Goal: Task Accomplishment & Management: Complete application form

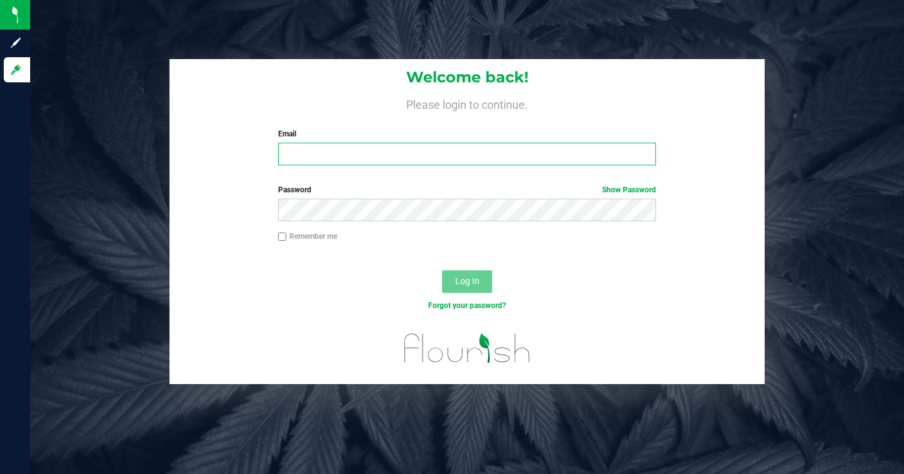
type input "[EMAIL_ADDRESS][DOMAIN_NAME]"
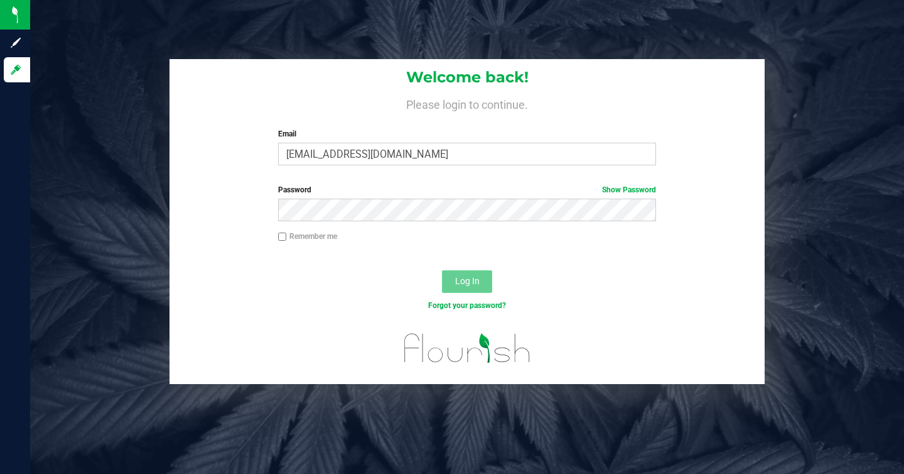
click at [470, 279] on span "Log In" at bounding box center [467, 281] width 24 height 10
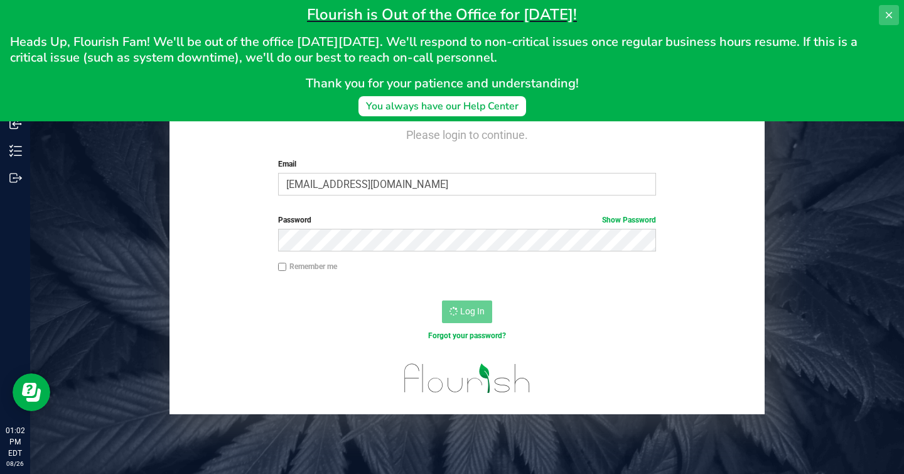
click at [890, 18] on icon at bounding box center [889, 15] width 10 height 10
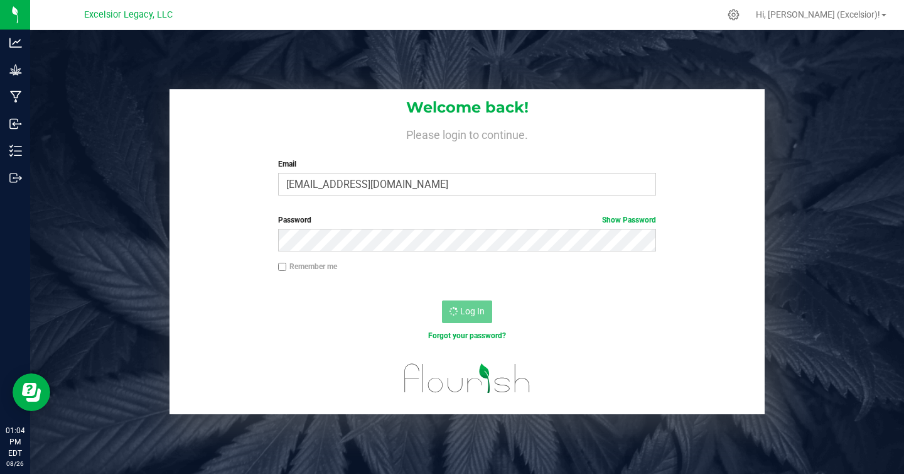
click at [392, 311] on div "Log In" at bounding box center [467, 316] width 595 height 42
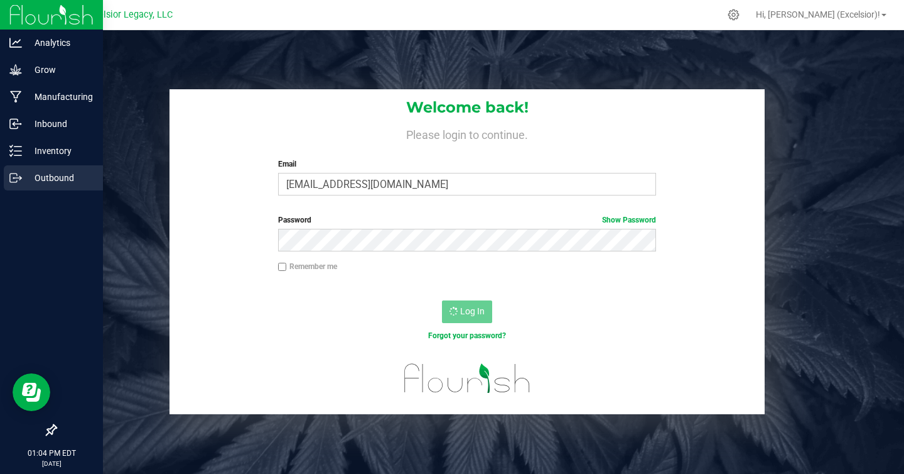
click at [17, 173] on icon at bounding box center [15, 177] width 13 height 13
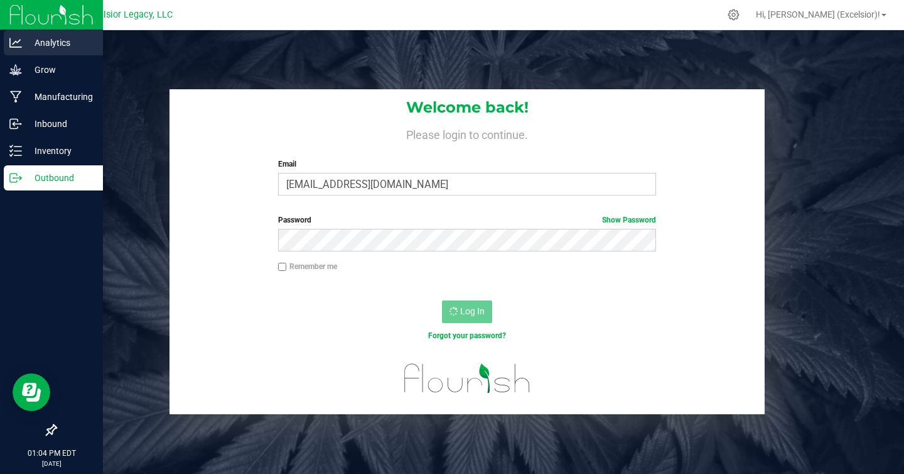
click at [18, 45] on icon at bounding box center [15, 42] width 13 height 13
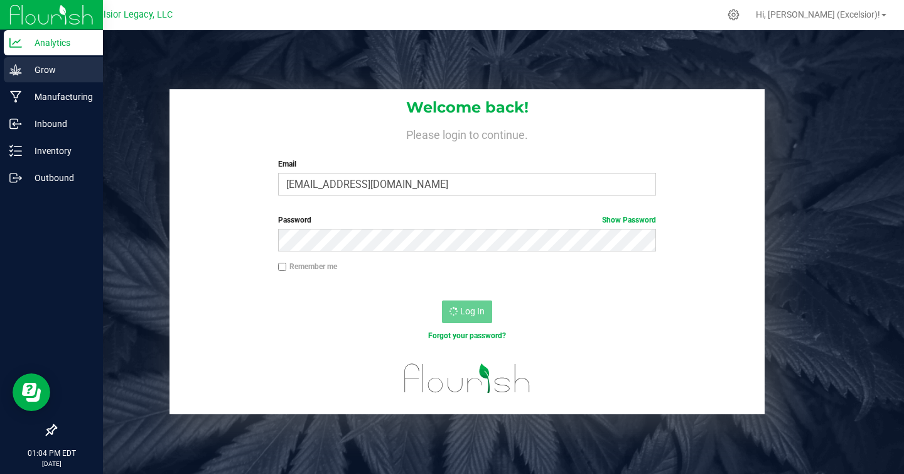
click at [27, 65] on p "Grow" at bounding box center [59, 69] width 75 height 15
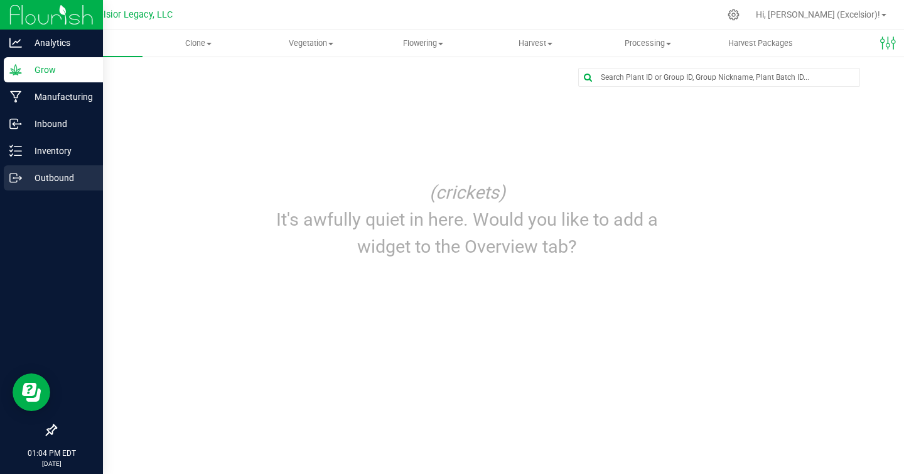
click at [25, 167] on div "Outbound" at bounding box center [53, 177] width 99 height 25
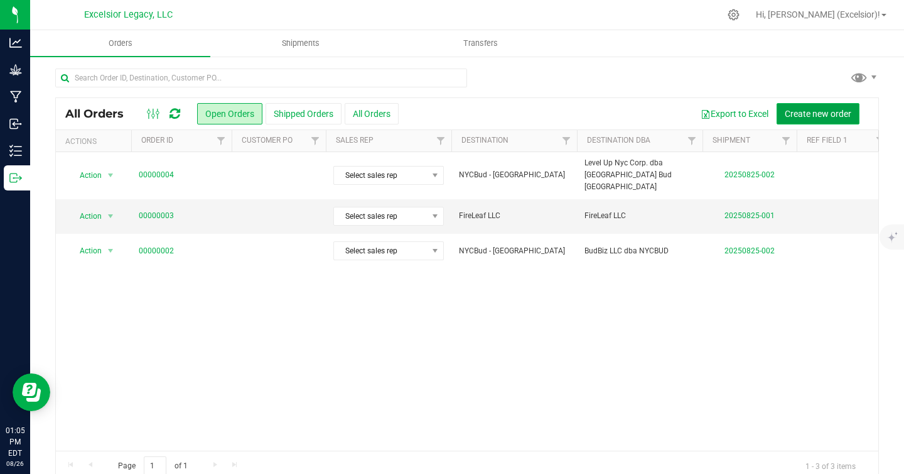
click at [831, 119] on button "Create new order" at bounding box center [818, 113] width 83 height 21
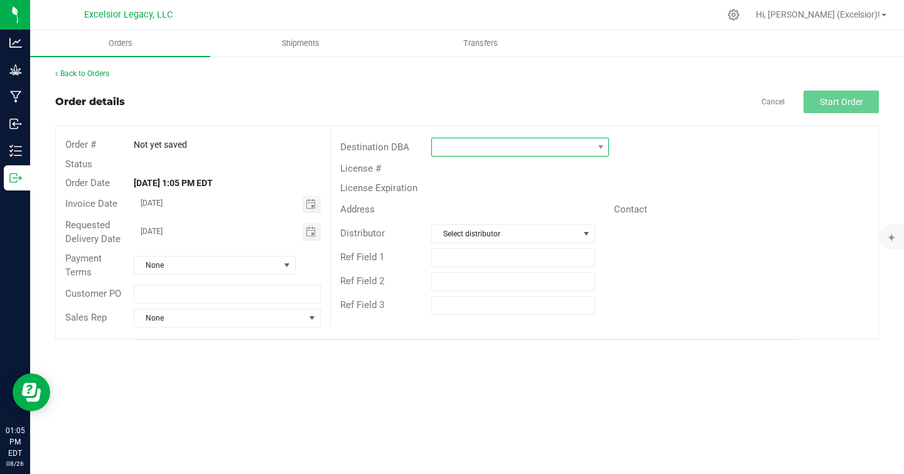
click at [467, 146] on span at bounding box center [512, 147] width 161 height 18
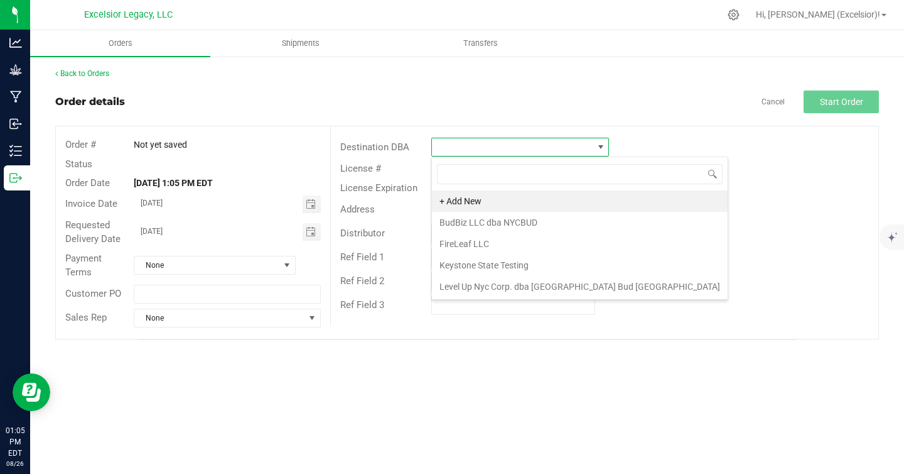
scroll to position [19, 178]
click at [246, 268] on span "None" at bounding box center [206, 265] width 145 height 18
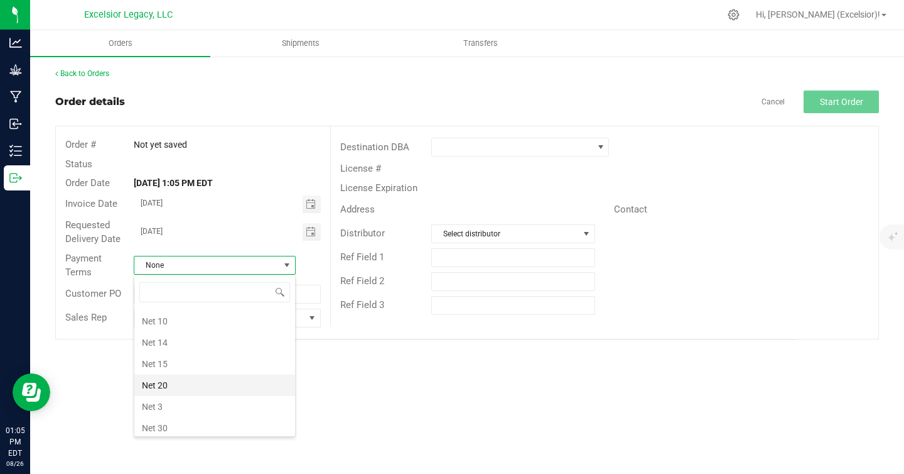
scroll to position [88, 0]
click at [183, 416] on li "Net 30" at bounding box center [214, 423] width 161 height 21
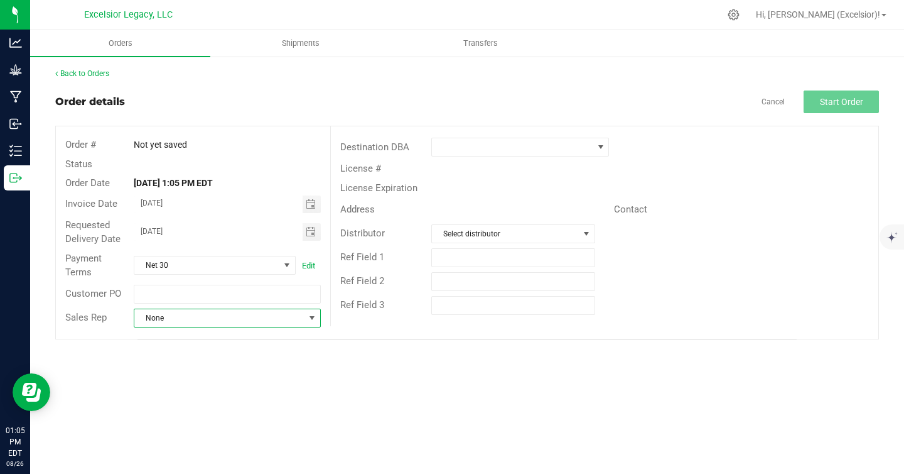
click at [205, 318] on span "None" at bounding box center [219, 318] width 170 height 18
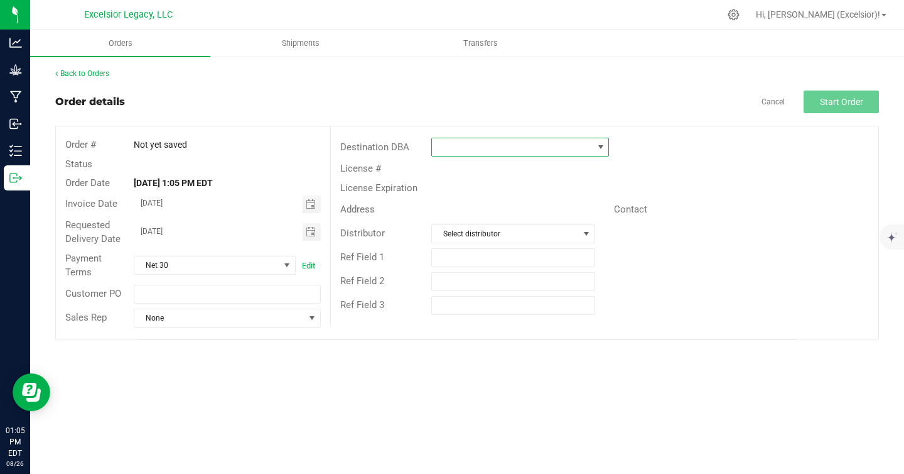
click at [513, 145] on span at bounding box center [512, 147] width 161 height 18
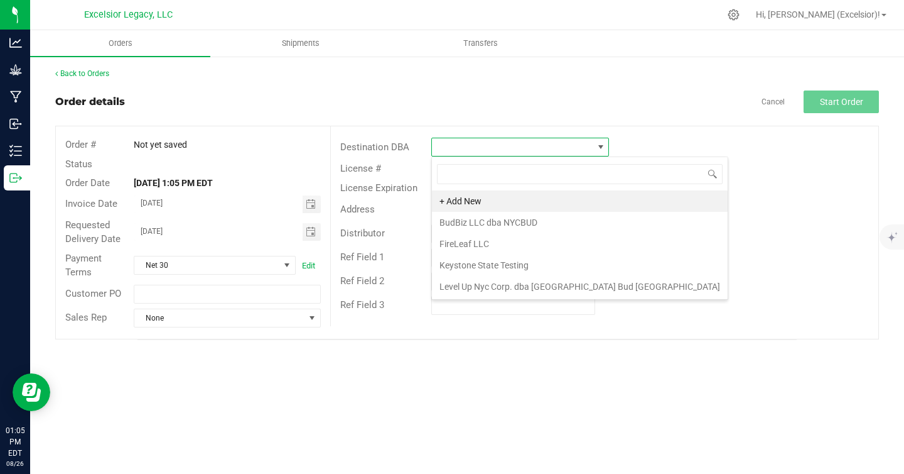
scroll to position [19, 178]
click at [484, 200] on li "+ Add New" at bounding box center [580, 200] width 296 height 21
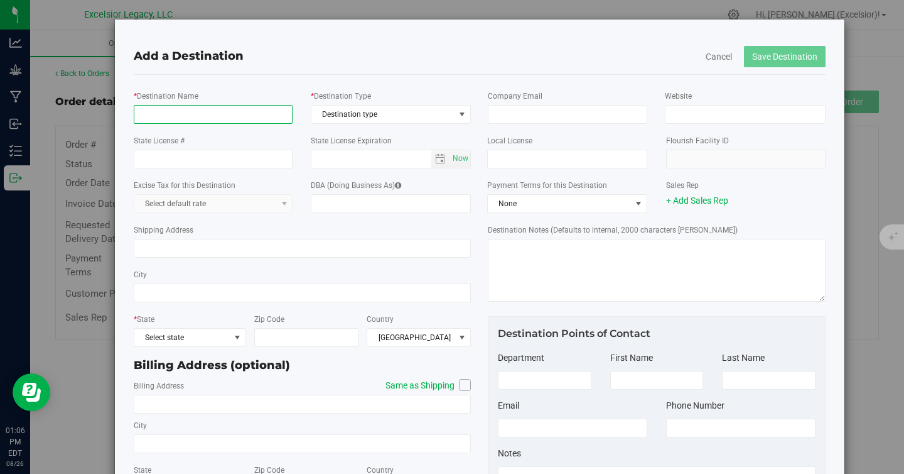
click at [236, 116] on input "* Destination Name" at bounding box center [214, 114] width 160 height 19
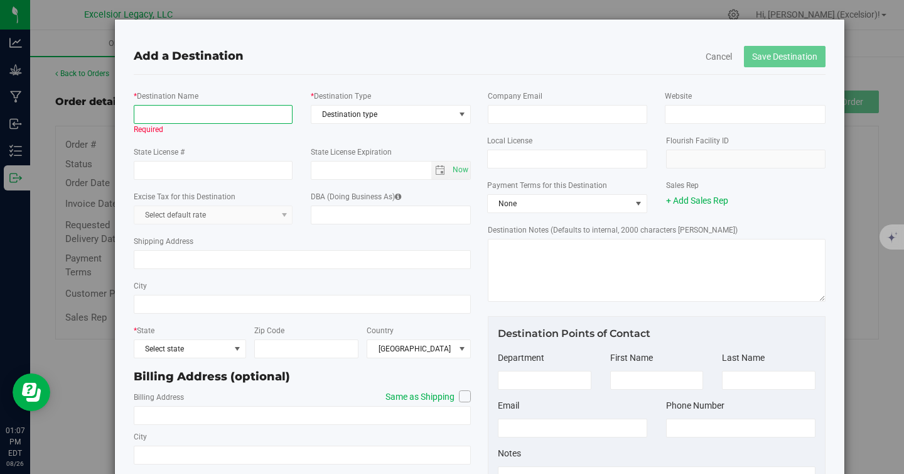
click at [266, 115] on input "* Destination Name" at bounding box center [214, 114] width 160 height 19
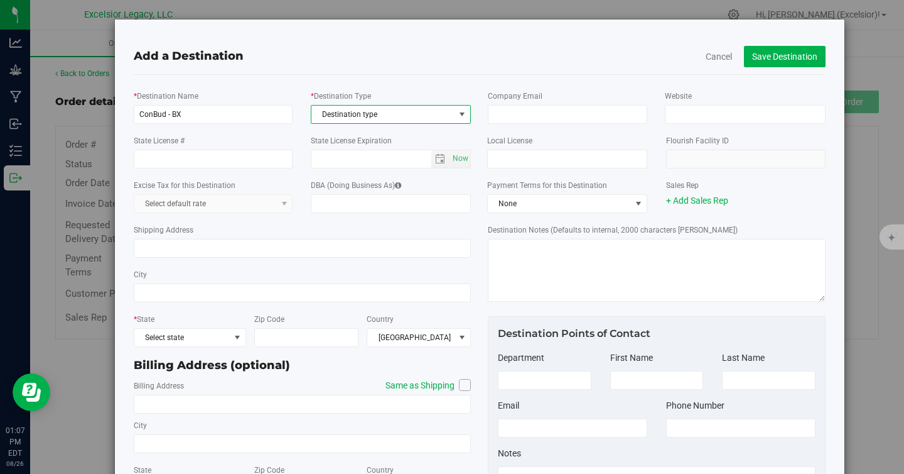
click at [415, 106] on span "Destination type" at bounding box center [383, 115] width 143 height 18
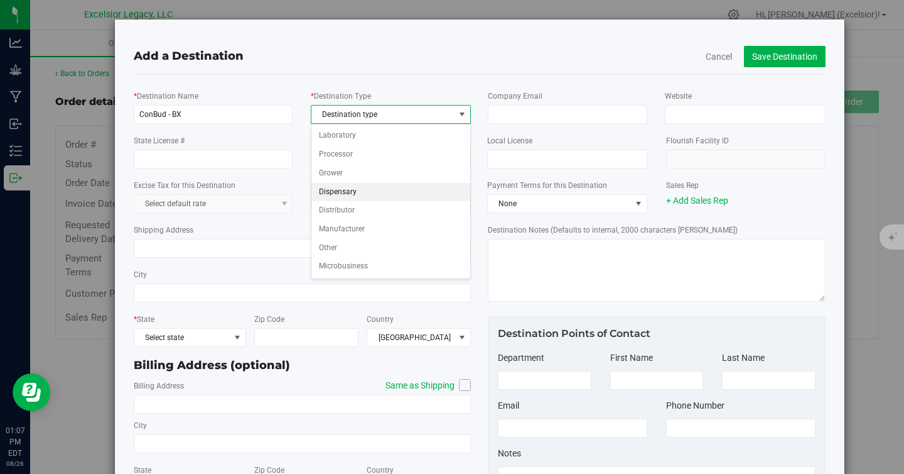
click at [372, 190] on li "Dispensary" at bounding box center [391, 192] width 159 height 19
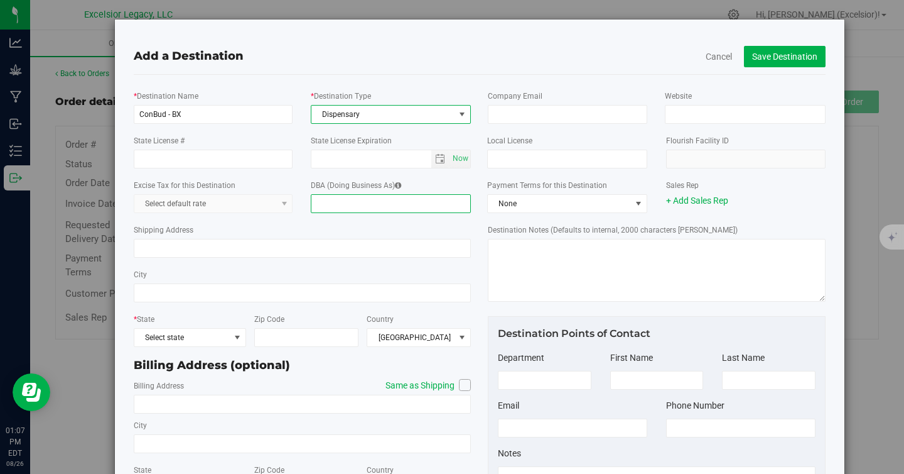
click at [363, 206] on input "DBA (Doing Business As)" at bounding box center [391, 203] width 160 height 19
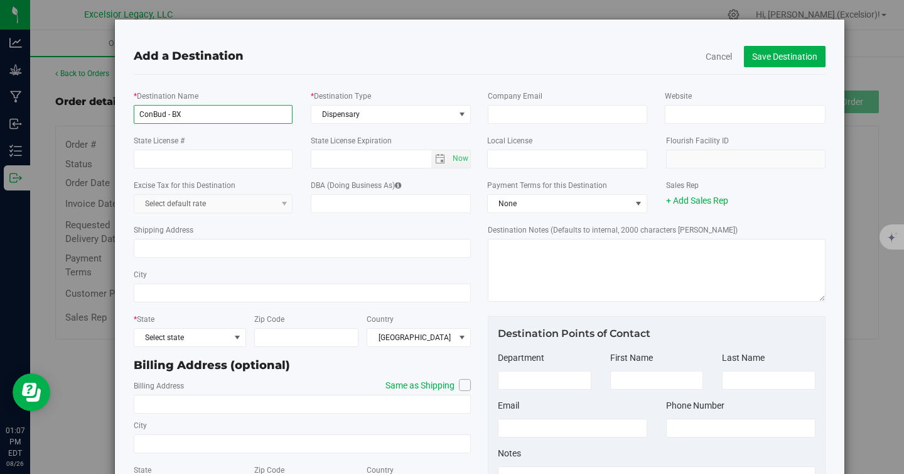
click at [199, 114] on input "ConBud - BX" at bounding box center [214, 114] width 160 height 19
paste input "I Bud You NY, Inc"
type input "I Bud You NY, Inc"
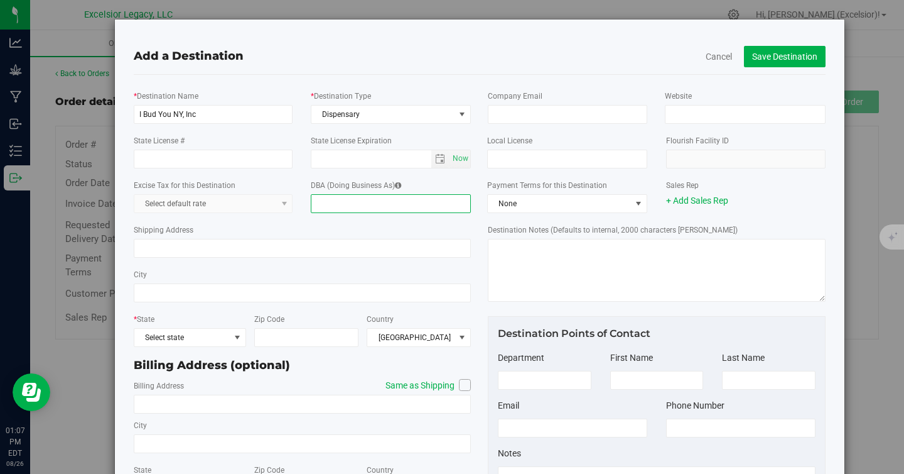
click at [347, 195] on input "DBA (Doing Business As)" at bounding box center [391, 203] width 160 height 19
type input "ConBud BX"
click at [229, 198] on kendo-dropdownlist "Select default rate" at bounding box center [214, 203] width 160 height 19
click at [287, 202] on kendo-dropdownlist "Select default rate" at bounding box center [214, 203] width 160 height 19
click at [300, 182] on div "Excise Tax for this Destination Select default rate" at bounding box center [213, 195] width 178 height 35
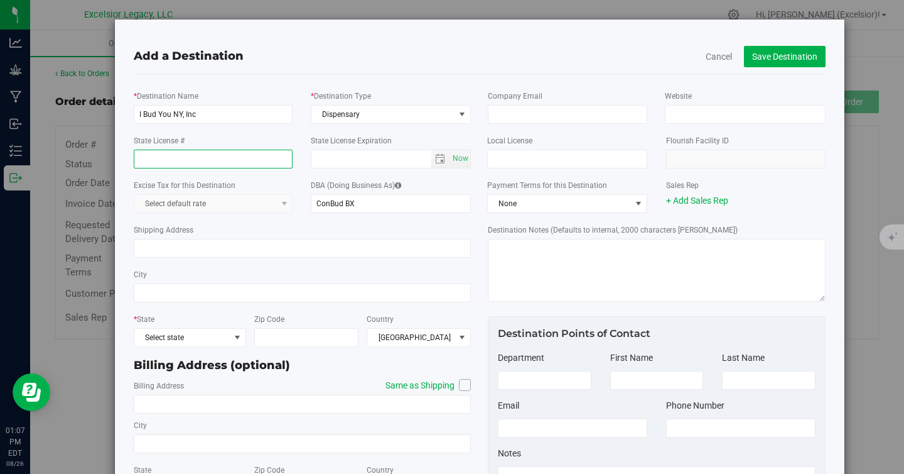
click at [234, 164] on input "State License #" at bounding box center [214, 158] width 160 height 19
paste input "OCM-CAURD-24-000220"
type input "OCM-CAURD-24-000220"
click at [453, 157] on span "Now" at bounding box center [460, 158] width 21 height 18
click at [442, 161] on span "select" at bounding box center [440, 159] width 10 height 10
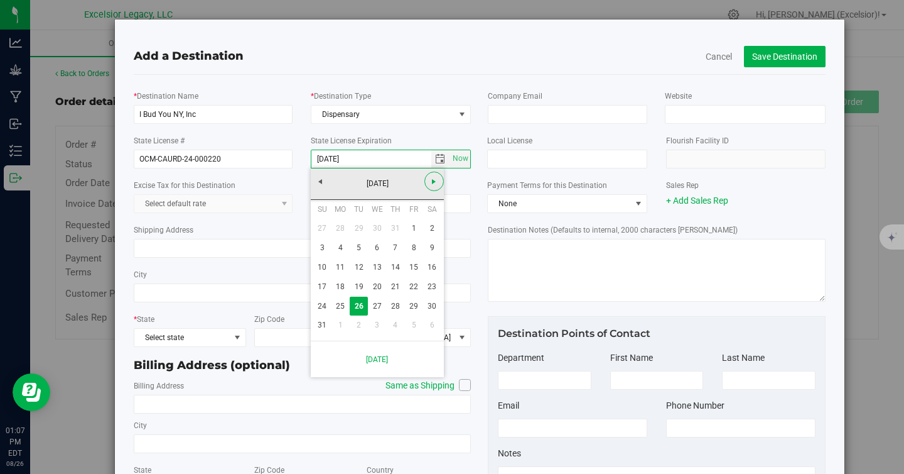
click at [436, 181] on span "Next" at bounding box center [434, 181] width 10 height 10
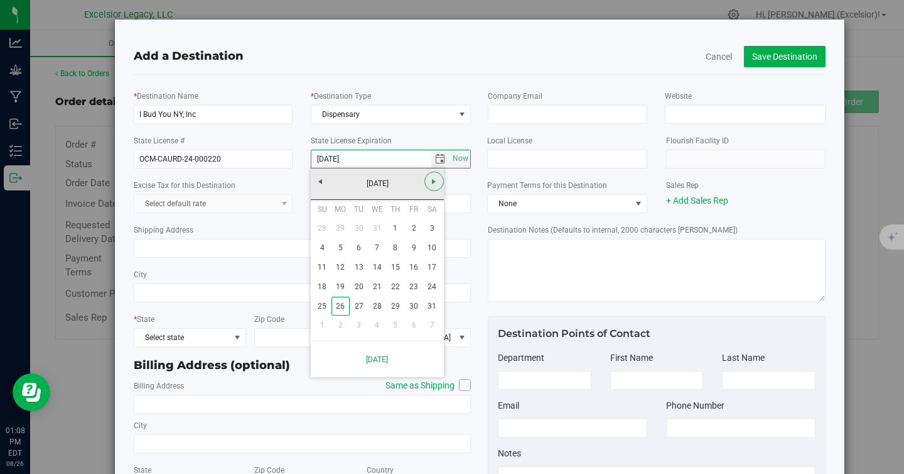
click at [436, 181] on span "Next" at bounding box center [434, 181] width 10 height 10
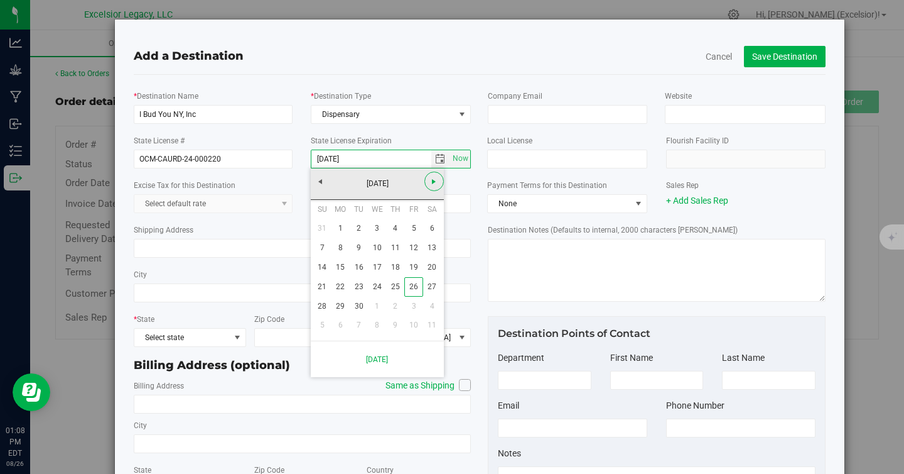
click at [436, 181] on span "Next" at bounding box center [434, 181] width 10 height 10
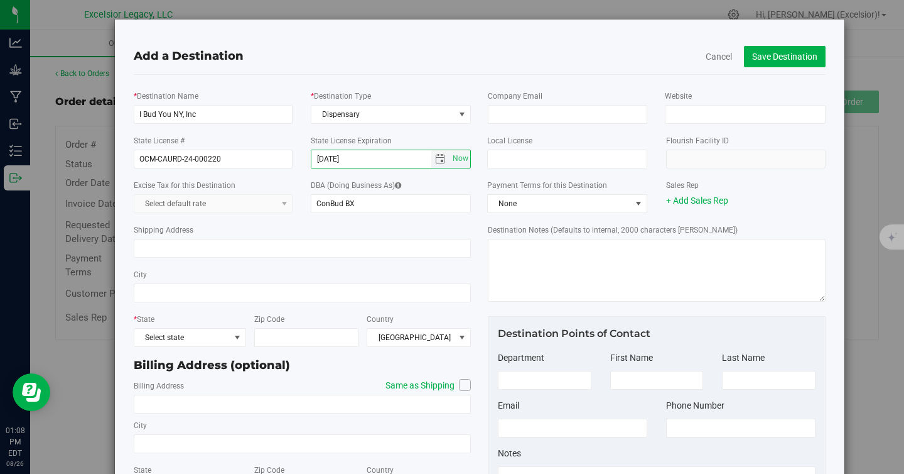
click at [442, 157] on span "select" at bounding box center [440, 159] width 10 height 10
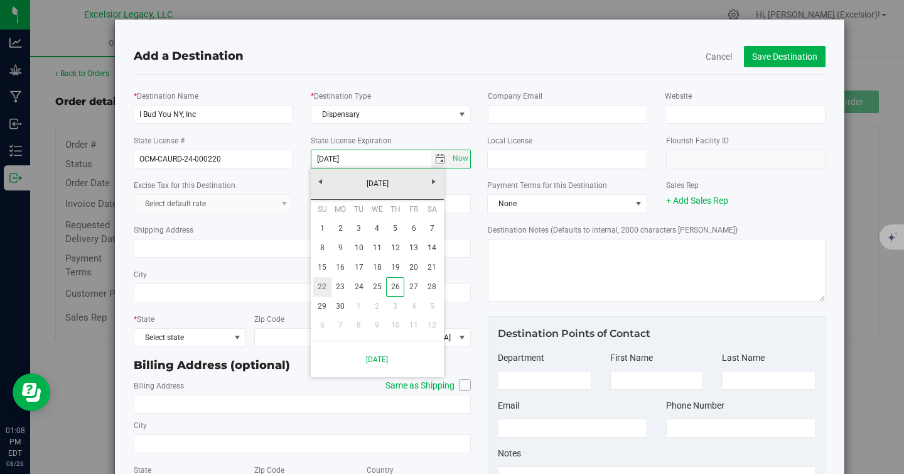
click at [322, 283] on link "22" at bounding box center [322, 286] width 18 height 19
type input "11-22-2026"
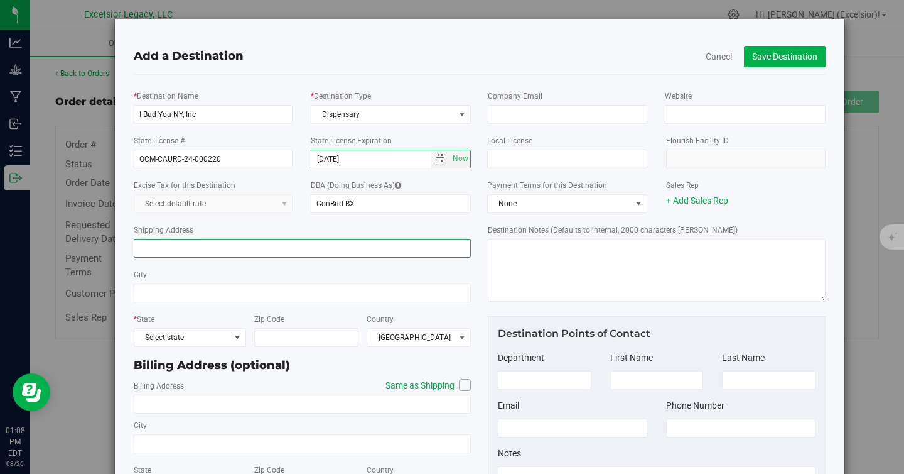
click at [220, 250] on input "Shipping Address" at bounding box center [303, 248] width 338 height 19
paste input "[STREET_ADDRESS][PERSON_NAME]"
type input "[STREET_ADDRESS][PERSON_NAME]"
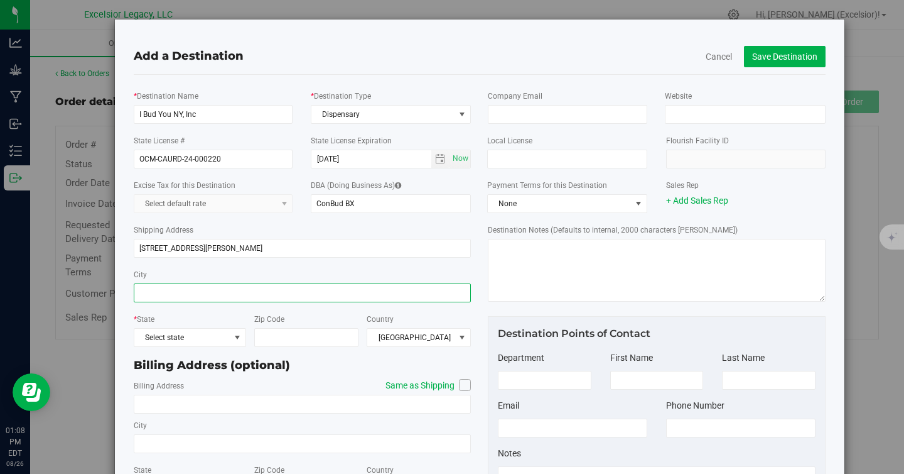
click at [204, 283] on input "City" at bounding box center [303, 292] width 338 height 19
type input "[GEOGRAPHIC_DATA]"
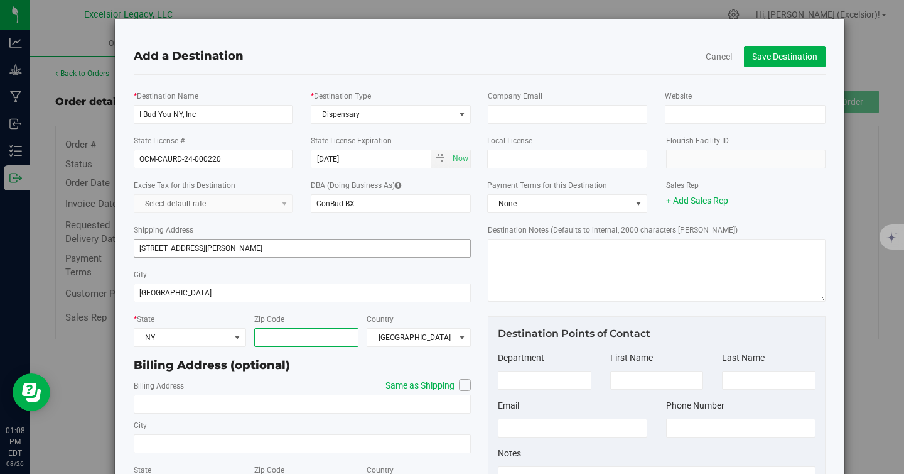
paste input "10452"
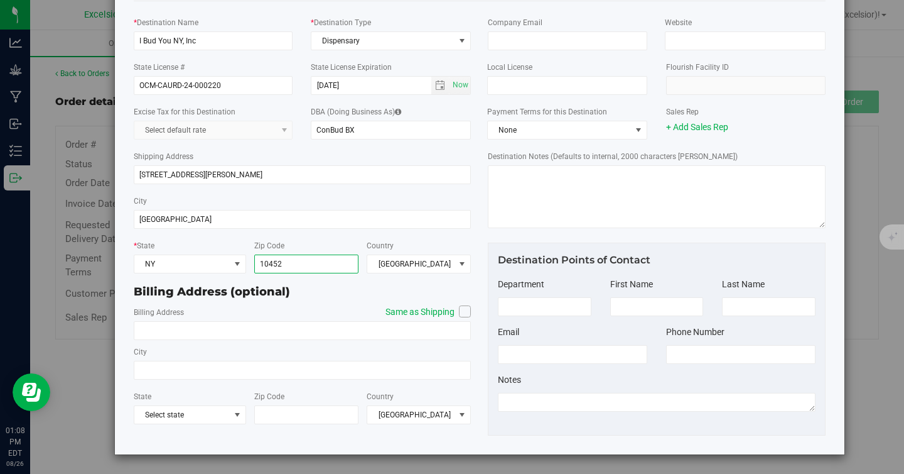
type input "10452"
click at [387, 293] on div "Billing Address (optional)" at bounding box center [303, 291] width 338 height 17
click at [466, 311] on icon at bounding box center [466, 311] width 8 height 0
click at [0, 0] on input "Same as Shipping" at bounding box center [0, 0] width 0 height 0
type input "[STREET_ADDRESS][PERSON_NAME]"
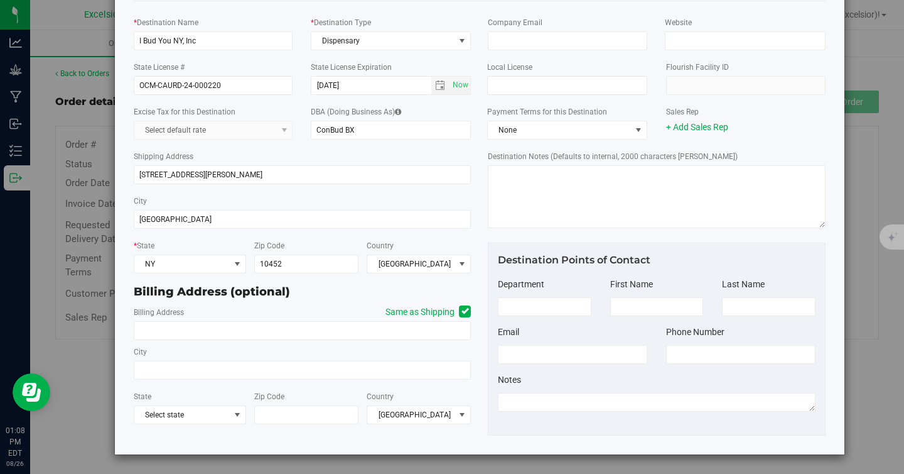
type input "[GEOGRAPHIC_DATA]"
type input "10452"
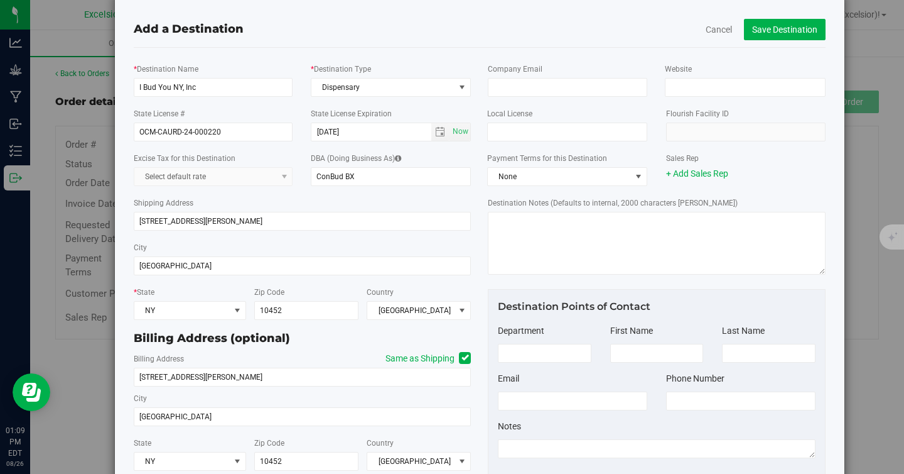
scroll to position [0, 0]
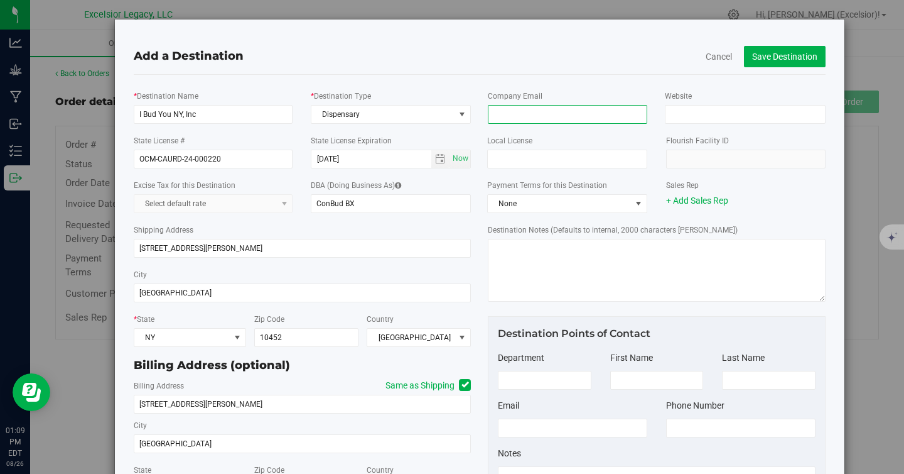
click at [500, 107] on input "email" at bounding box center [568, 114] width 160 height 19
paste input "chelsea@conbud.com"
type input "chelsea@conbud.com"
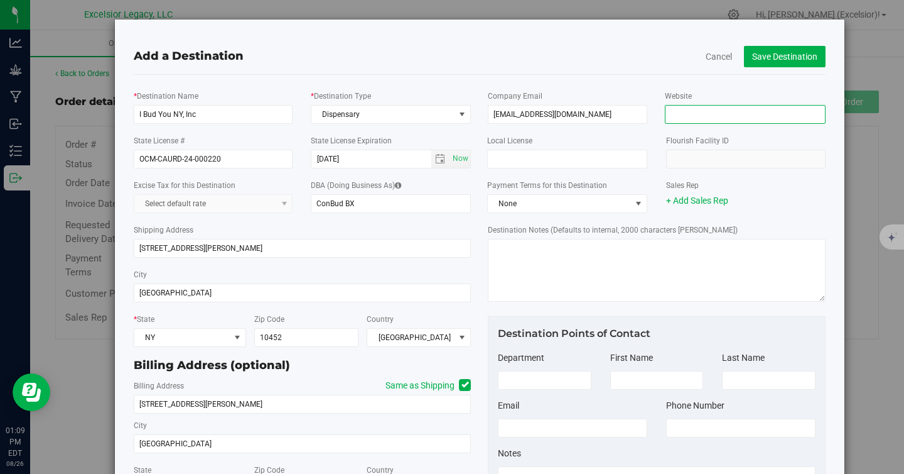
click at [748, 107] on input "Website" at bounding box center [745, 114] width 160 height 19
type input "conbud.com"
click at [781, 54] on button "Save Destination" at bounding box center [785, 56] width 82 height 21
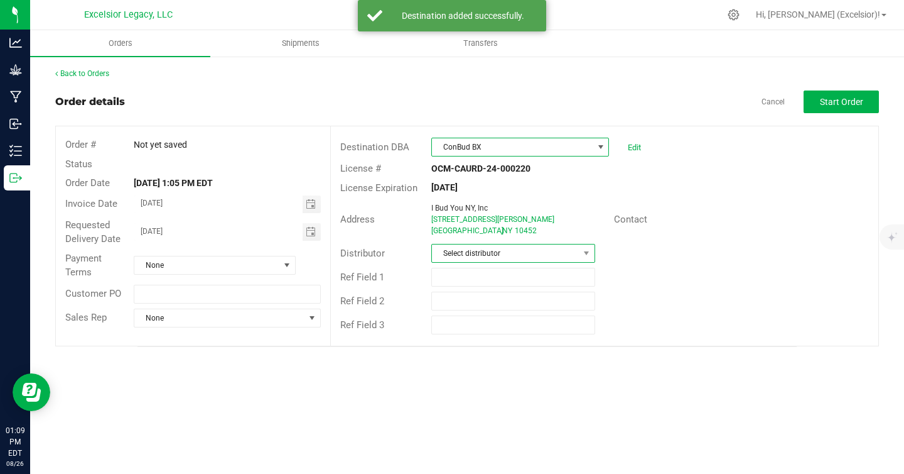
click at [576, 255] on span "Select distributor" at bounding box center [505, 253] width 147 height 18
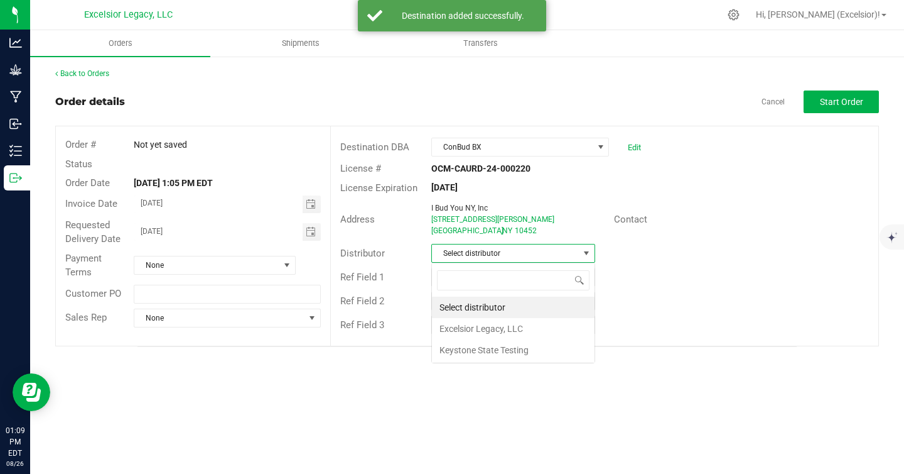
scroll to position [19, 163]
click at [516, 328] on li "Excelsior Legacy, LLC" at bounding box center [513, 328] width 163 height 21
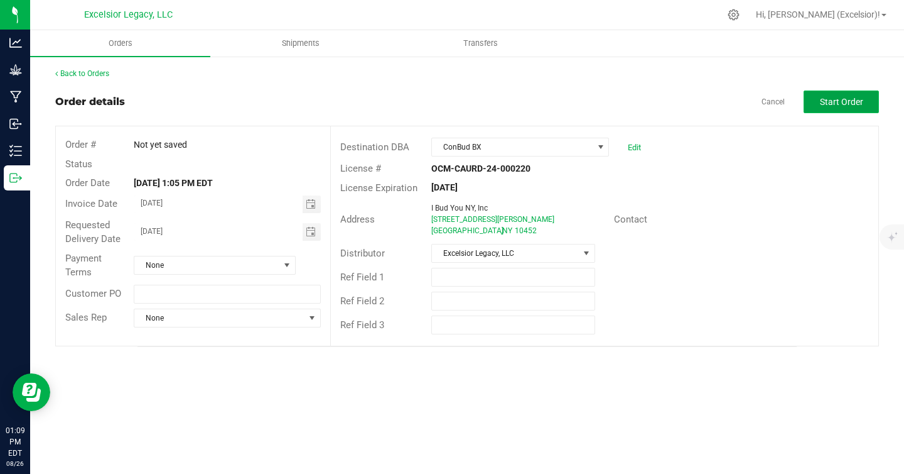
click at [835, 97] on span "Start Order" at bounding box center [841, 102] width 43 height 10
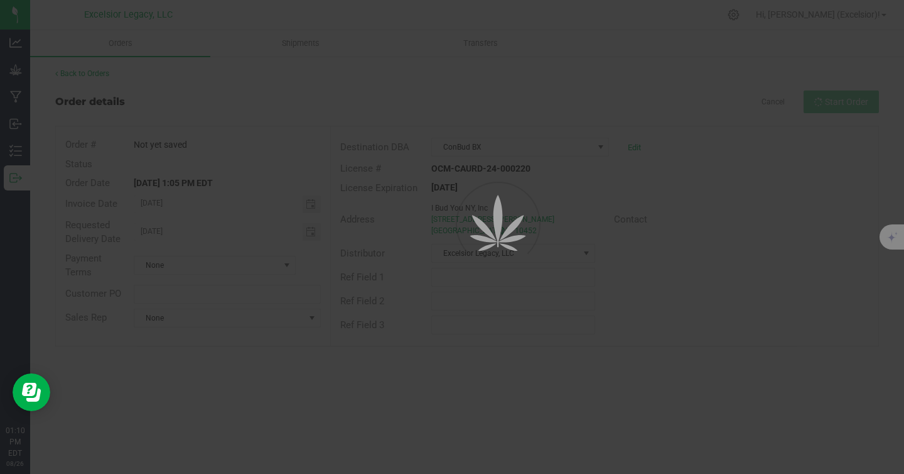
click at [380, 362] on div at bounding box center [452, 237] width 904 height 474
click at [545, 244] on div at bounding box center [452, 237] width 904 height 474
click at [823, 110] on div at bounding box center [452, 237] width 904 height 474
click at [786, 193] on div at bounding box center [452, 237] width 904 height 474
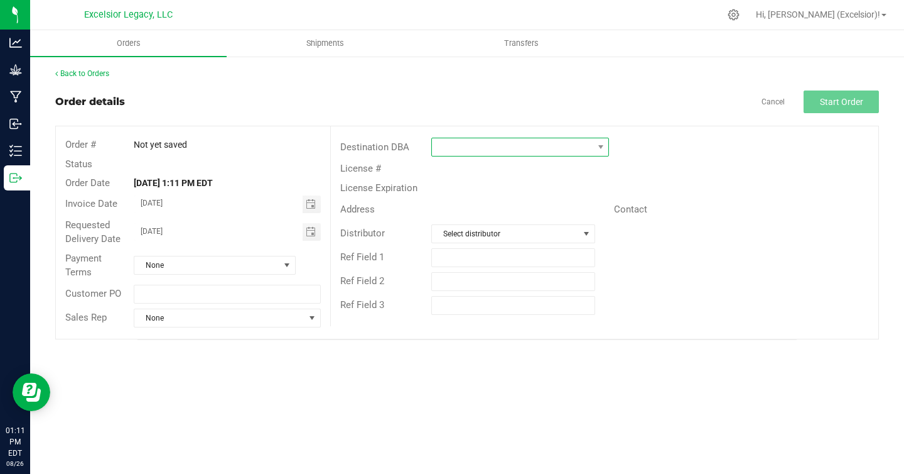
click at [578, 146] on span at bounding box center [512, 147] width 161 height 18
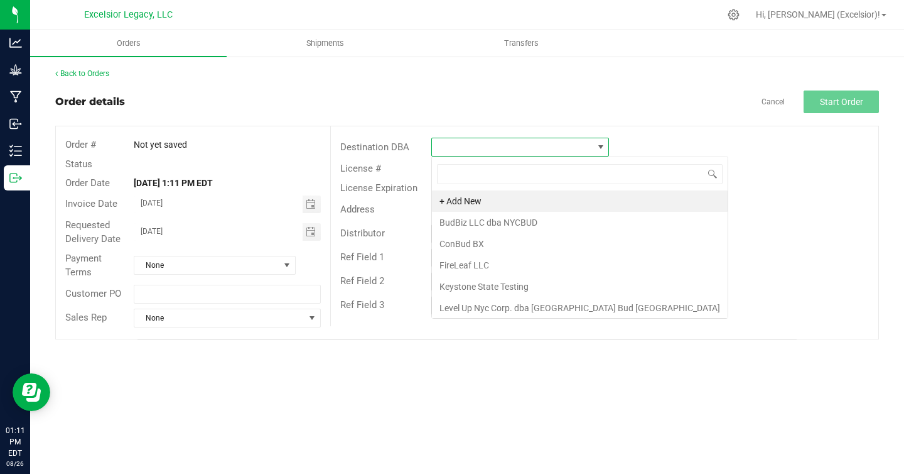
scroll to position [19, 178]
click at [517, 246] on li "ConBud BX" at bounding box center [580, 243] width 296 height 21
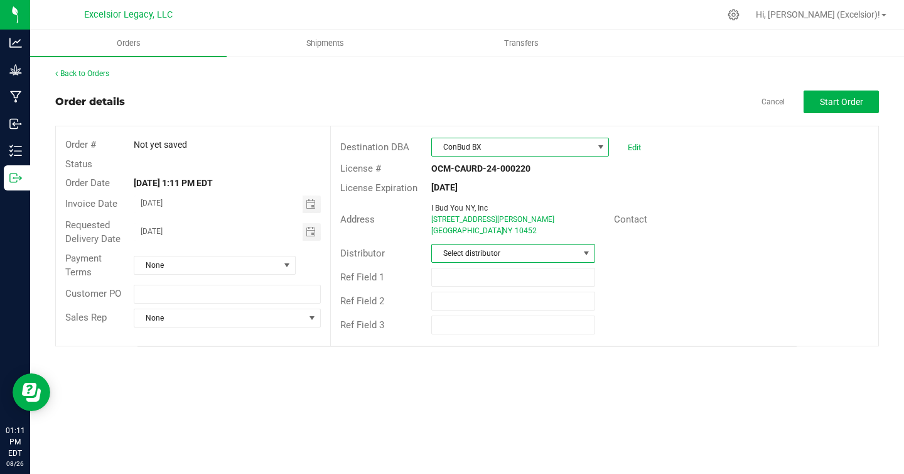
click at [517, 246] on span "Select distributor" at bounding box center [505, 253] width 147 height 18
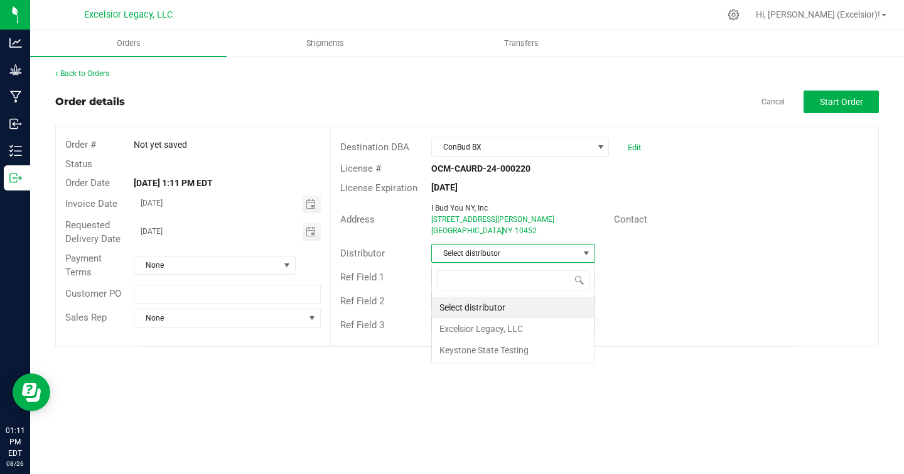
scroll to position [19, 163]
click at [496, 325] on li "Excelsior Legacy, LLC" at bounding box center [513, 328] width 163 height 21
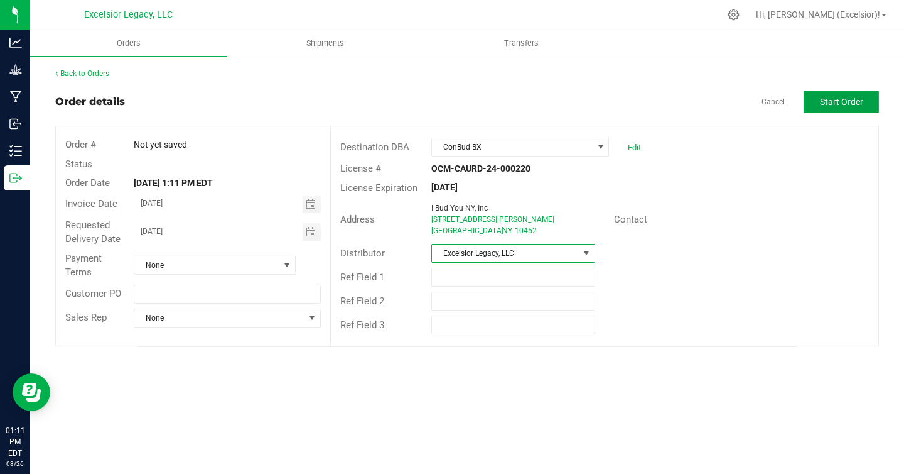
click at [836, 105] on span "Start Order" at bounding box center [841, 102] width 43 height 10
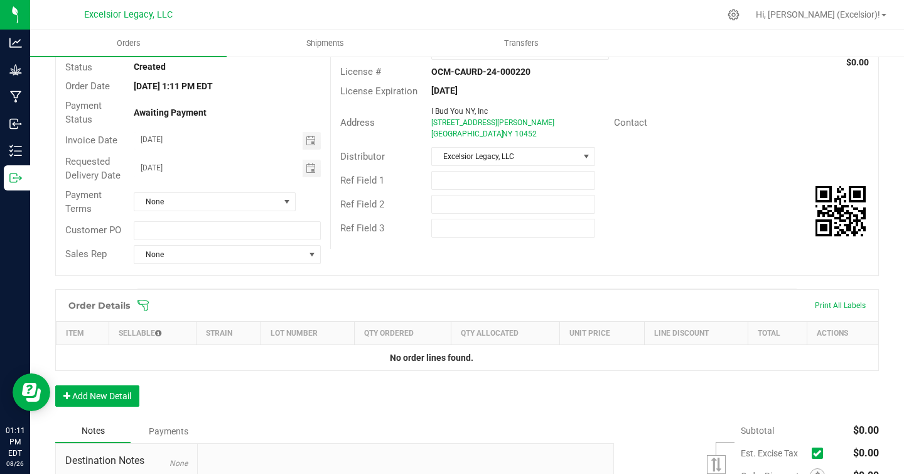
scroll to position [97, 0]
click at [262, 202] on span "None" at bounding box center [206, 201] width 145 height 18
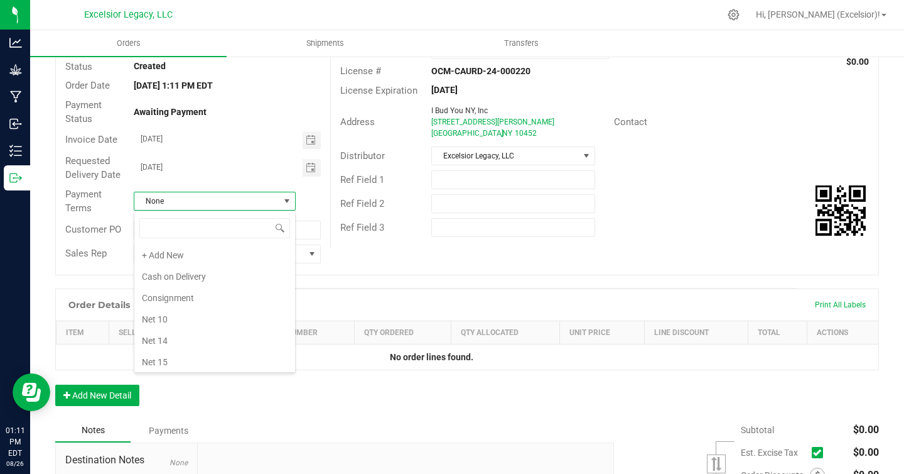
scroll to position [19, 162]
click at [224, 277] on li "Net 30" at bounding box center [214, 273] width 161 height 21
click at [649, 203] on div "Ref Field 2" at bounding box center [605, 204] width 548 height 24
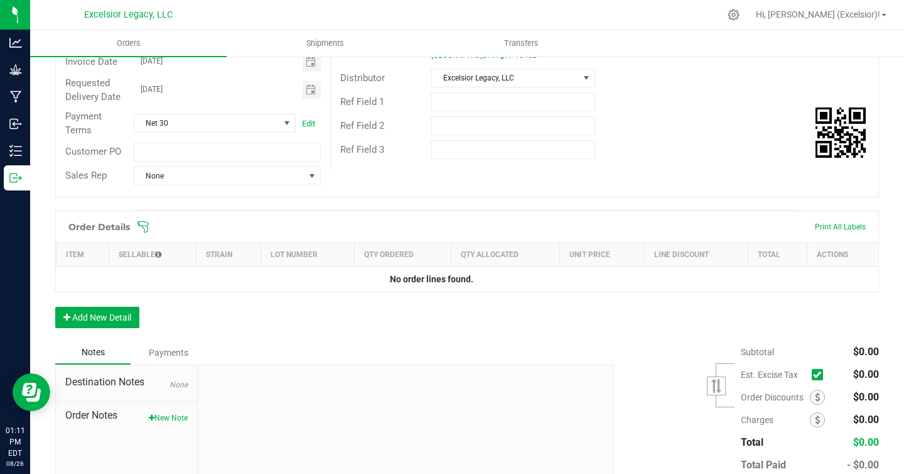
scroll to position [194, 0]
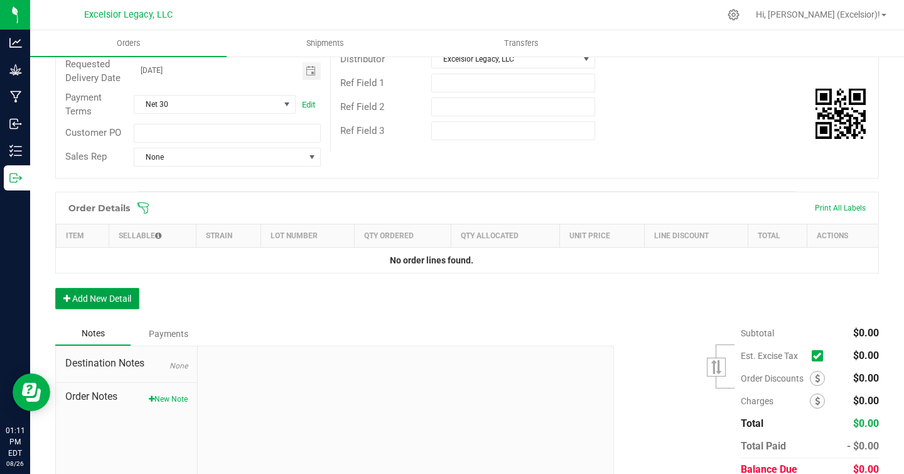
click at [112, 295] on button "Add New Detail" at bounding box center [97, 298] width 84 height 21
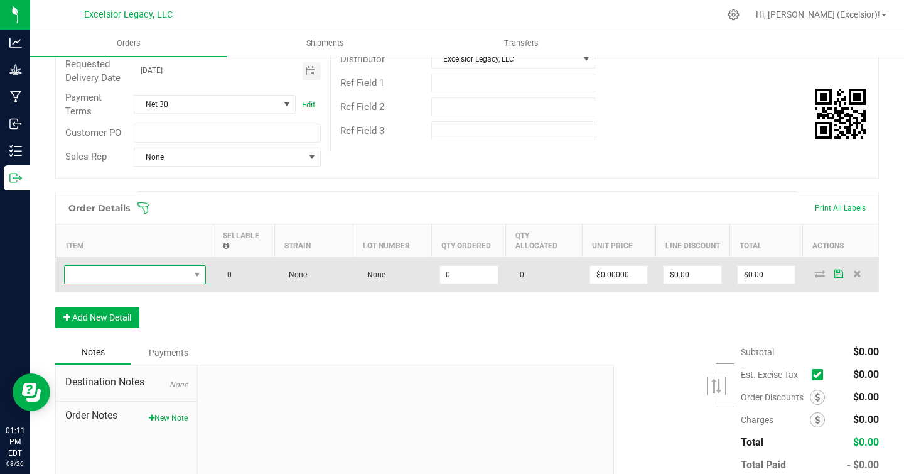
click at [127, 279] on span "NO DATA FOUND" at bounding box center [127, 275] width 125 height 18
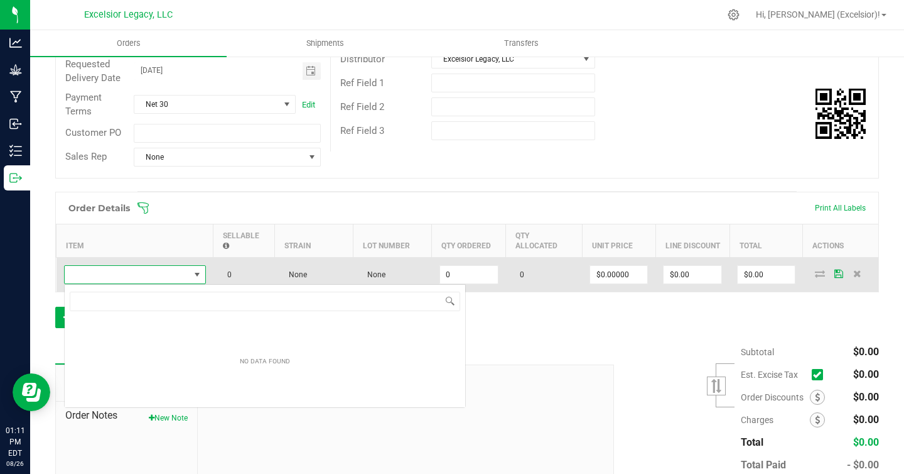
scroll to position [19, 142]
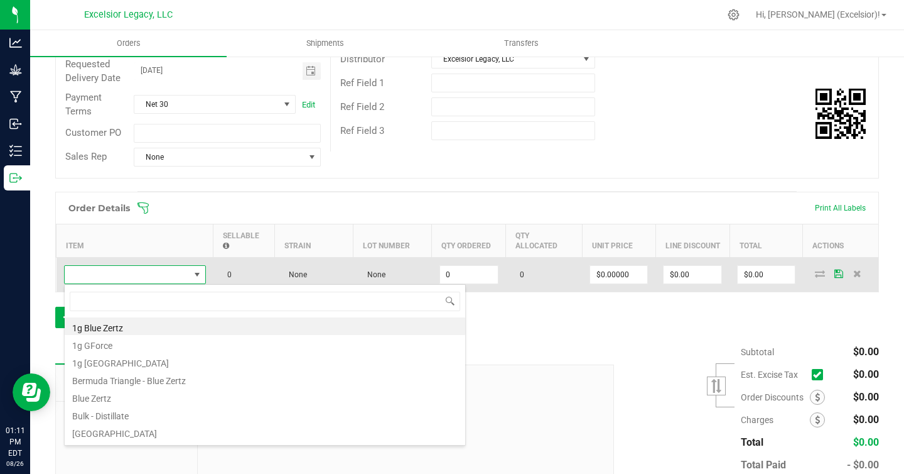
click at [127, 279] on span at bounding box center [127, 275] width 125 height 18
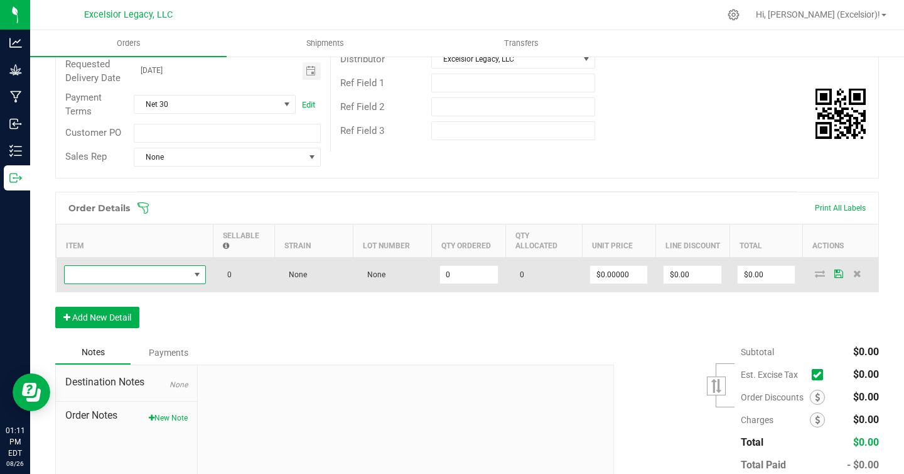
click at [191, 271] on span "NO DATA FOUND" at bounding box center [197, 275] width 16 height 18
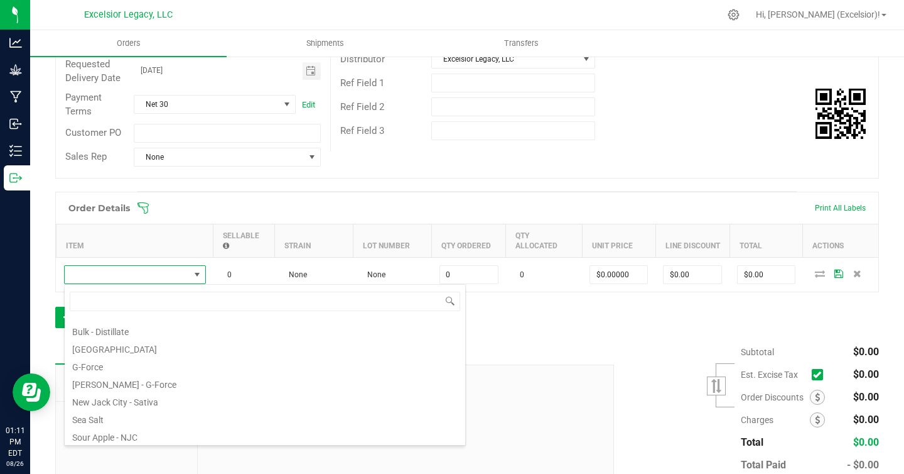
scroll to position [103, 0]
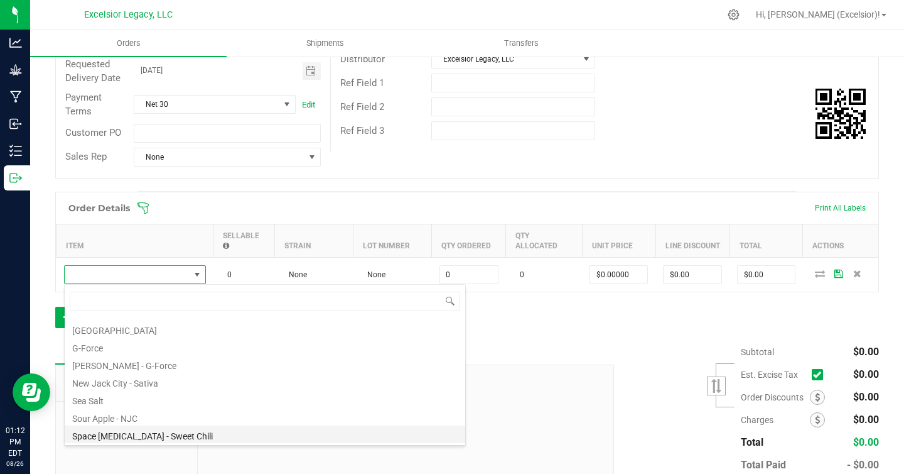
click at [136, 436] on li "Space [MEDICAL_DATA] - Sweet Chili" at bounding box center [265, 434] width 401 height 18
type input "0 ea"
type input "$12.50000"
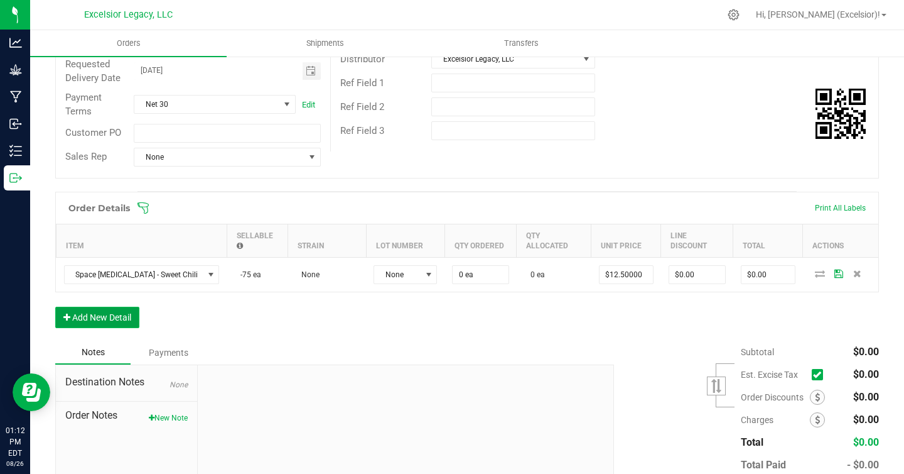
click at [114, 316] on button "Add New Detail" at bounding box center [97, 316] width 84 height 21
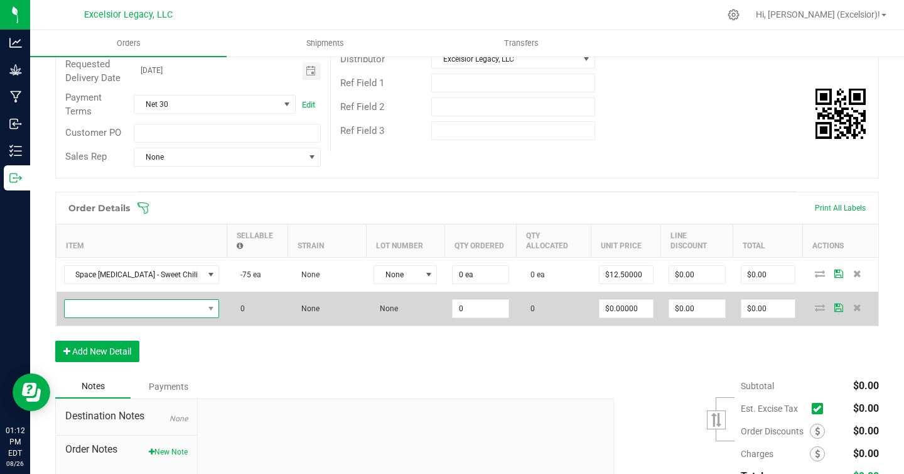
click at [150, 307] on span "NO DATA FOUND" at bounding box center [134, 309] width 139 height 18
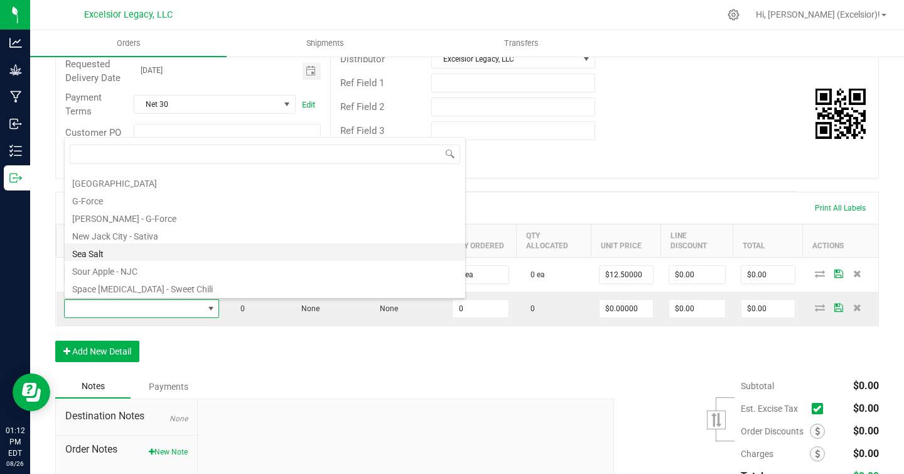
click at [154, 251] on li "Sea Salt" at bounding box center [265, 252] width 401 height 18
type input "0 ea"
type input "$12.50000"
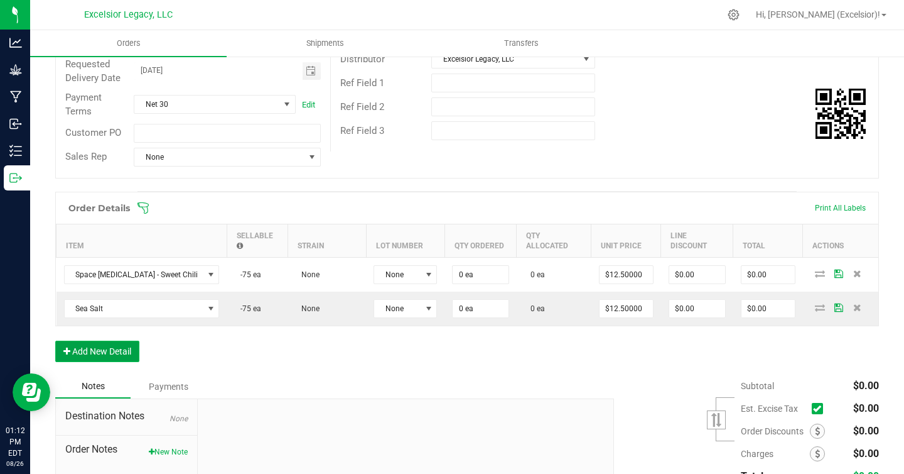
click at [112, 355] on button "Add New Detail" at bounding box center [97, 350] width 84 height 21
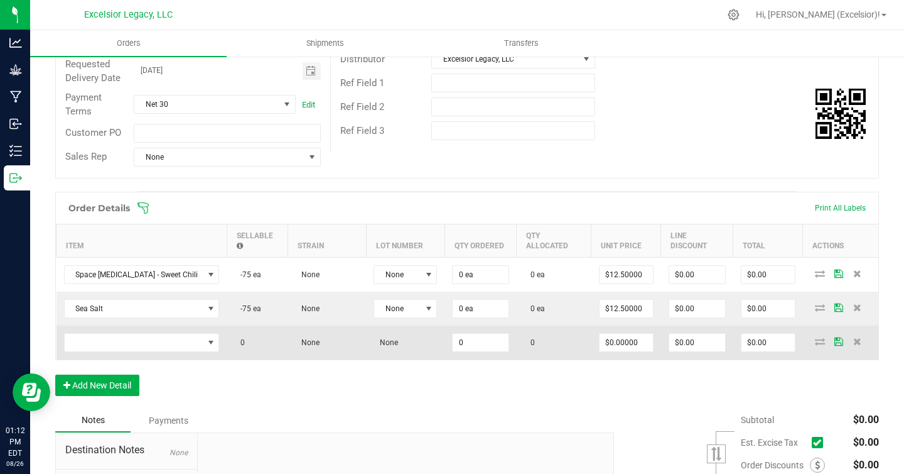
click at [206, 344] on td at bounding box center [142, 342] width 171 height 34
click at [206, 343] on span "NO DATA FOUND" at bounding box center [211, 342] width 10 height 10
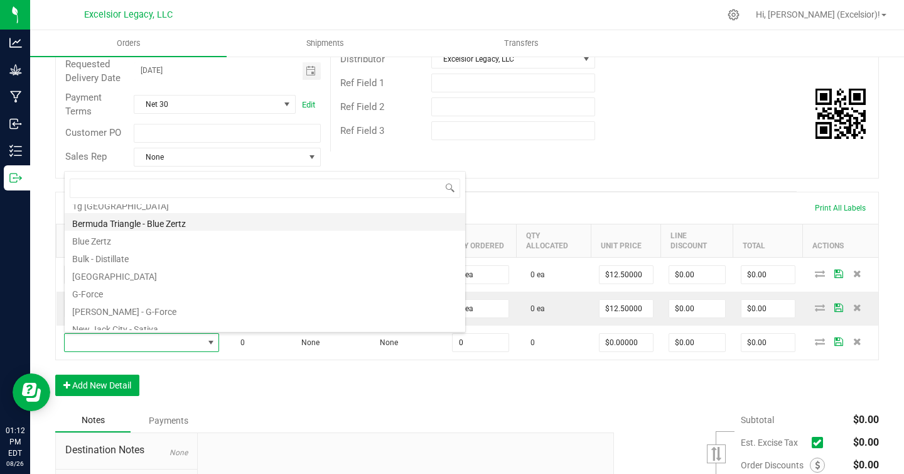
scroll to position [66, 0]
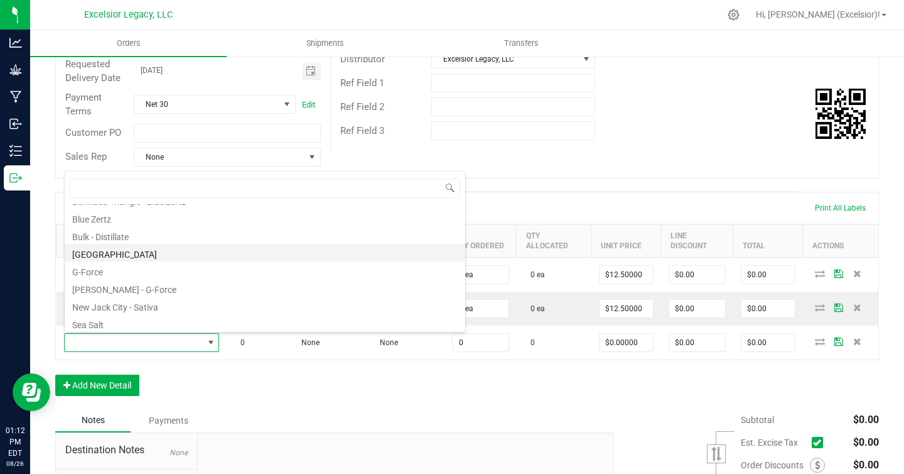
click at [170, 256] on li "[GEOGRAPHIC_DATA]" at bounding box center [265, 253] width 401 height 18
type input "0 ea"
type input "$12.50000"
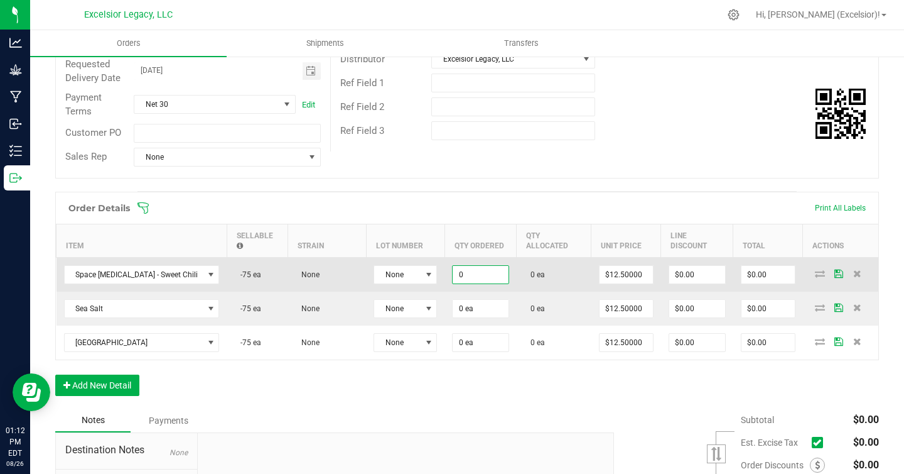
drag, startPoint x: 452, startPoint y: 275, endPoint x: 439, endPoint y: 275, distance: 13.2
click at [445, 275] on td "0" at bounding box center [481, 274] width 72 height 35
drag, startPoint x: 466, startPoint y: 281, endPoint x: 444, endPoint y: 272, distance: 23.9
click at [453, 272] on input "0" at bounding box center [480, 275] width 55 height 18
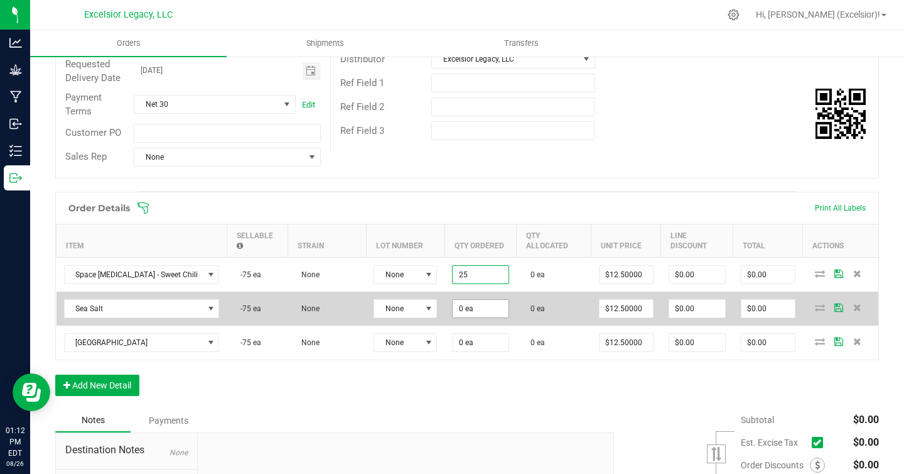
type input "25 ea"
type input "$312.50"
click at [463, 308] on input "0" at bounding box center [480, 309] width 55 height 18
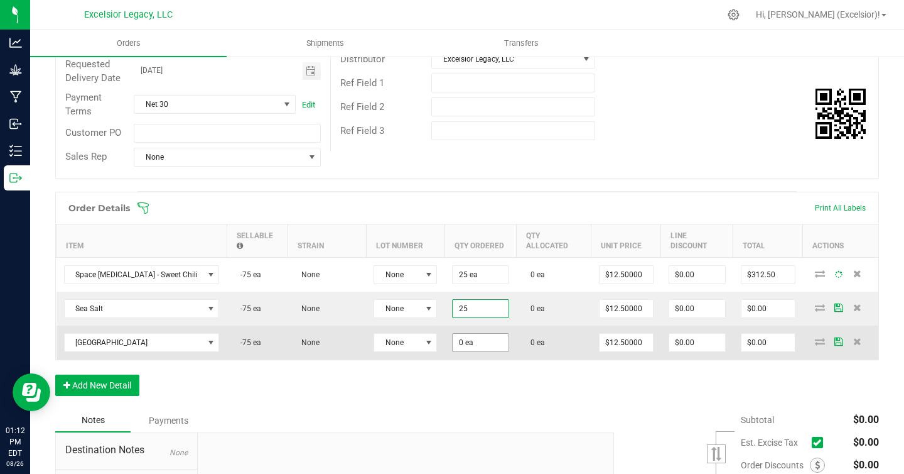
type input "25 ea"
type input "$312.50"
click at [464, 345] on input "0" at bounding box center [480, 342] width 55 height 18
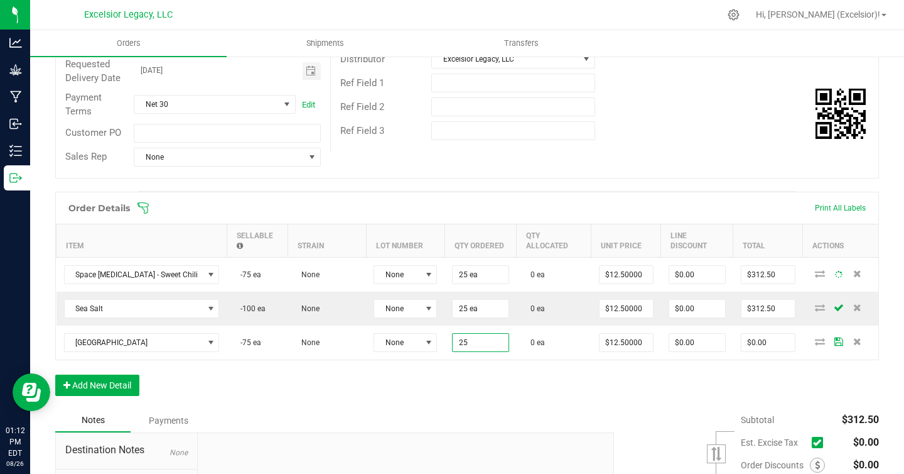
type input "25 ea"
type input "$312.50"
click at [598, 382] on div "Order Details Print All Labels Item Sellable Strain Lot Number Qty Ordered Qty …" at bounding box center [467, 300] width 824 height 217
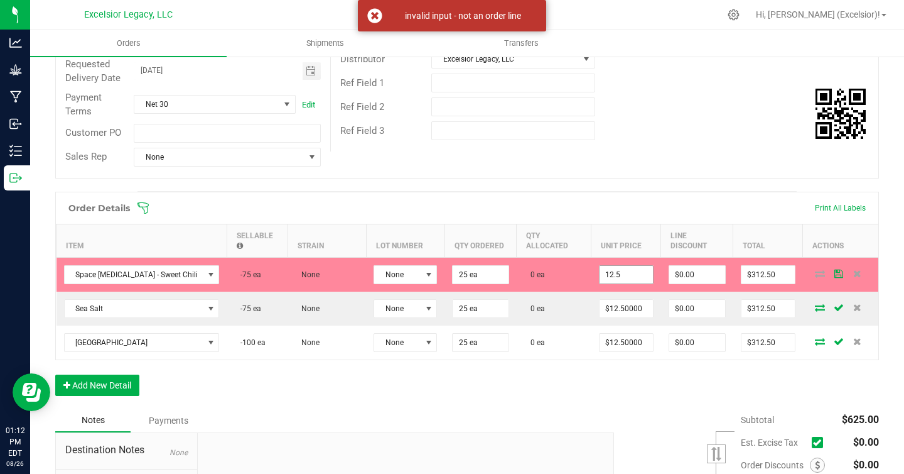
click at [608, 272] on input "12.5" at bounding box center [626, 275] width 53 height 18
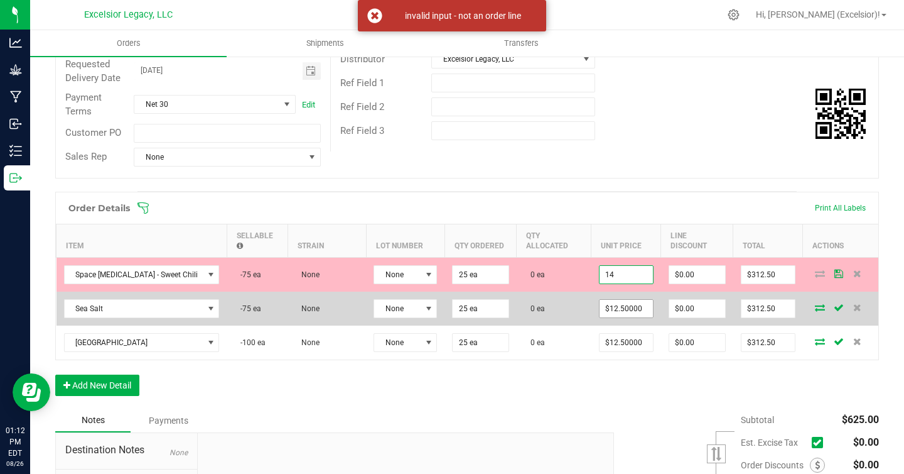
type input "$14.00000"
type input "$350.00"
click at [605, 306] on input "12.5" at bounding box center [626, 309] width 53 height 18
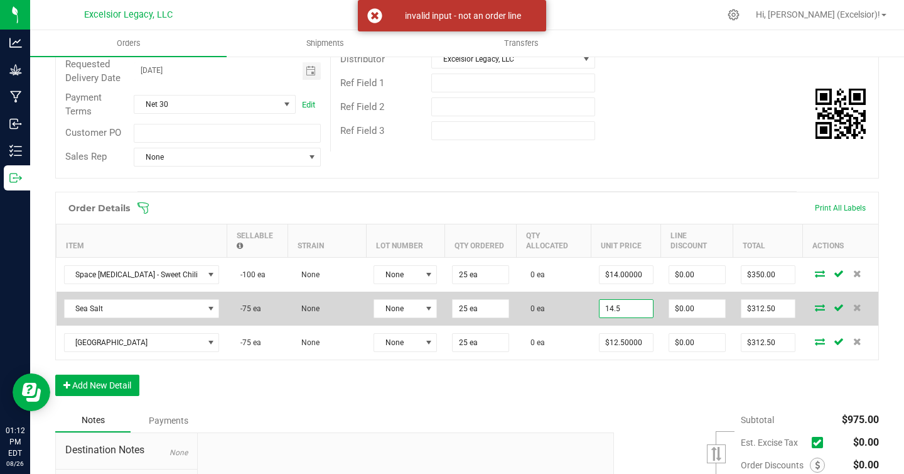
click at [627, 305] on input "14.5" at bounding box center [626, 309] width 53 height 18
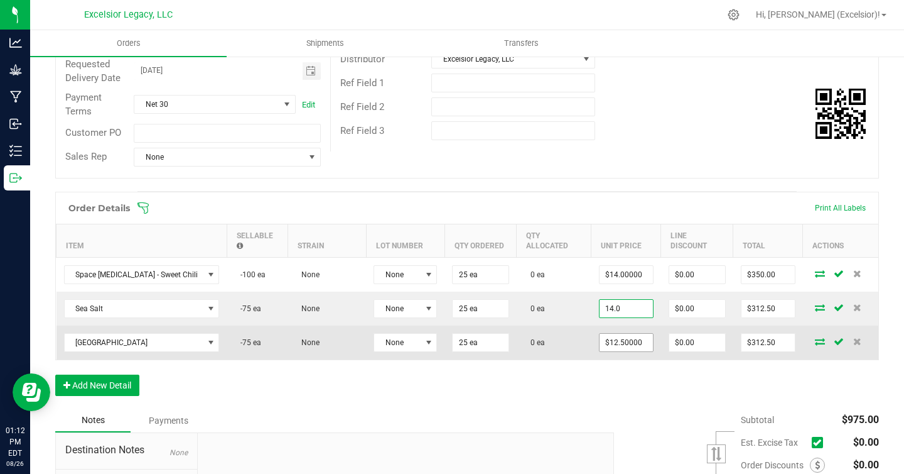
type input "$14.00000"
type input "$350.00"
click at [620, 334] on input "12.5" at bounding box center [626, 342] width 53 height 18
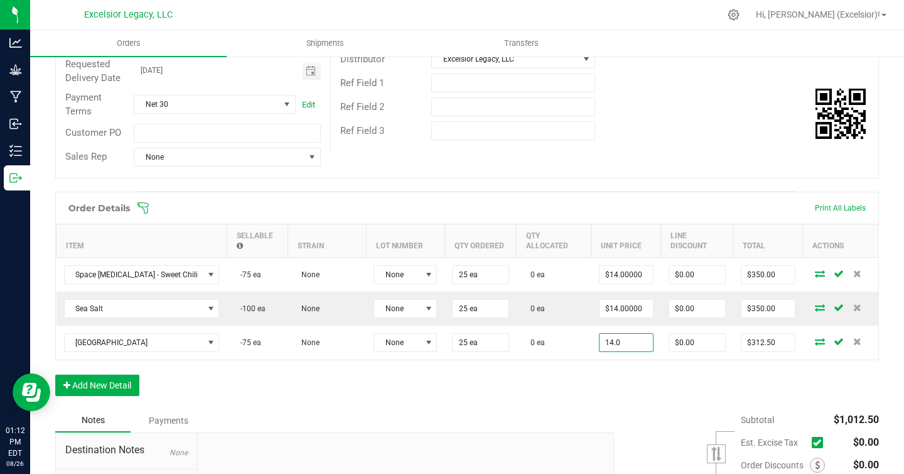
type input "$14.00000"
type input "$350.00"
click at [573, 386] on div "Order Details Print All Labels Item Sellable Strain Lot Number Qty Ordered Qty …" at bounding box center [467, 300] width 824 height 217
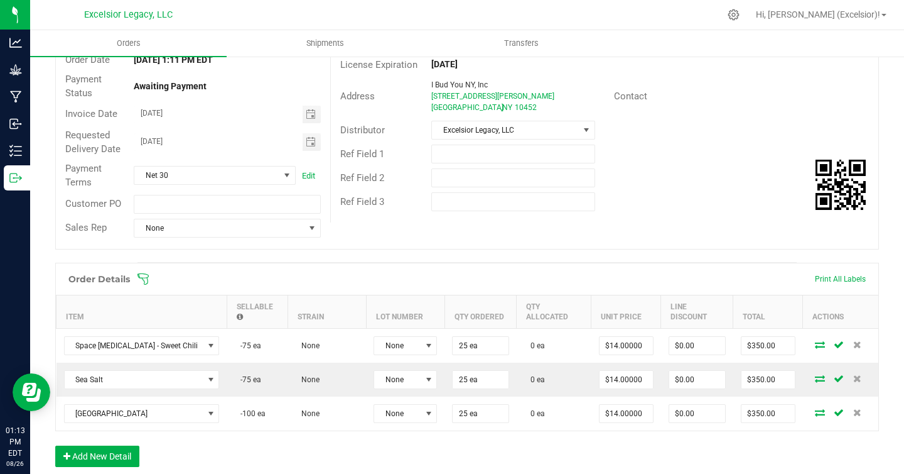
scroll to position [0, 0]
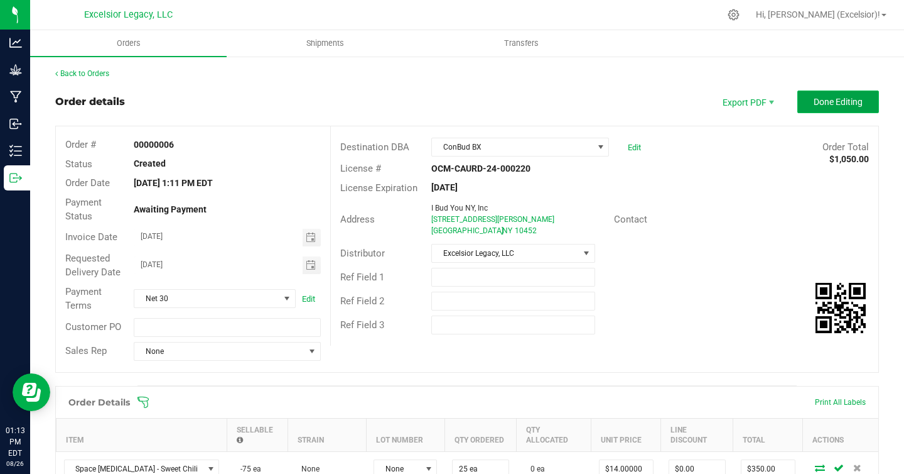
click at [851, 102] on span "Done Editing" at bounding box center [838, 102] width 49 height 10
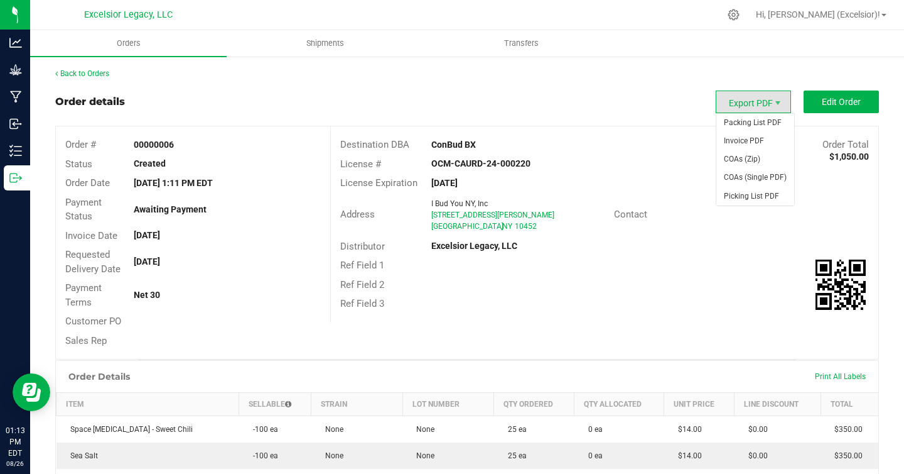
click at [756, 97] on span "Export PDF" at bounding box center [753, 101] width 75 height 23
click at [751, 135] on span "Invoice PDF" at bounding box center [756, 141] width 78 height 18
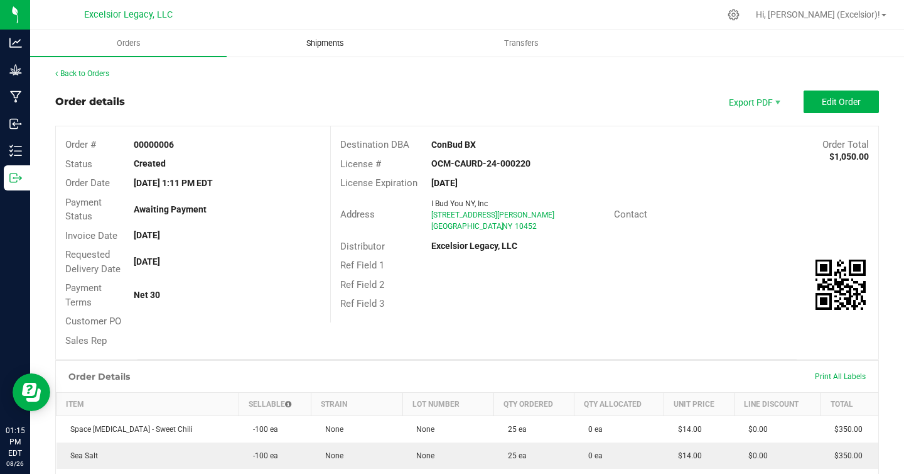
click at [322, 42] on span "Shipments" at bounding box center [326, 43] width 72 height 11
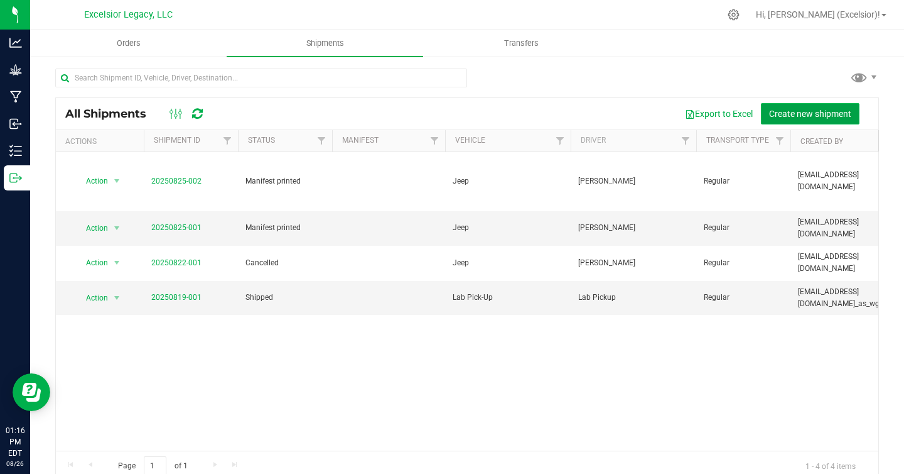
click at [801, 114] on span "Create new shipment" at bounding box center [810, 114] width 82 height 10
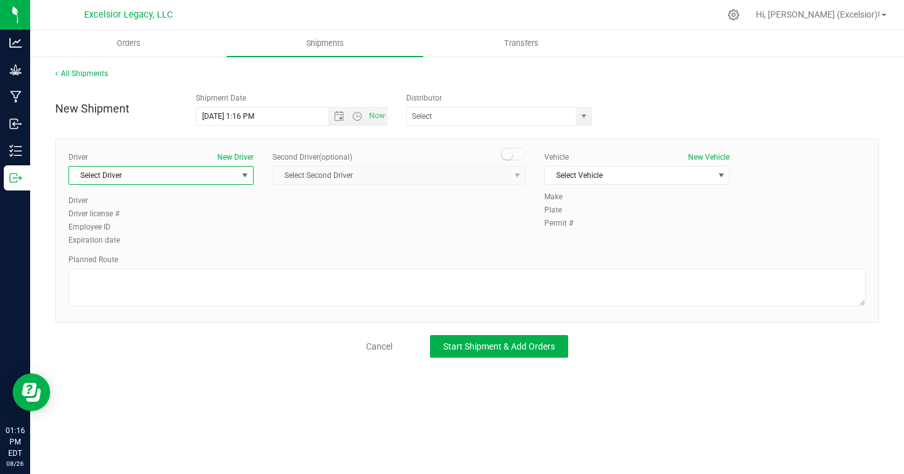
click at [205, 175] on span "Select Driver" at bounding box center [153, 175] width 168 height 18
click at [146, 224] on li "[PERSON_NAME]" at bounding box center [161, 228] width 184 height 19
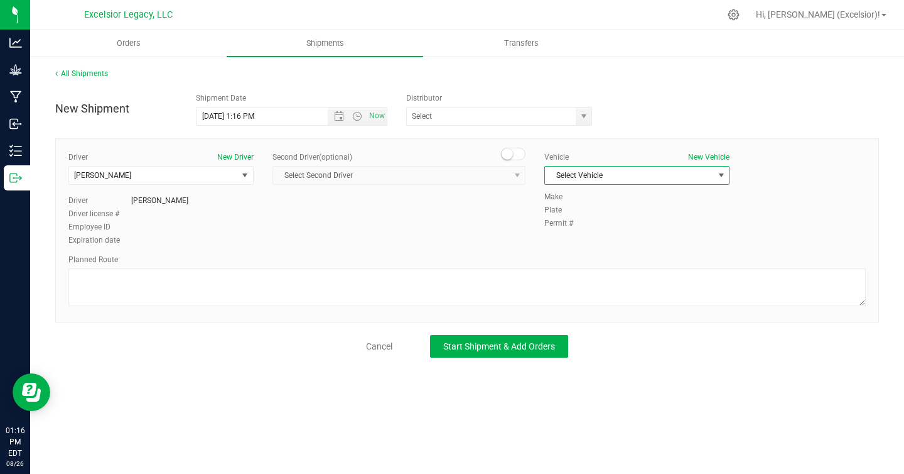
click at [648, 173] on span "Select Vehicle" at bounding box center [629, 175] width 168 height 18
click at [627, 195] on li "Jeep" at bounding box center [637, 196] width 184 height 19
click at [340, 115] on span "Open the date view" at bounding box center [339, 116] width 10 height 10
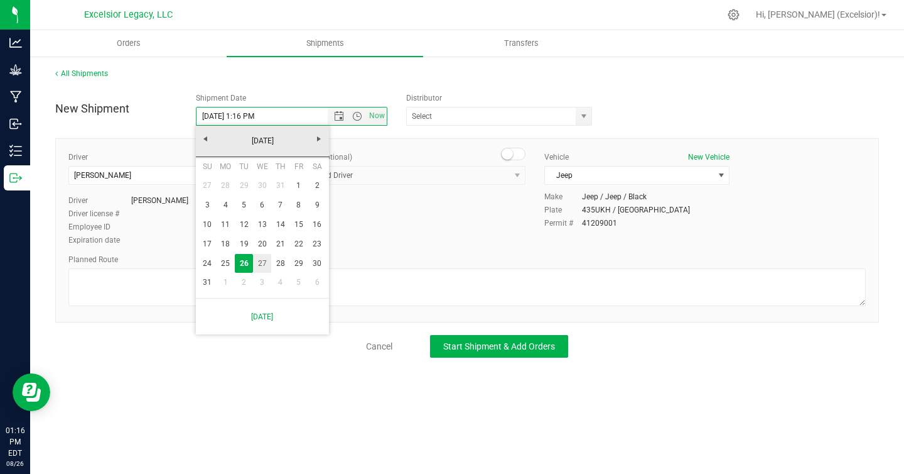
click at [263, 263] on link "27" at bounding box center [262, 263] width 18 height 19
type input "[DATE] 1:16 PM"
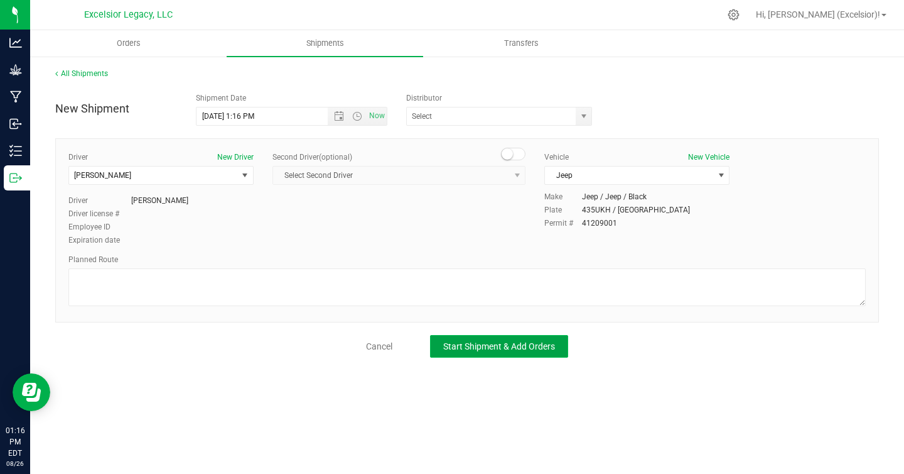
click at [469, 344] on span "Start Shipment & Add Orders" at bounding box center [499, 346] width 112 height 10
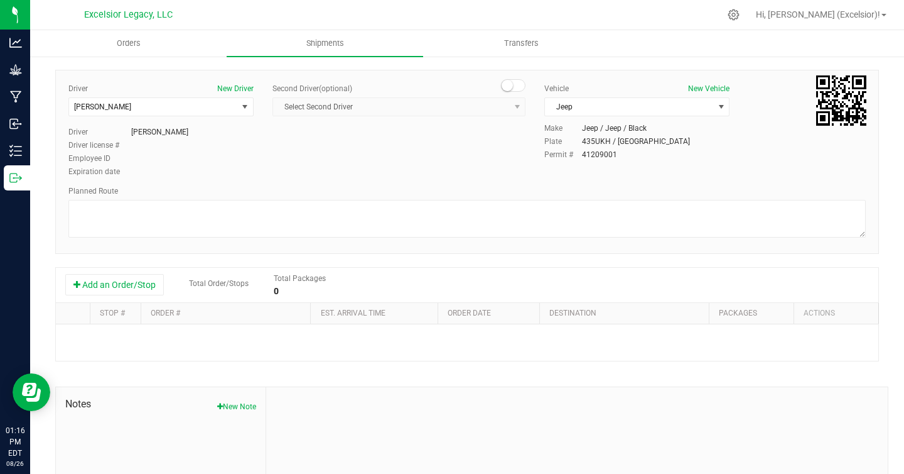
scroll to position [168, 0]
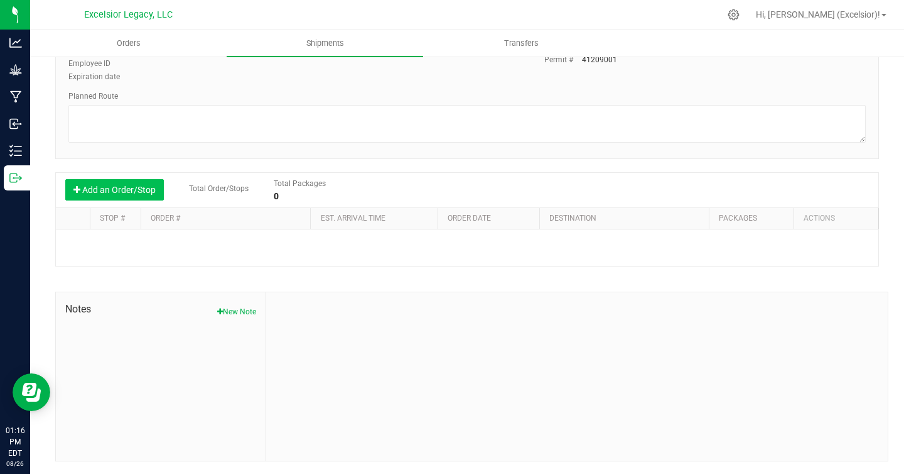
click at [123, 190] on button "Add an Order/Stop" at bounding box center [114, 189] width 99 height 21
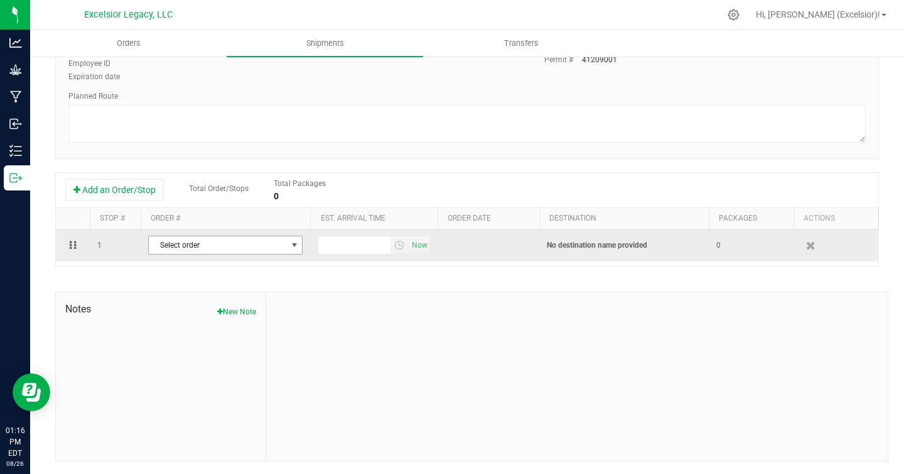
click at [201, 247] on span "Select order" at bounding box center [218, 245] width 138 height 18
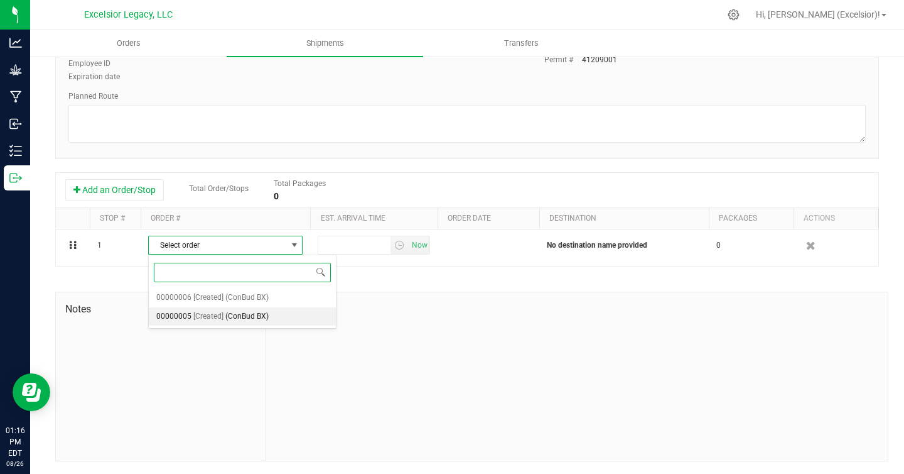
click at [230, 322] on span "(ConBud BX)" at bounding box center [246, 316] width 43 height 16
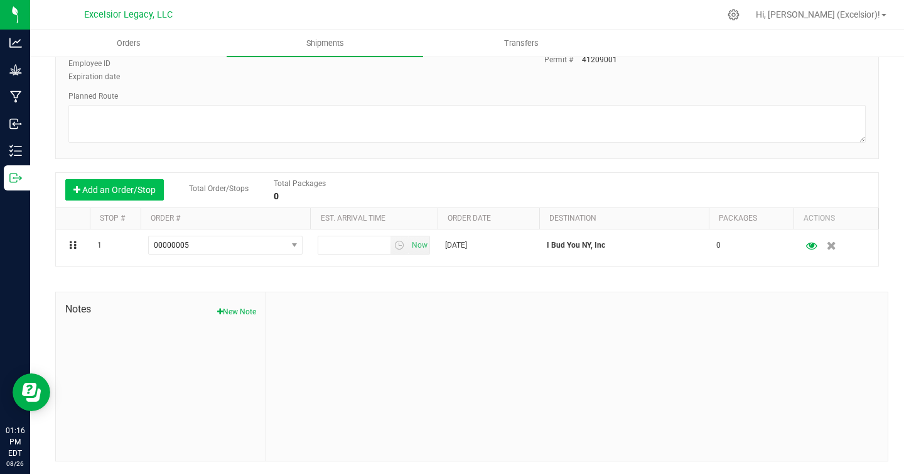
click at [104, 184] on button "Add an Order/Stop" at bounding box center [114, 189] width 99 height 21
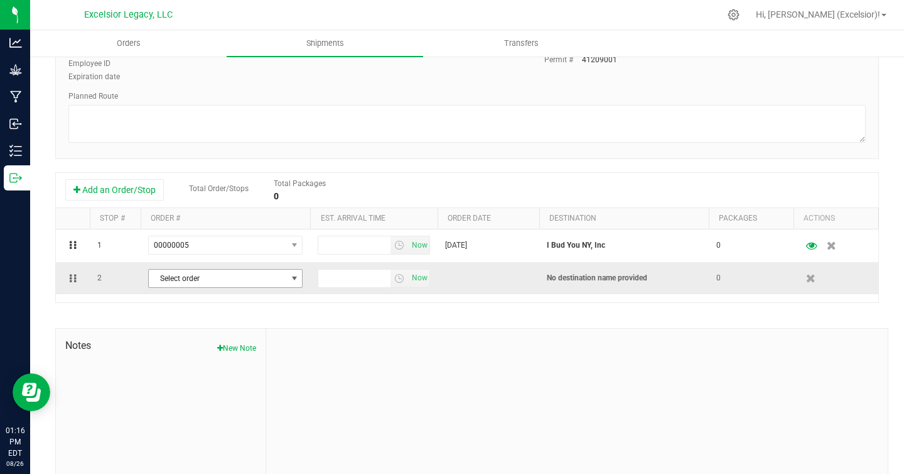
click at [190, 274] on span "Select order" at bounding box center [218, 278] width 138 height 18
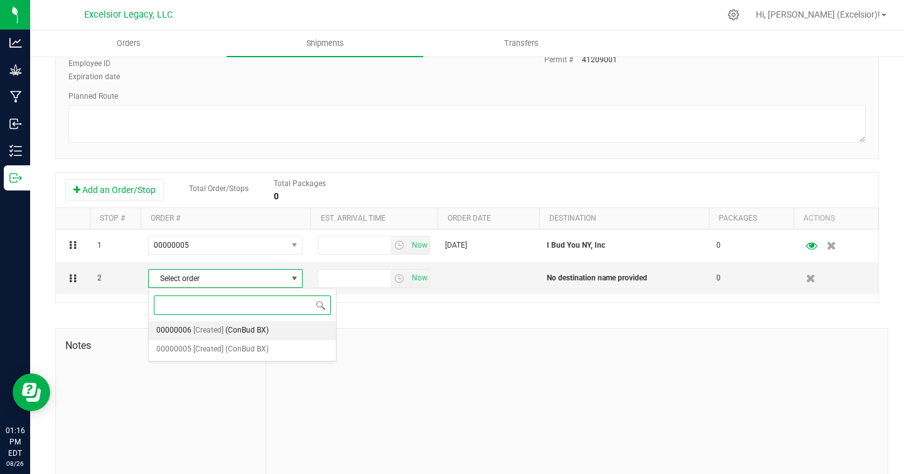
click at [209, 335] on span "[Created]" at bounding box center [208, 330] width 30 height 16
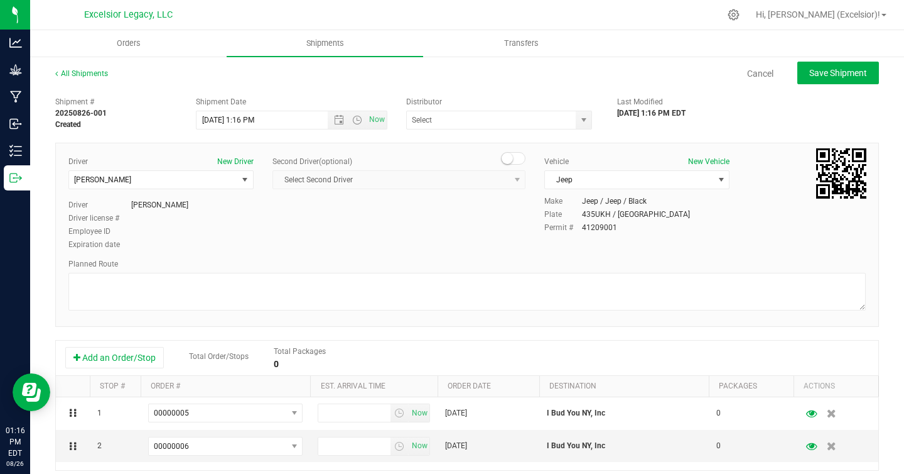
scroll to position [204, 0]
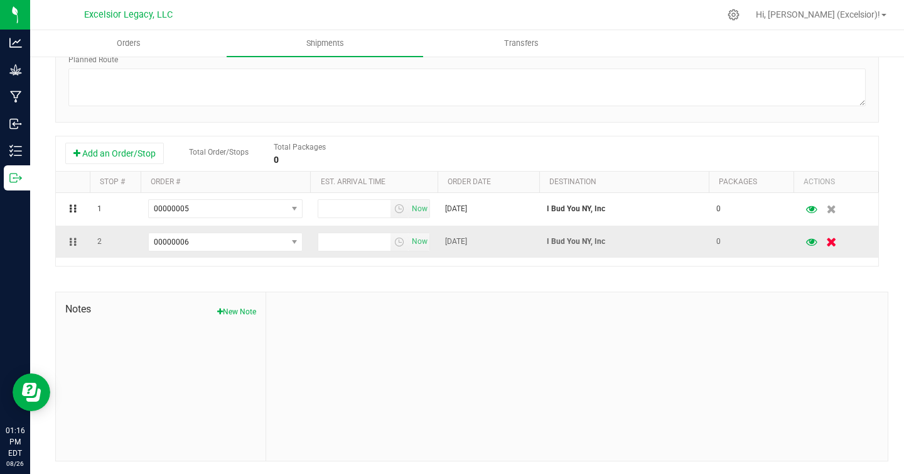
click at [833, 239] on icon "button" at bounding box center [832, 241] width 11 height 9
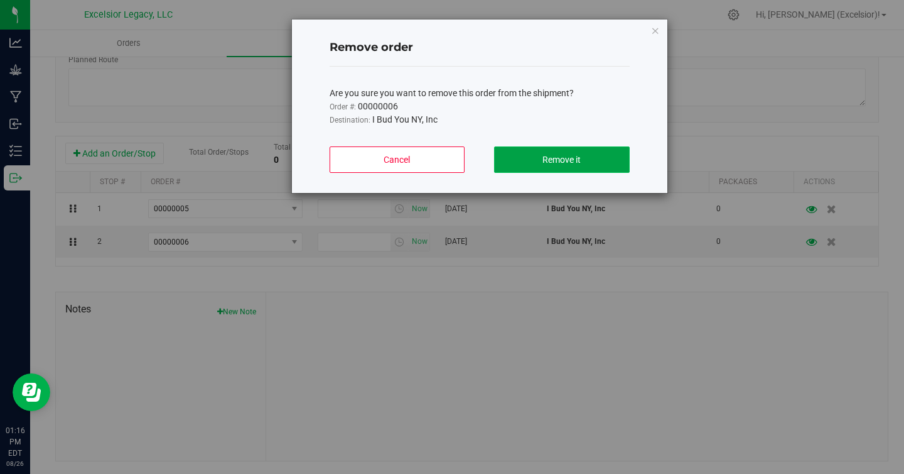
click at [578, 155] on span "Remove it" at bounding box center [562, 160] width 38 height 10
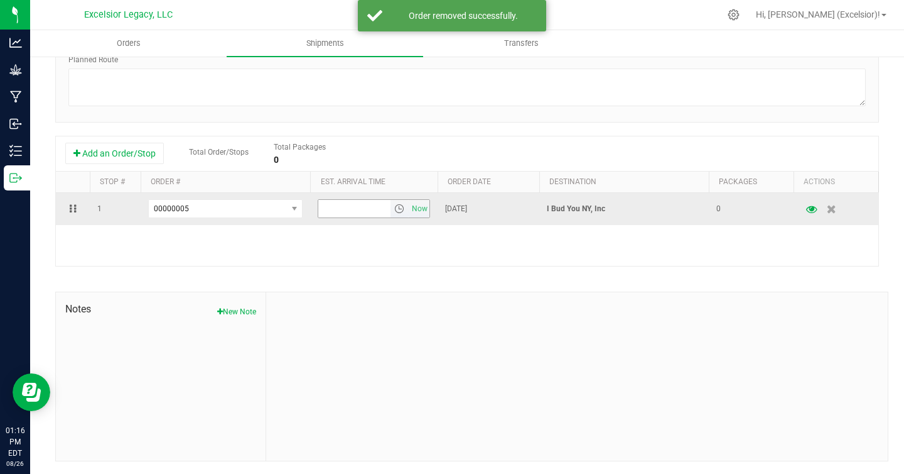
click at [379, 207] on input "text" at bounding box center [354, 209] width 72 height 18
click at [399, 205] on span "select" at bounding box center [399, 208] width 10 height 10
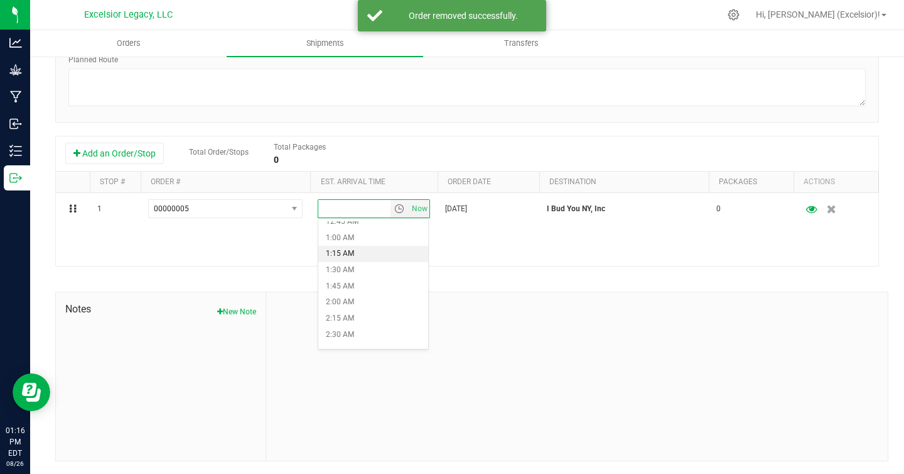
scroll to position [57, 0]
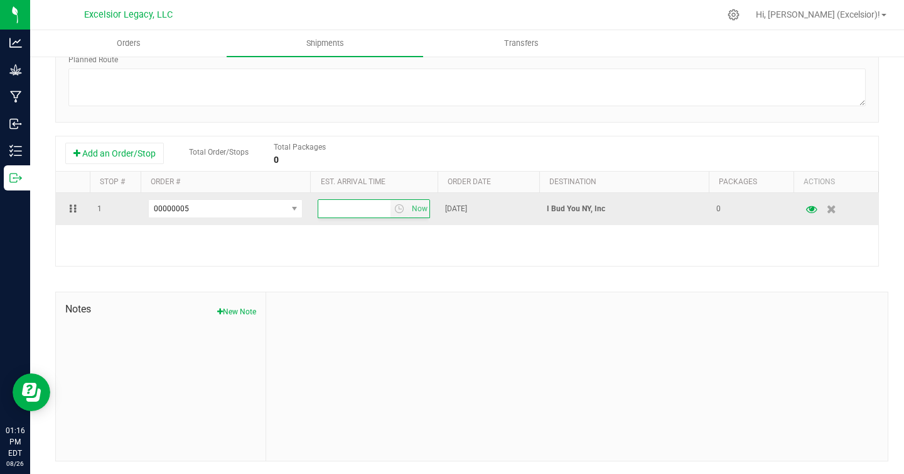
click at [467, 205] on span "[DATE]" at bounding box center [456, 209] width 22 height 12
click at [451, 205] on span "[DATE]" at bounding box center [456, 209] width 22 height 12
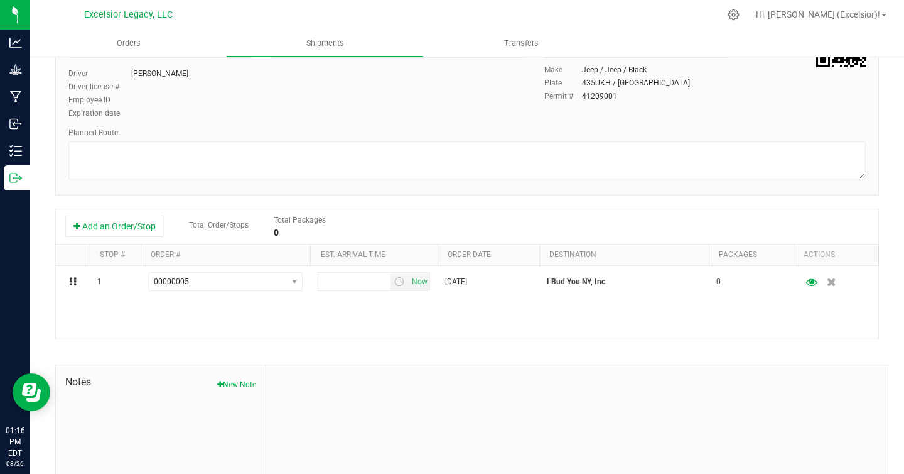
scroll to position [146, 0]
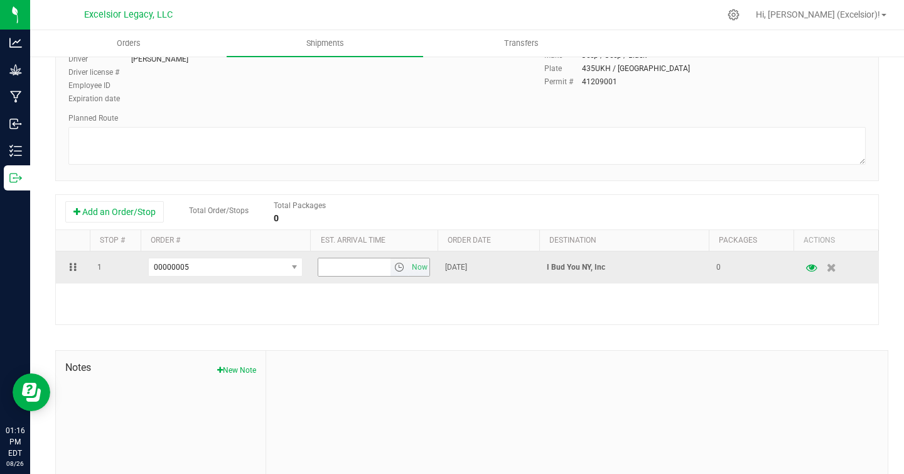
click at [363, 264] on input "text" at bounding box center [354, 267] width 72 height 18
click at [398, 267] on span "select" at bounding box center [399, 267] width 10 height 10
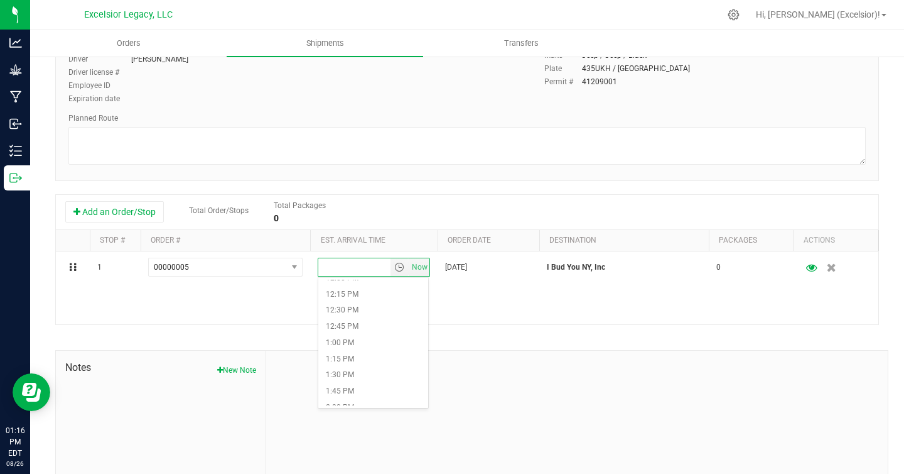
scroll to position [859, 0]
click at [345, 350] on li "2:15 PM" at bounding box center [373, 349] width 110 height 16
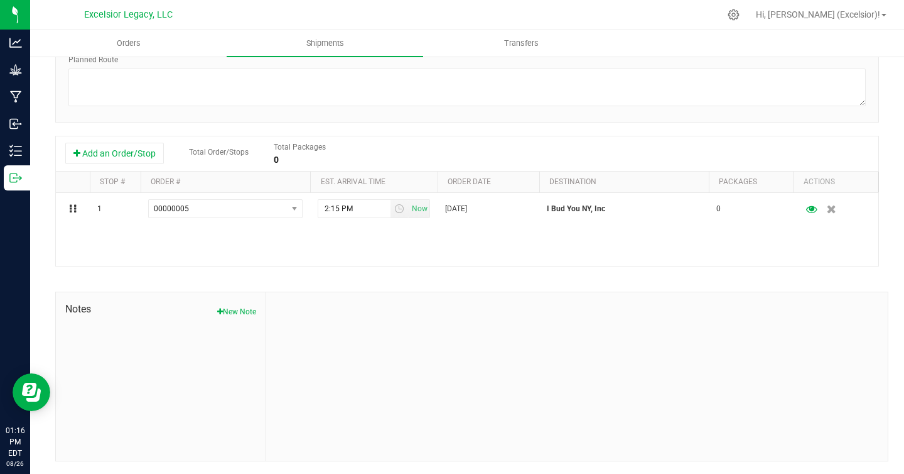
scroll to position [0, 0]
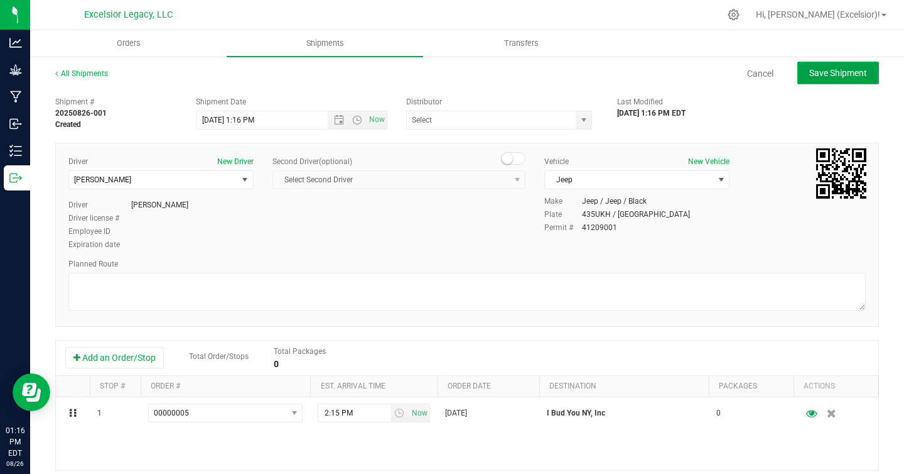
click at [841, 79] on button "Save Shipment" at bounding box center [839, 73] width 82 height 23
type input "[DATE] 5:16 PM"
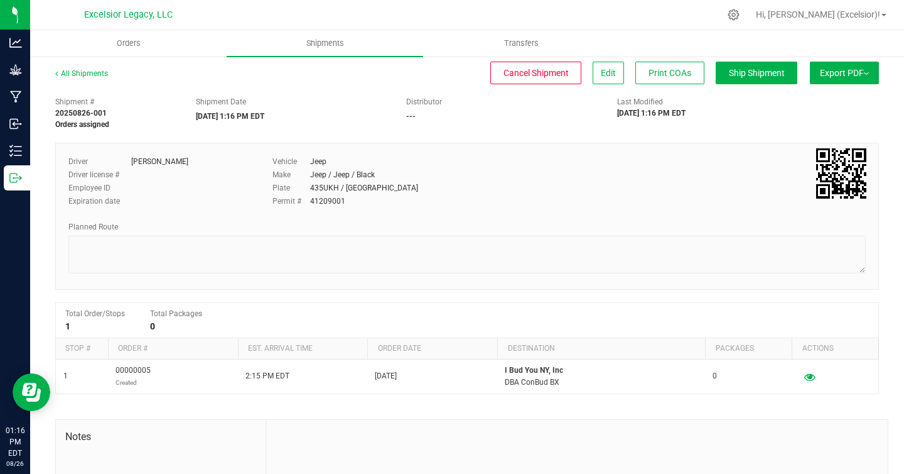
click at [841, 79] on button "Export PDF" at bounding box center [844, 73] width 69 height 23
click at [822, 97] on span "Manifest by Package ID" at bounding box center [826, 100] width 80 height 9
click at [605, 70] on span "Edit" at bounding box center [608, 73] width 15 height 10
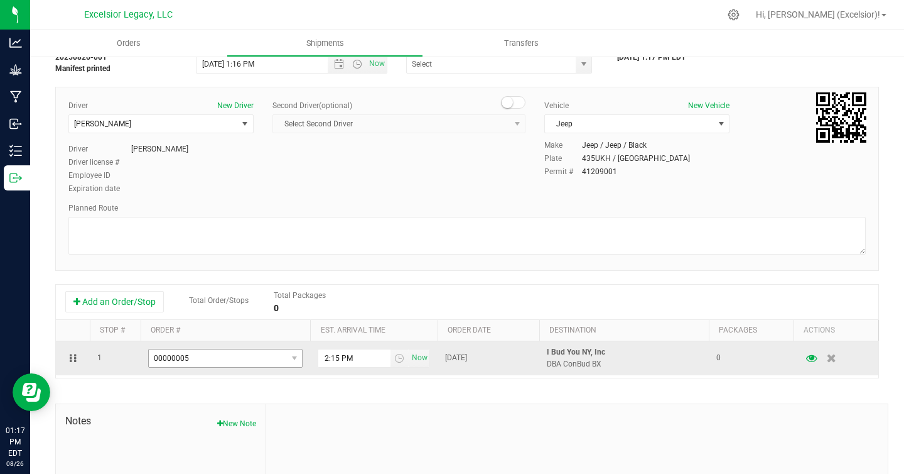
scroll to position [92, 0]
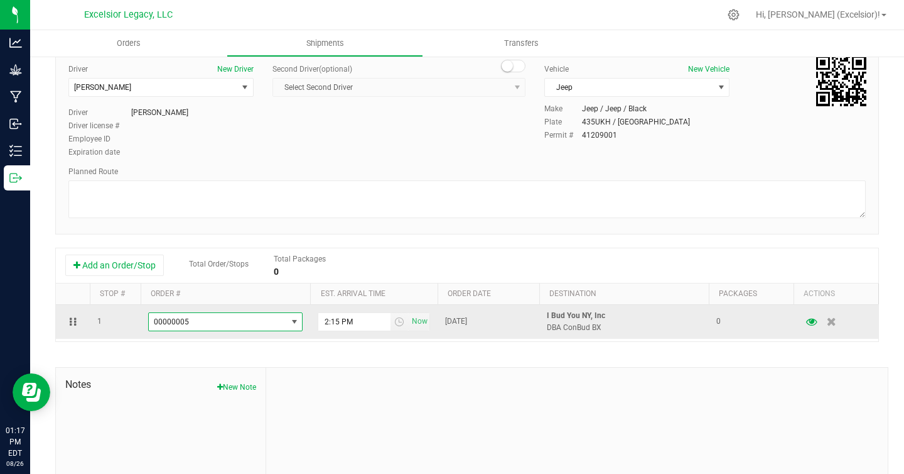
click at [273, 323] on span "00000005" at bounding box center [218, 322] width 138 height 18
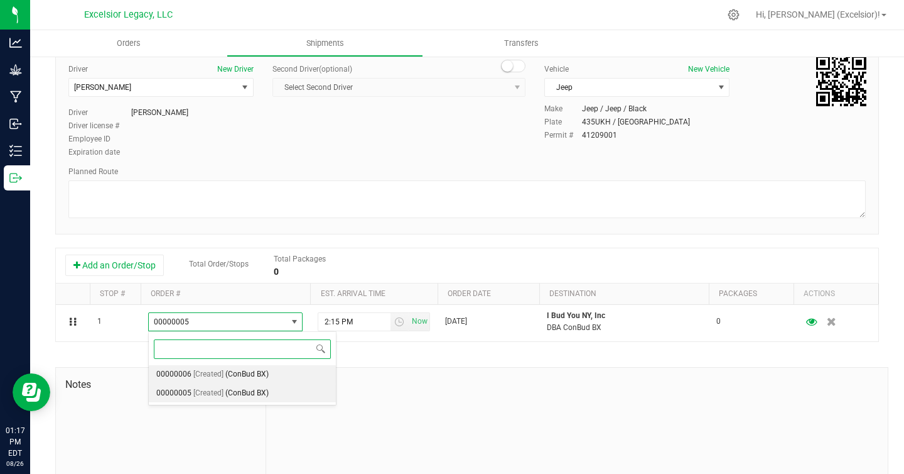
click at [240, 378] on span "(ConBud BX)" at bounding box center [246, 374] width 43 height 16
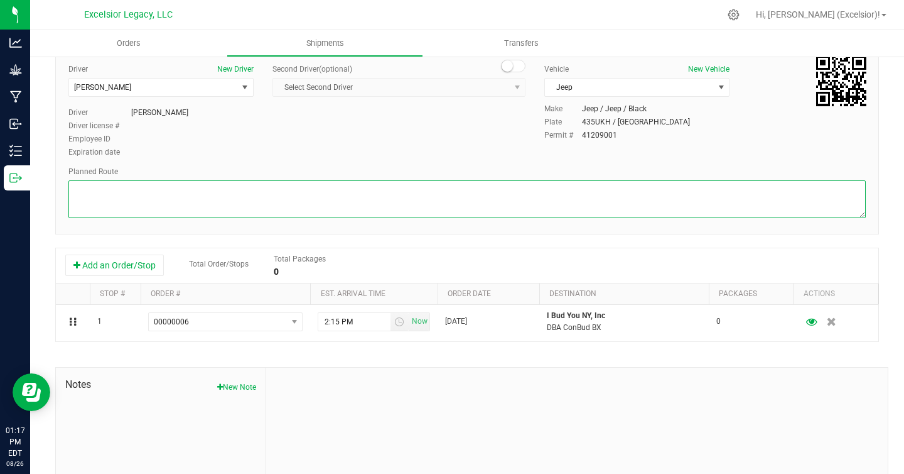
click at [728, 190] on textarea at bounding box center [467, 199] width 798 height 38
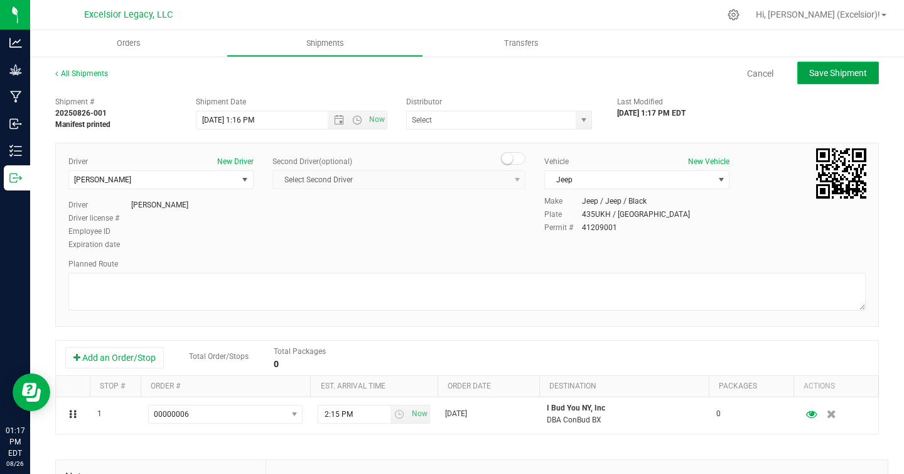
click at [850, 73] on span "Save Shipment" at bounding box center [839, 73] width 58 height 10
type input "[DATE] 5:16 PM"
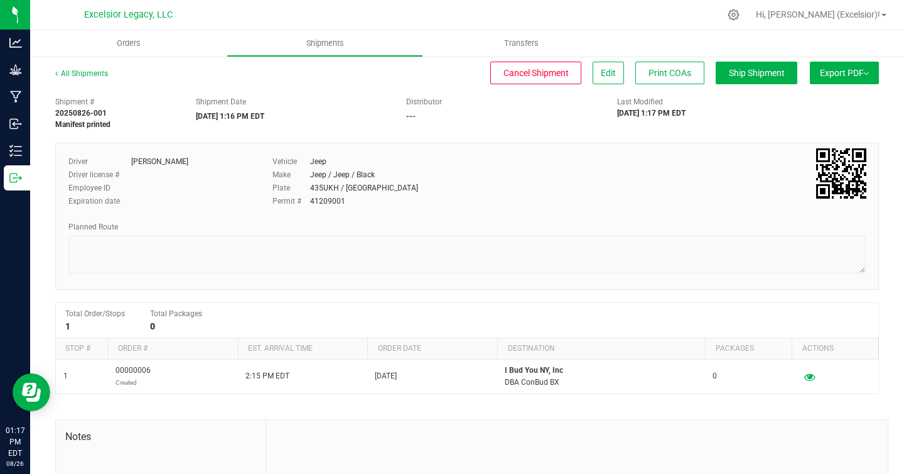
click at [841, 68] on span "Export PDF" at bounding box center [844, 73] width 49 height 10
click at [762, 69] on span "Ship Shipment" at bounding box center [757, 73] width 56 height 10
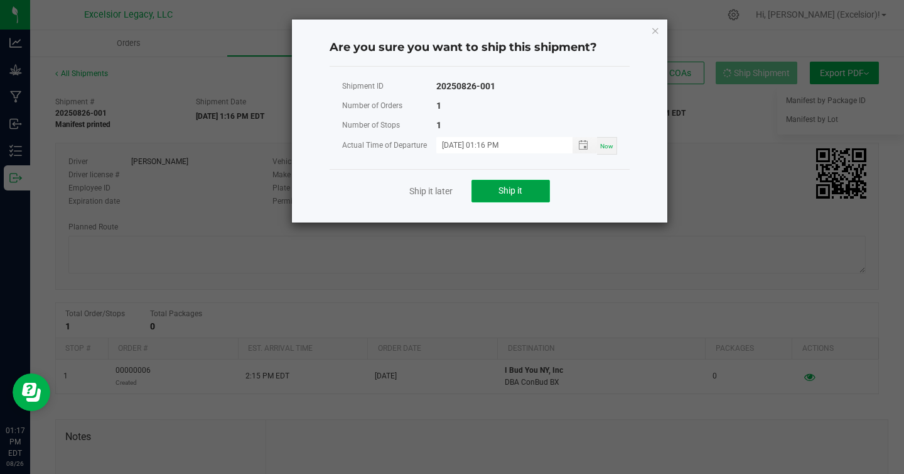
click at [508, 185] on button "Ship it" at bounding box center [511, 191] width 79 height 23
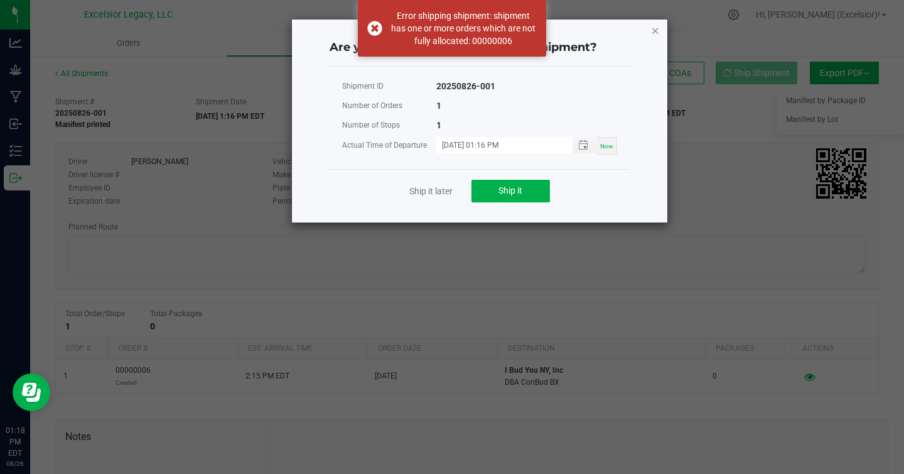
click at [658, 31] on icon "Close" at bounding box center [655, 30] width 9 height 15
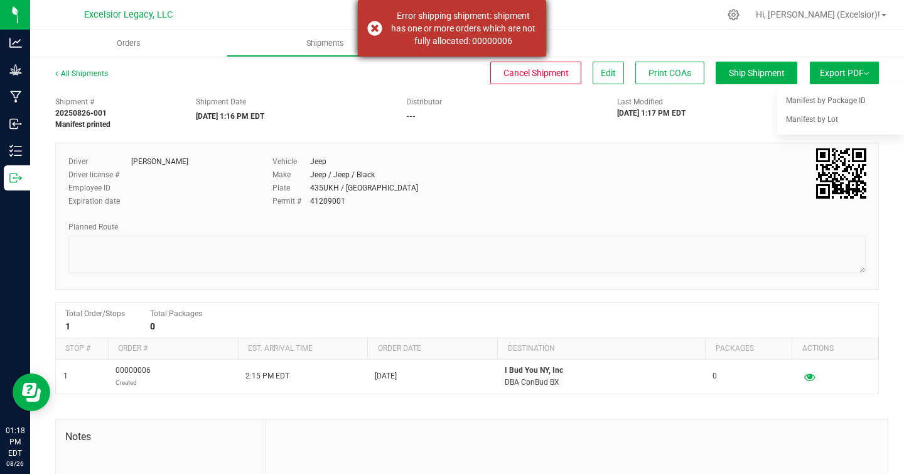
click at [525, 29] on div "Error shipping shipment: shipment has one or more orders which are not fully al…" at bounding box center [463, 28] width 148 height 38
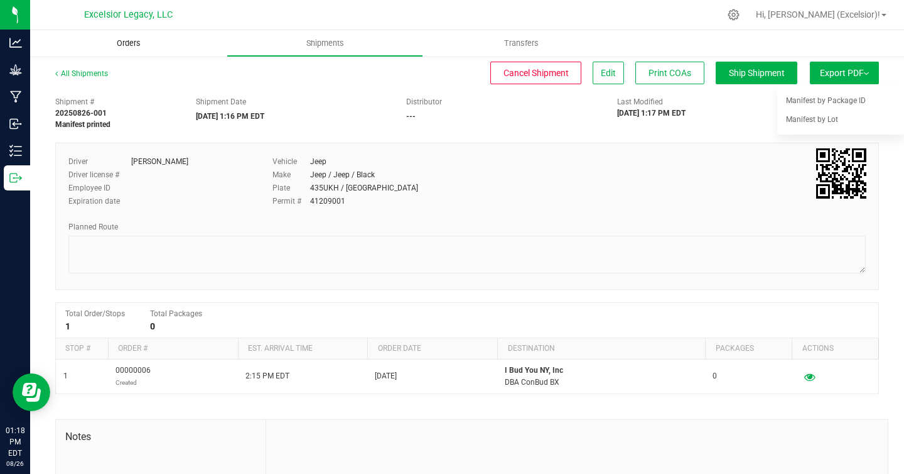
click at [120, 39] on span "Orders" at bounding box center [129, 43] width 58 height 11
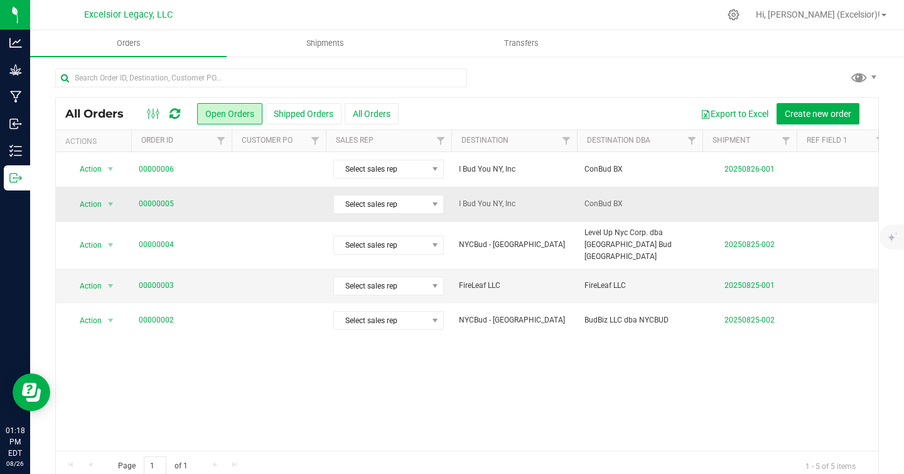
click at [93, 198] on span "Action" at bounding box center [85, 204] width 34 height 18
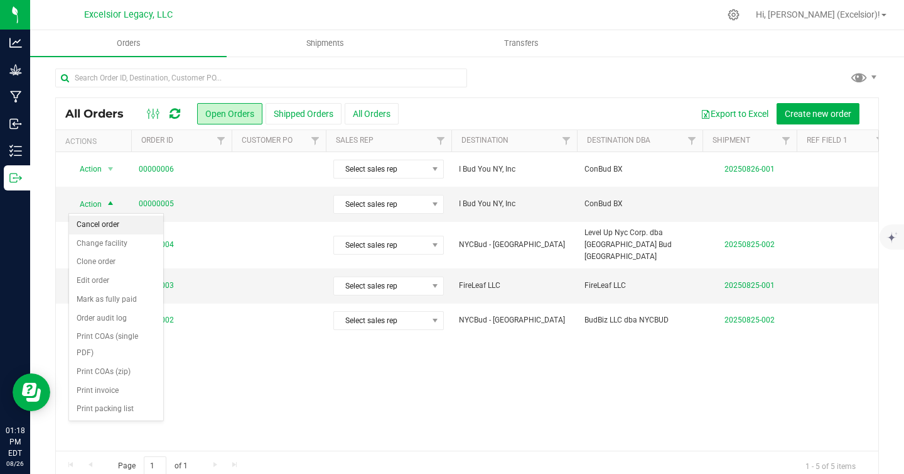
click at [121, 225] on li "Cancel order" at bounding box center [116, 224] width 94 height 19
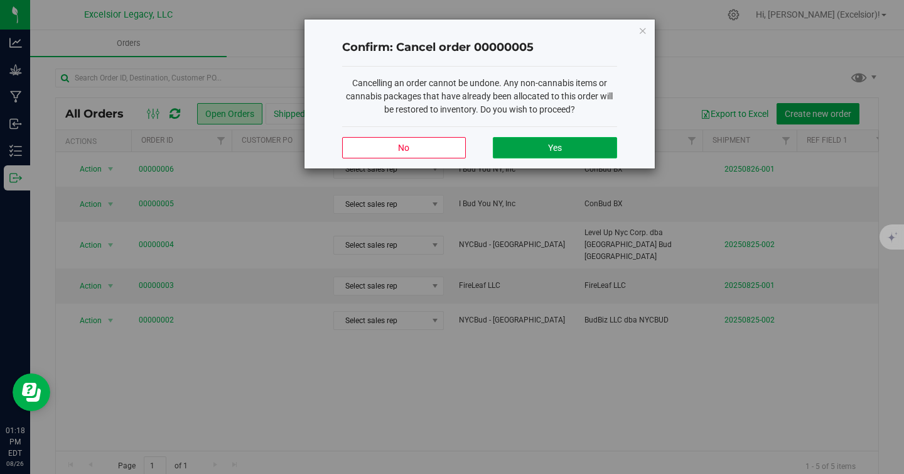
click at [541, 146] on button "Yes" at bounding box center [555, 147] width 124 height 21
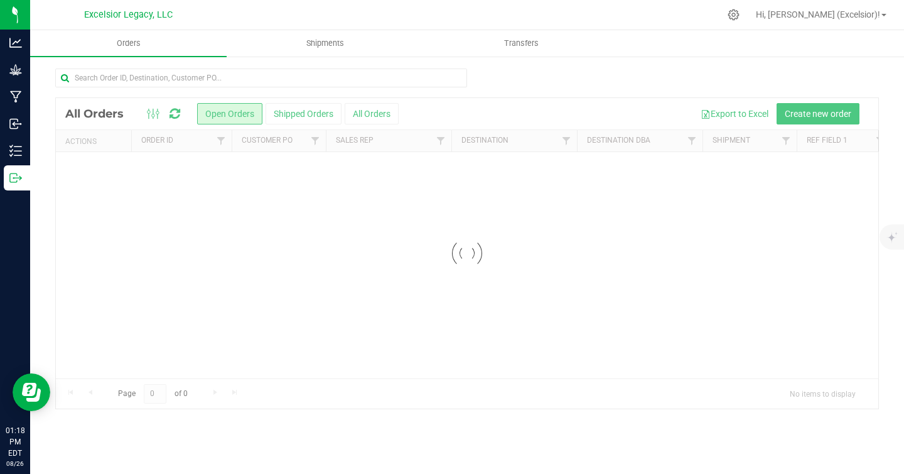
click at [159, 171] on div at bounding box center [467, 253] width 823 height 310
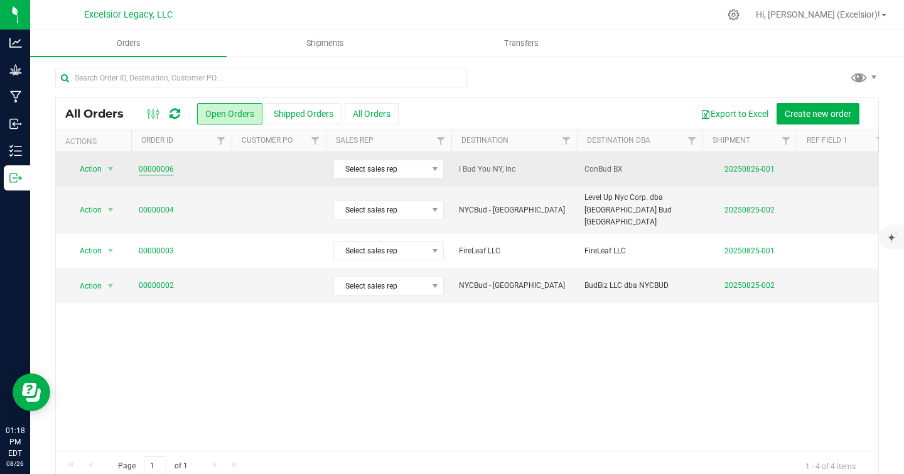
click at [162, 168] on link "00000006" at bounding box center [156, 169] width 35 height 12
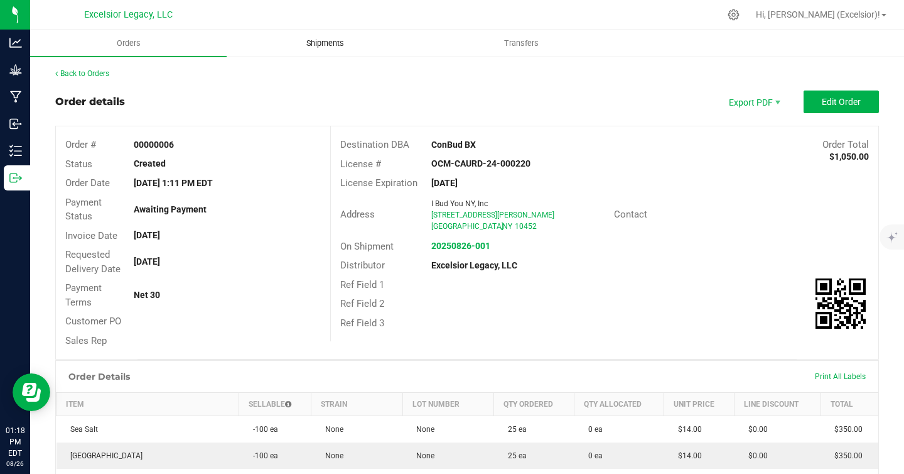
click at [327, 40] on span "Shipments" at bounding box center [326, 43] width 72 height 11
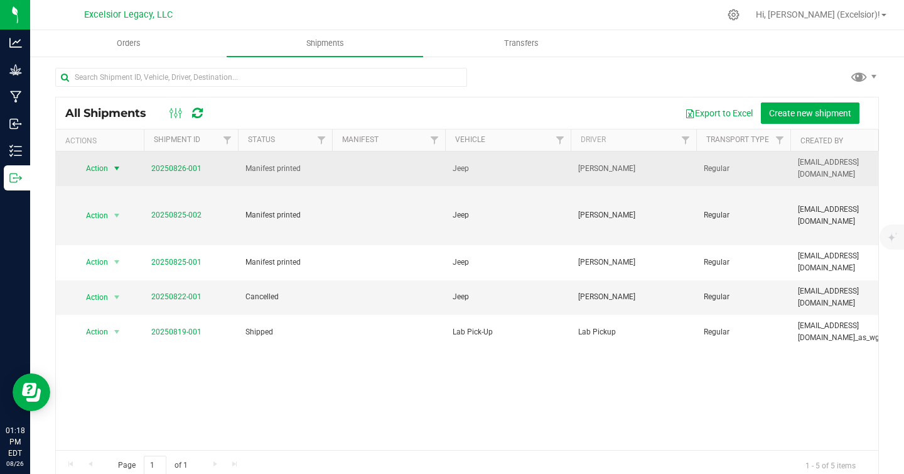
click at [100, 168] on span "Action" at bounding box center [92, 169] width 34 height 18
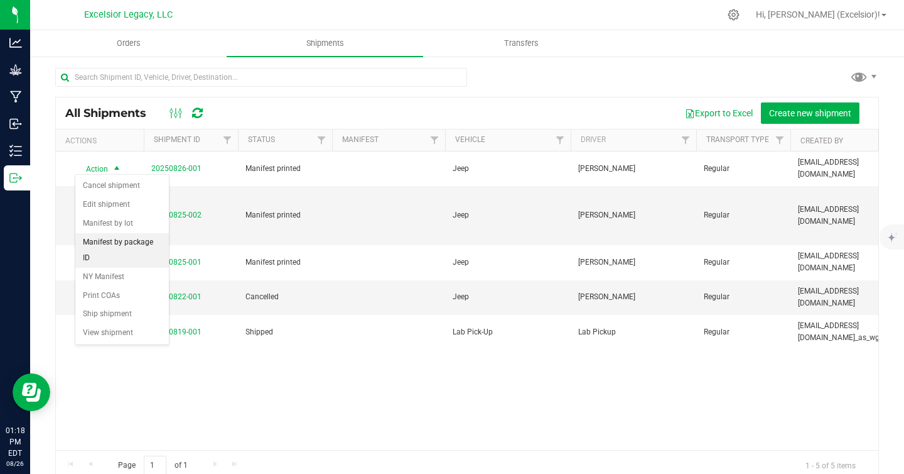
click at [116, 241] on li "Manifest by package ID" at bounding box center [122, 250] width 94 height 35
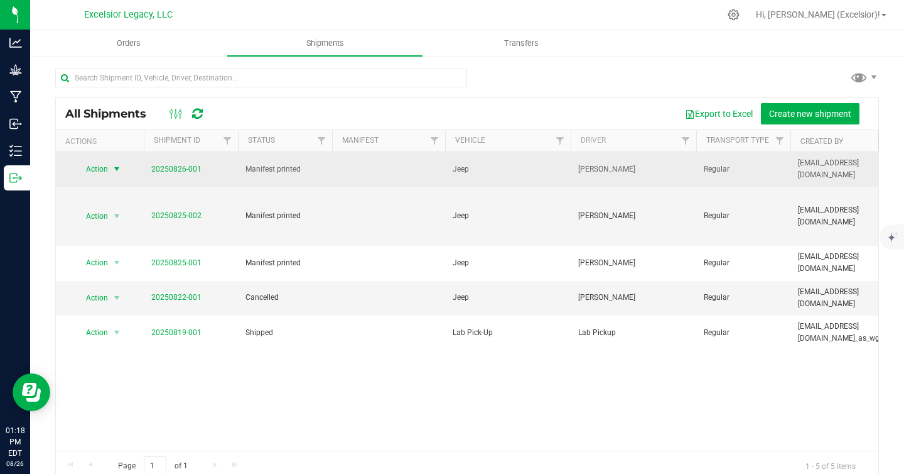
click at [99, 168] on span "Action" at bounding box center [92, 169] width 34 height 18
click at [107, 166] on span "Action" at bounding box center [92, 169] width 34 height 18
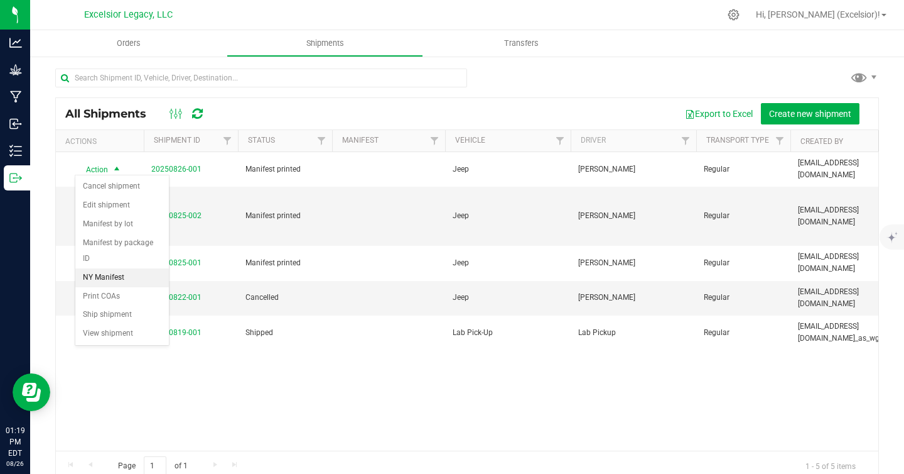
click at [105, 268] on li "NY Manifest" at bounding box center [122, 277] width 94 height 19
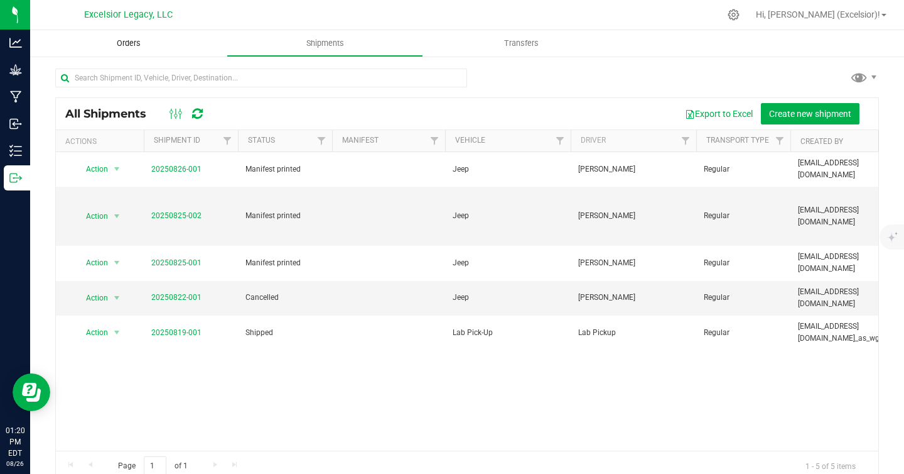
click at [134, 36] on uib-tab-heading "Orders" at bounding box center [128, 43] width 197 height 26
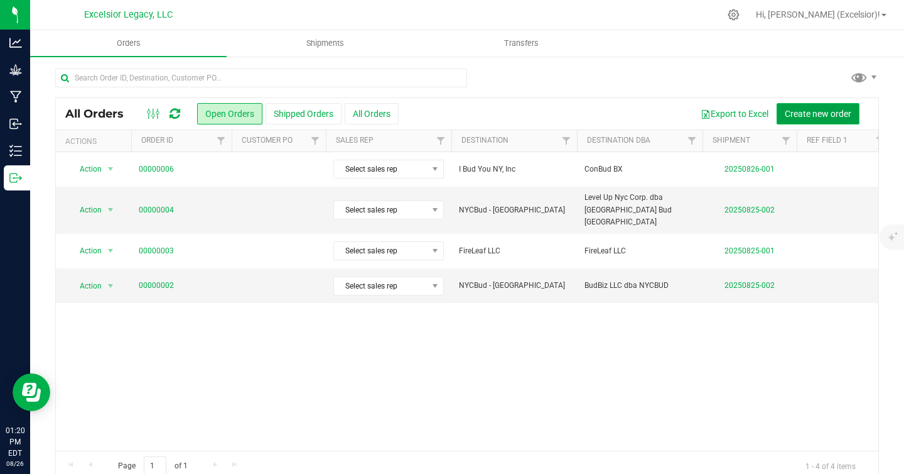
click at [803, 104] on button "Create new order" at bounding box center [818, 113] width 83 height 21
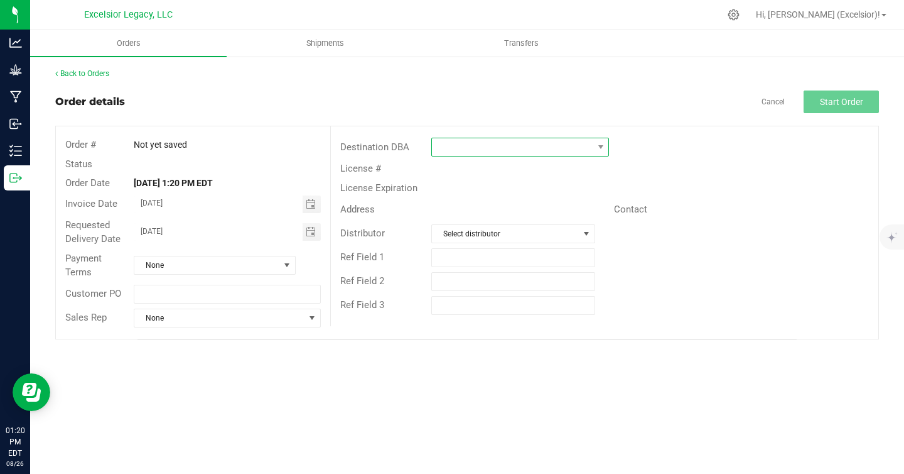
click at [485, 148] on span at bounding box center [512, 147] width 161 height 18
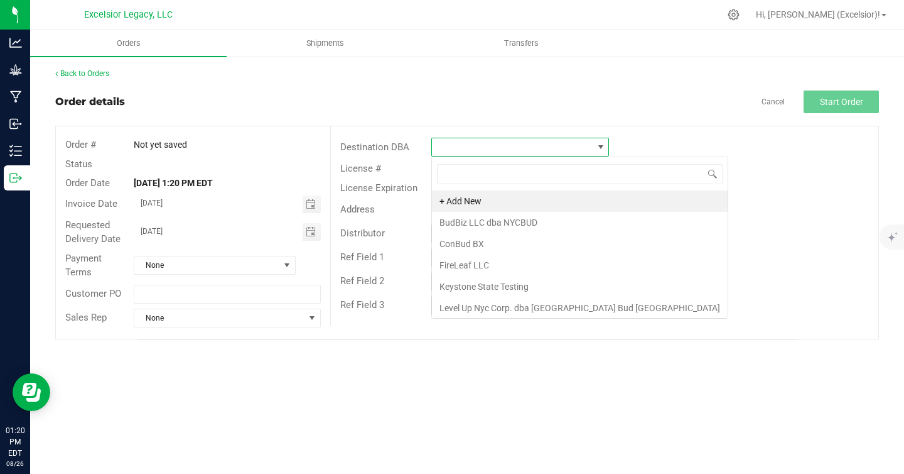
scroll to position [19, 178]
click at [461, 202] on li "+ Add New" at bounding box center [580, 200] width 296 height 21
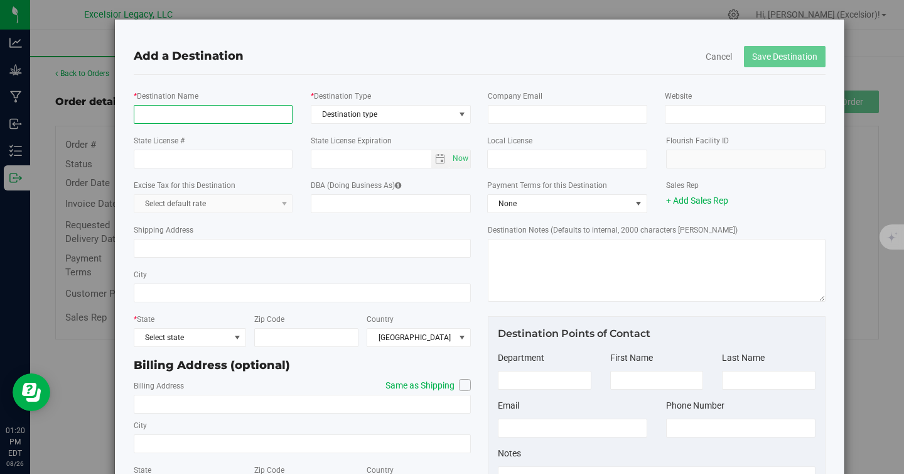
click at [236, 117] on input "* Destination Name" at bounding box center [214, 114] width 160 height 19
type input "Terp Bros"
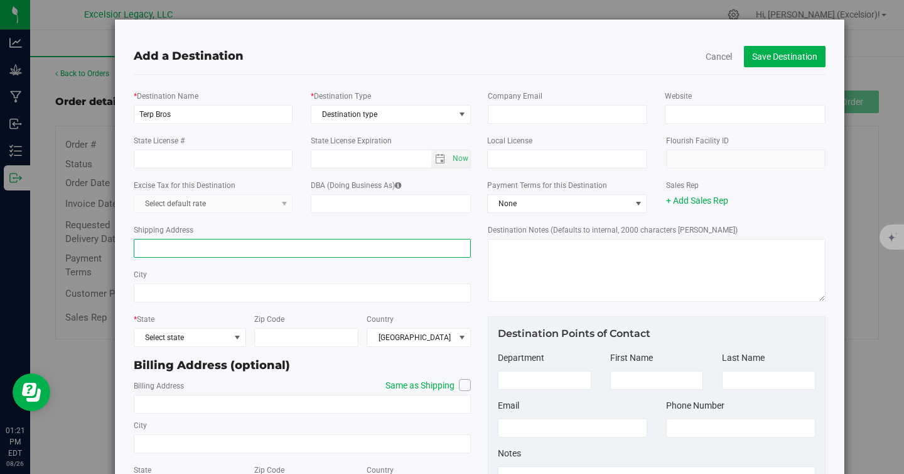
click at [232, 256] on input "Shipping Address" at bounding box center [303, 248] width 338 height 19
paste input "[STREET_ADDRESS][PERSON_NAME]"
type input "[STREET_ADDRESS][PERSON_NAME]"
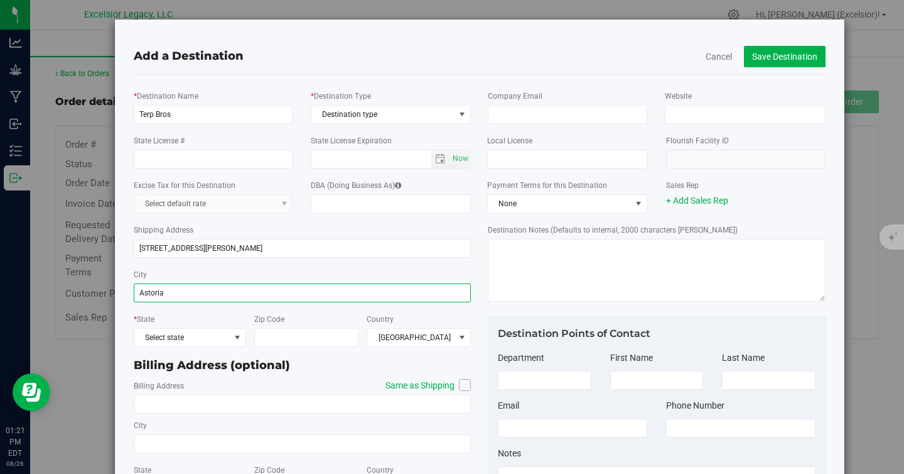
click at [258, 288] on input "Astoria" at bounding box center [303, 292] width 338 height 19
paste input "[GEOGRAPHIC_DATA]"
click at [178, 294] on input "[GEOGRAPHIC_DATA]" at bounding box center [303, 292] width 338 height 19
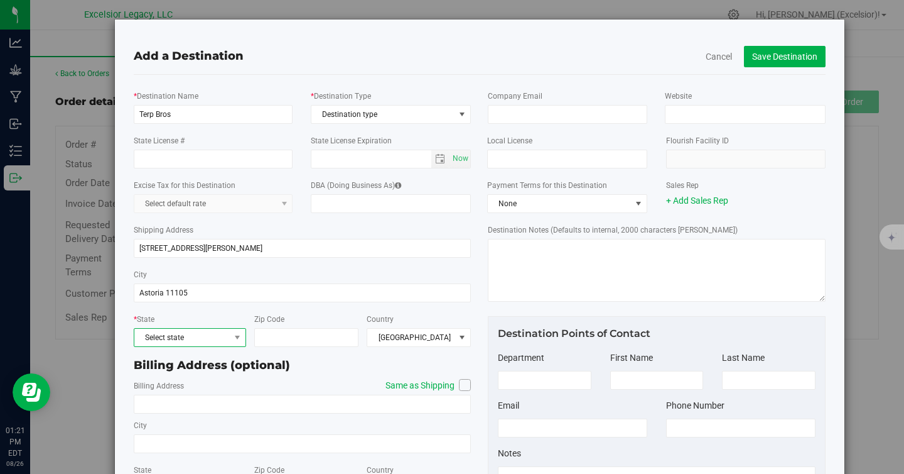
click at [178, 337] on span "Select state" at bounding box center [181, 337] width 95 height 18
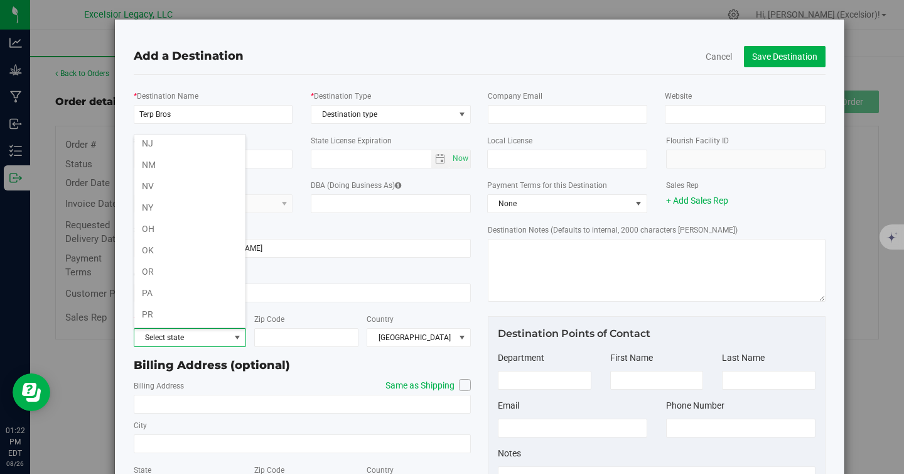
scroll to position [668, 0]
click at [185, 200] on li "NY" at bounding box center [189, 205] width 111 height 21
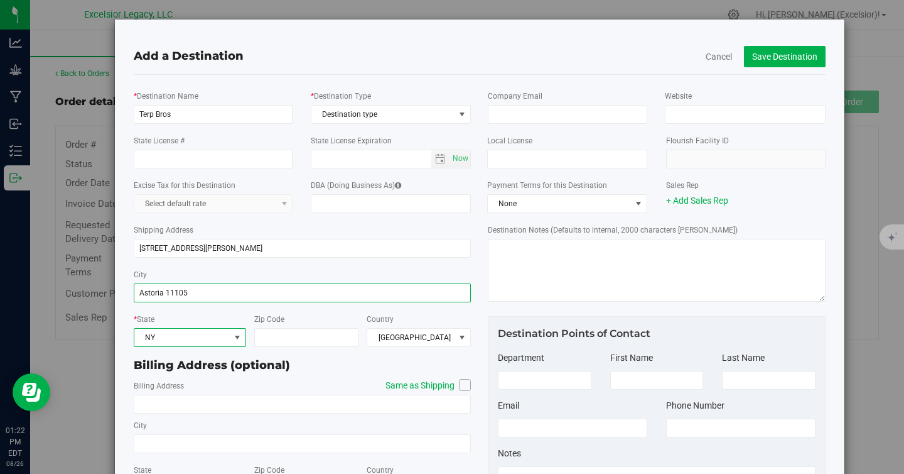
click at [178, 294] on input "Astoria 11105" at bounding box center [303, 292] width 338 height 19
type input "Astoria"
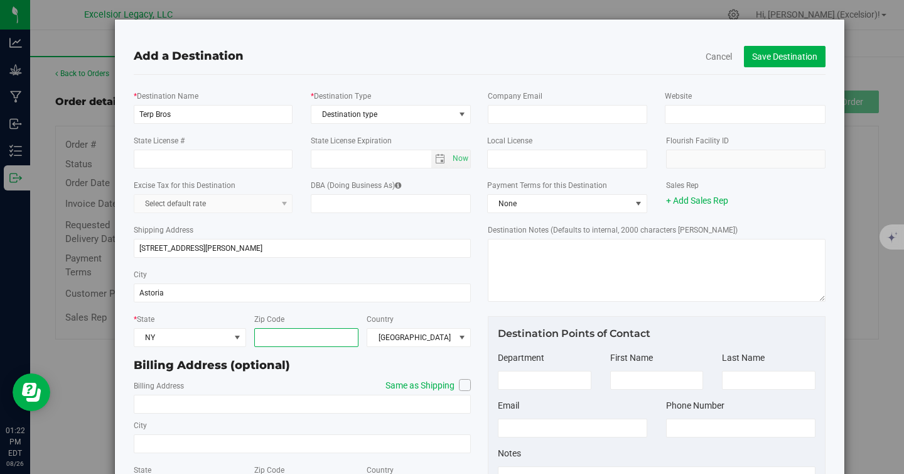
click at [280, 330] on input "Zip Code" at bounding box center [306, 337] width 104 height 19
paste input "11105"
type input "11105"
click at [459, 382] on span at bounding box center [465, 385] width 12 height 12
click at [0, 0] on input "Same as Shipping" at bounding box center [0, 0] width 0 height 0
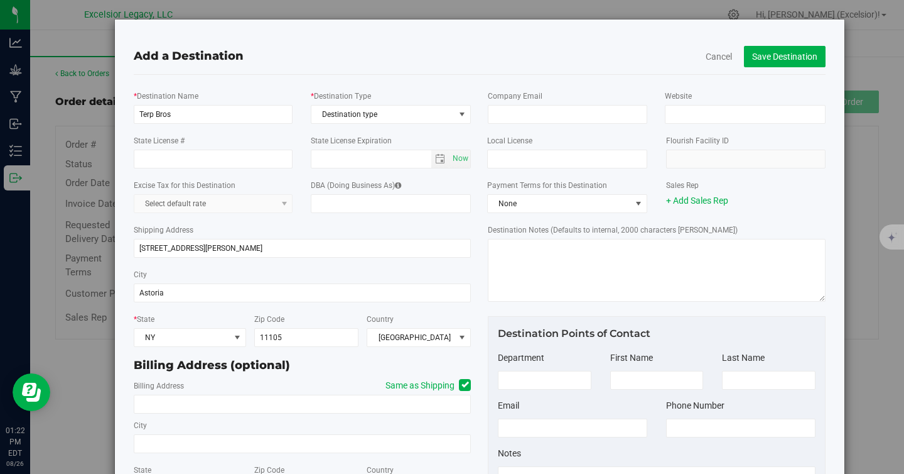
type input "[STREET_ADDRESS][PERSON_NAME]"
type input "Astoria"
type input "11105"
click at [242, 155] on input "State License #" at bounding box center [214, 158] width 160 height 19
paste input "OCM-CAURD-23-000020"
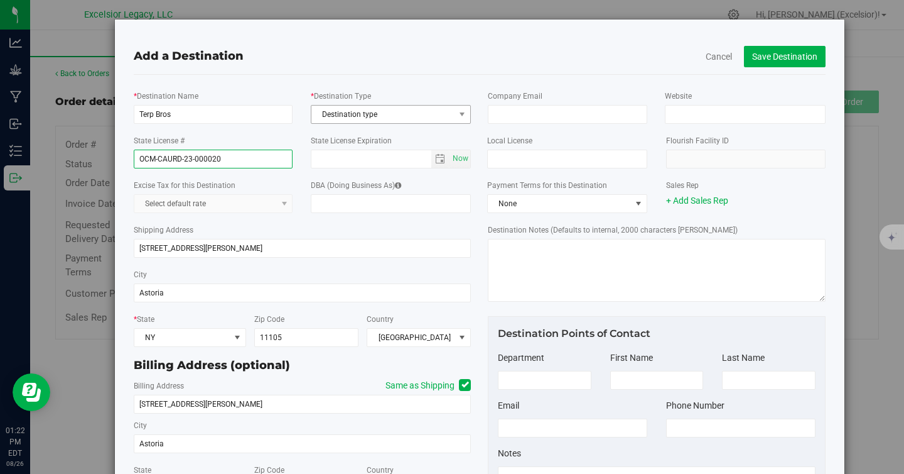
type input "OCM-CAURD-23-000020"
click at [391, 117] on span "Destination type" at bounding box center [383, 115] width 143 height 18
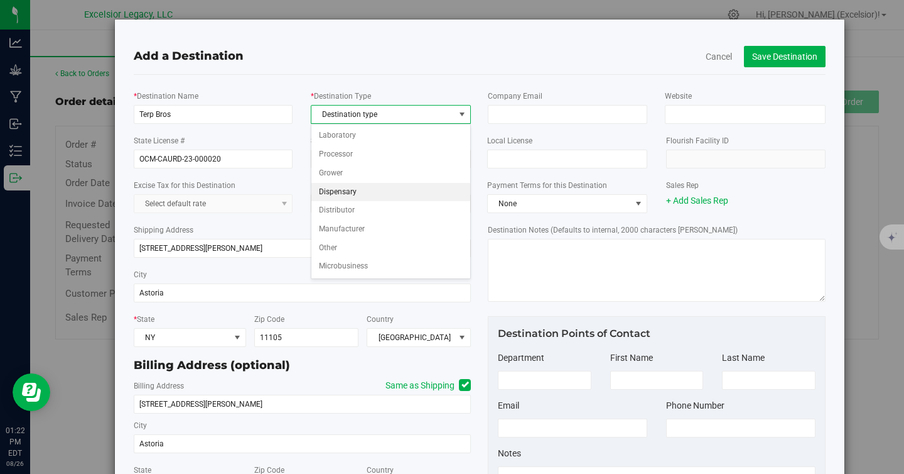
click at [367, 190] on li "Dispensary" at bounding box center [391, 192] width 159 height 19
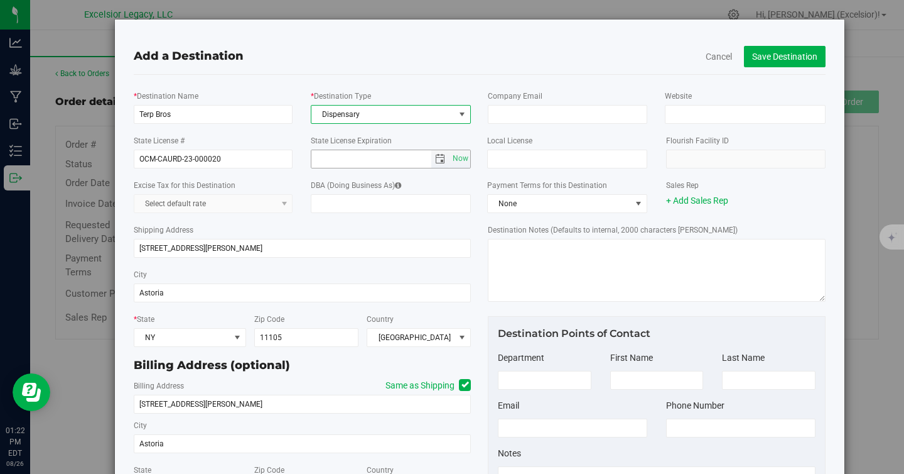
click at [438, 161] on span "select" at bounding box center [440, 159] width 10 height 10
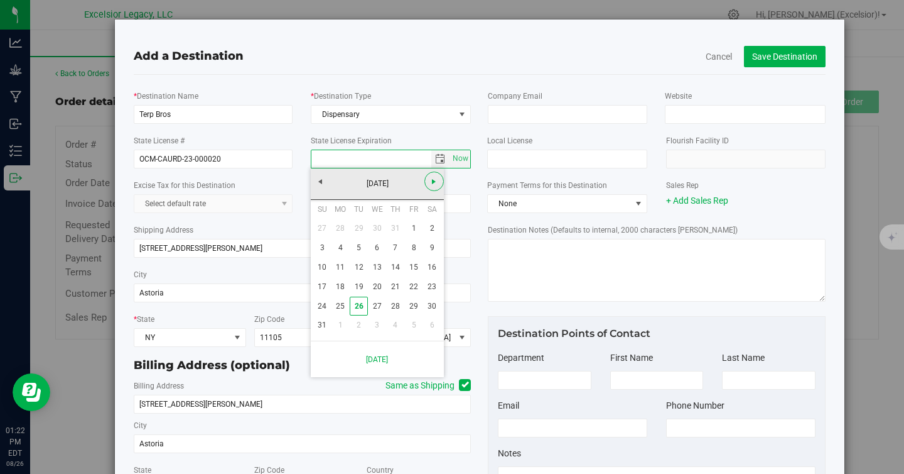
click at [436, 180] on span "Next" at bounding box center [434, 181] width 10 height 10
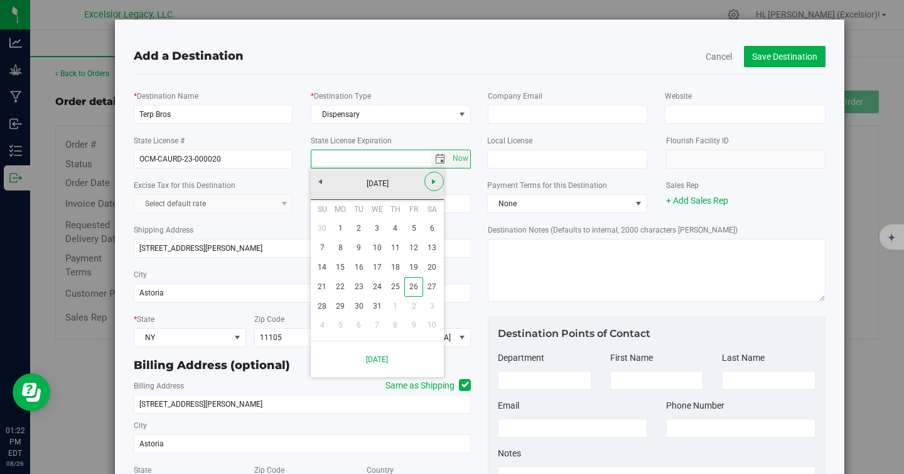
click at [436, 180] on span "Next" at bounding box center [434, 181] width 10 height 10
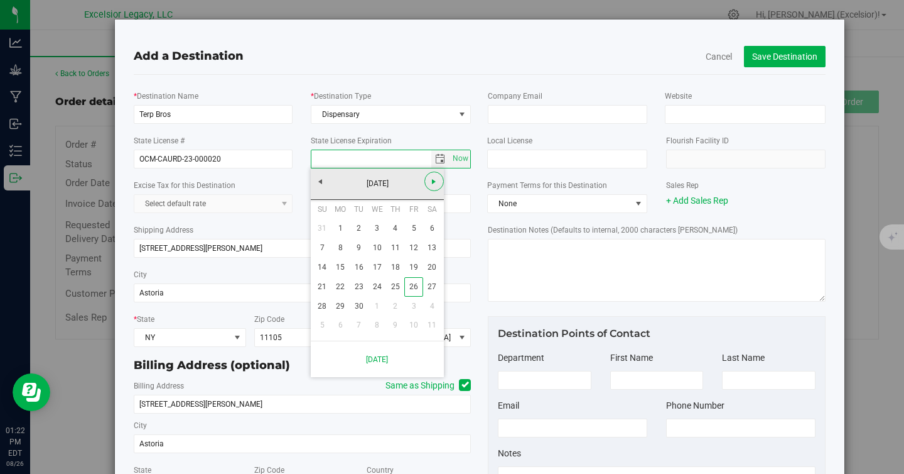
click at [436, 180] on span "Next" at bounding box center [434, 181] width 10 height 10
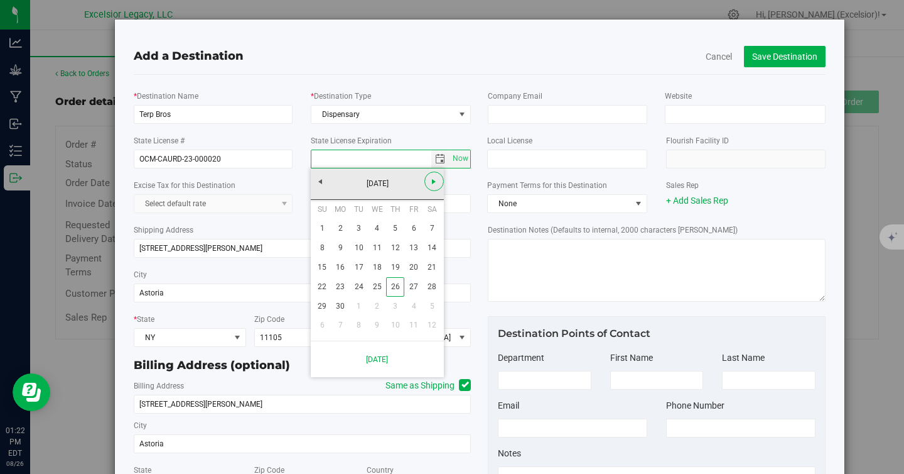
click at [436, 180] on span "Next" at bounding box center [434, 181] width 10 height 10
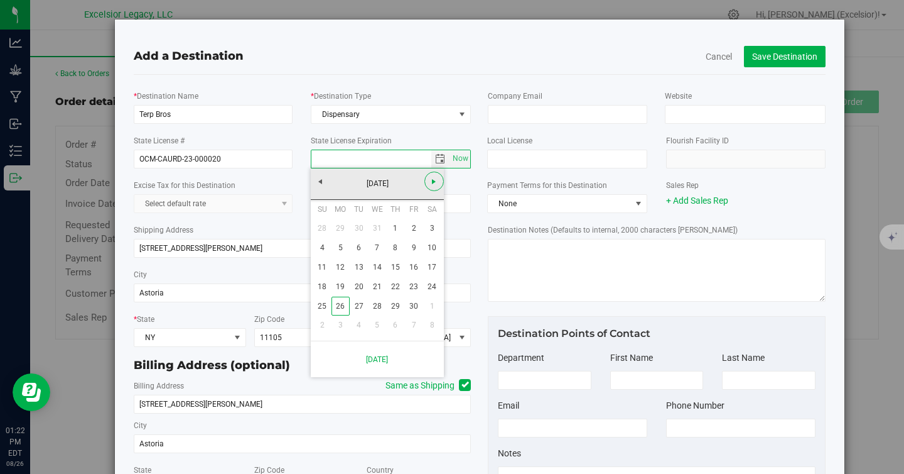
click at [436, 180] on span "Next" at bounding box center [434, 181] width 10 height 10
click at [394, 301] on link "27" at bounding box center [395, 305] width 18 height 19
type input "[DATE]"
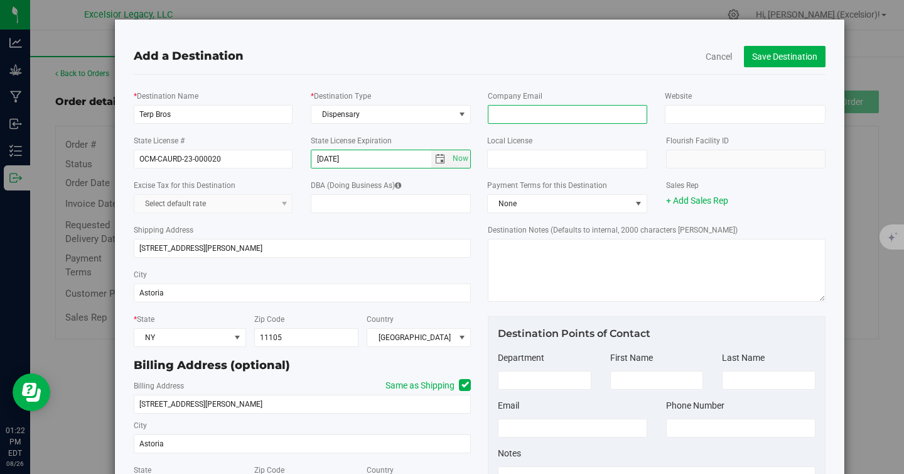
click at [539, 116] on input "email" at bounding box center [568, 114] width 160 height 19
paste input "[EMAIL_ADDRESS][DOMAIN_NAME]"
type input "[EMAIL_ADDRESS][DOMAIN_NAME]"
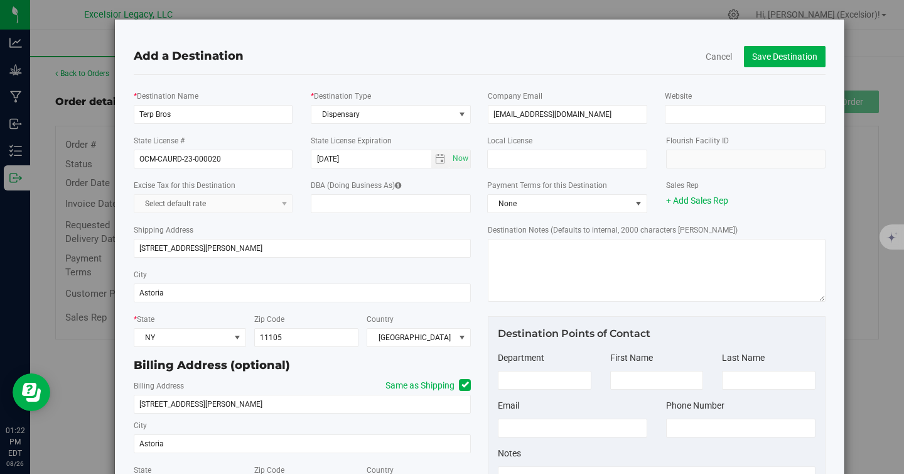
click at [762, 124] on div "Company Email [EMAIL_ADDRESS][DOMAIN_NAME] Website" at bounding box center [657, 106] width 357 height 45
click at [765, 115] on input "Website" at bounding box center [745, 114] width 160 height 19
paste input "[DOMAIN_NAME]"
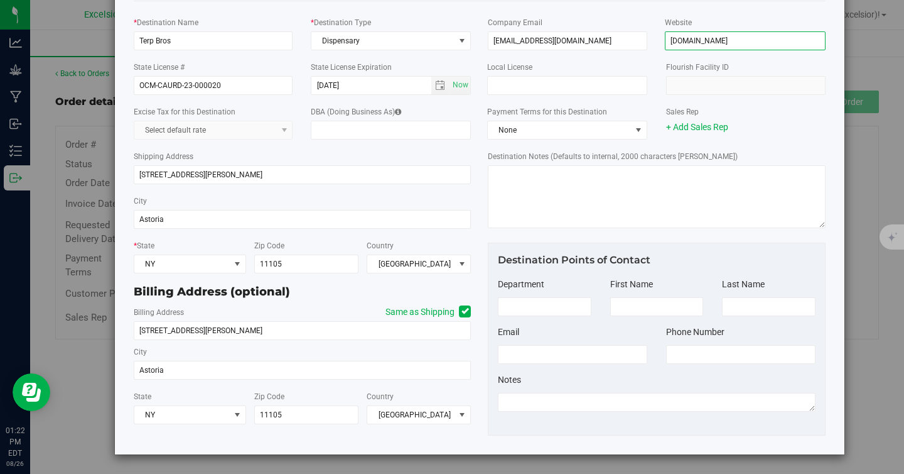
scroll to position [0, 0]
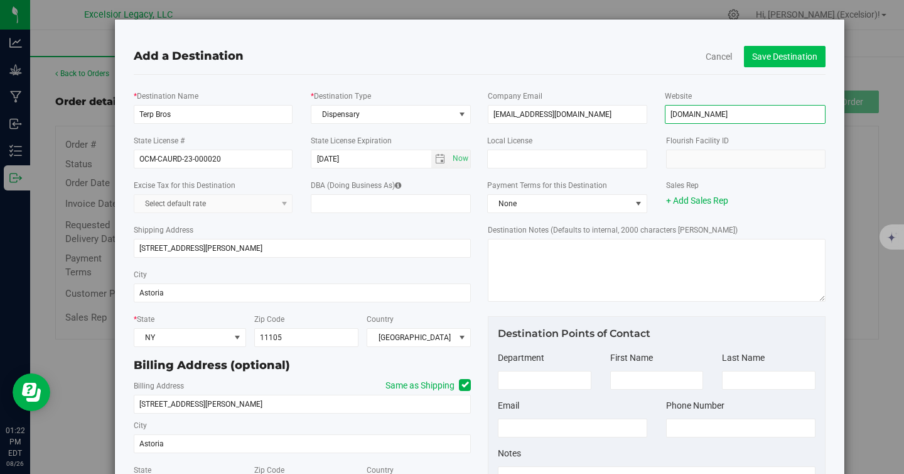
type input "[DOMAIN_NAME]"
click at [767, 57] on button "Save Destination" at bounding box center [785, 56] width 82 height 21
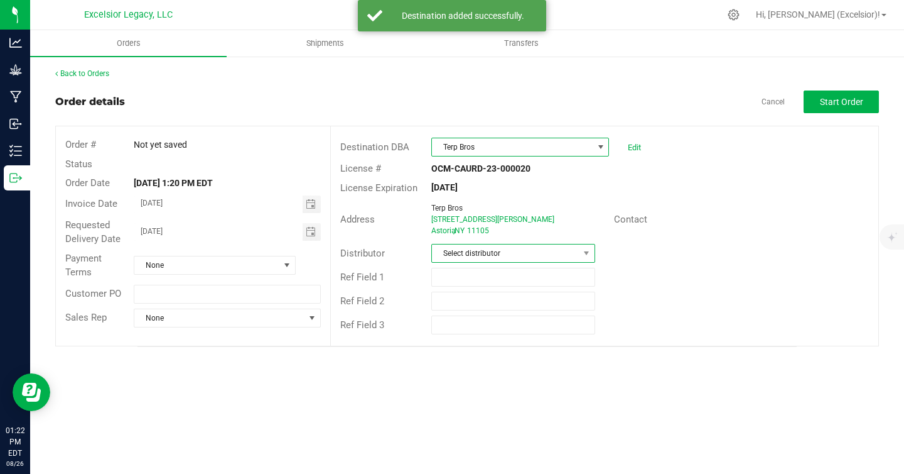
click at [521, 247] on span "Select distributor" at bounding box center [505, 253] width 147 height 18
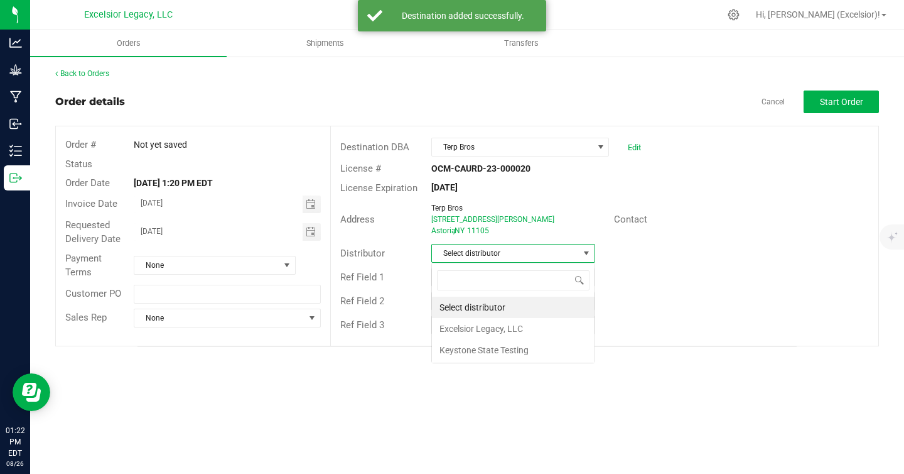
scroll to position [19, 163]
click at [494, 327] on li "Excelsior Legacy, LLC" at bounding box center [513, 328] width 163 height 21
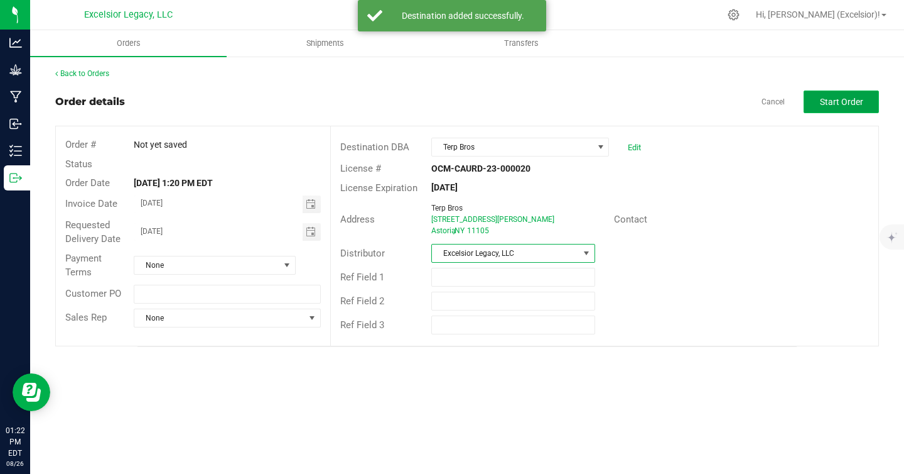
click at [848, 108] on button "Start Order" at bounding box center [841, 101] width 75 height 23
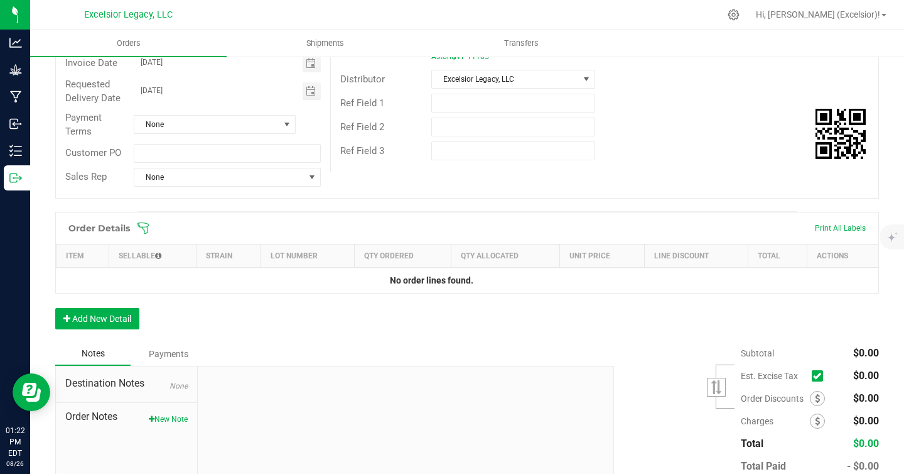
scroll to position [207, 0]
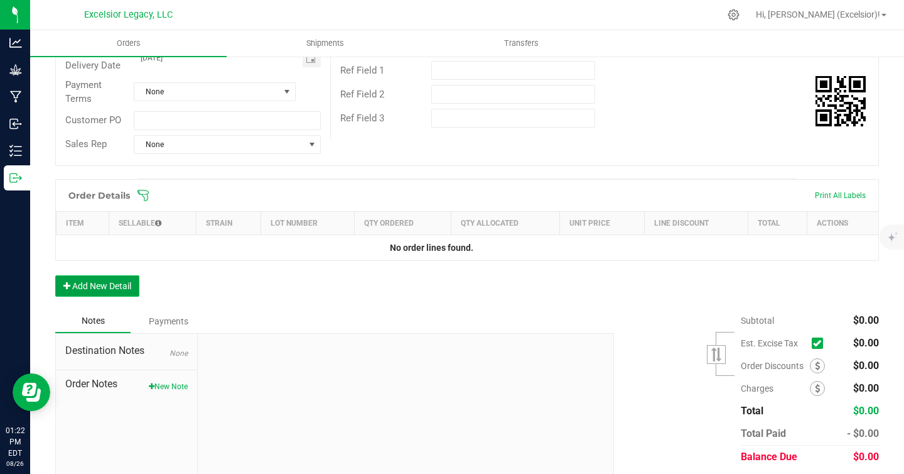
click at [75, 288] on button "Add New Detail" at bounding box center [97, 285] width 84 height 21
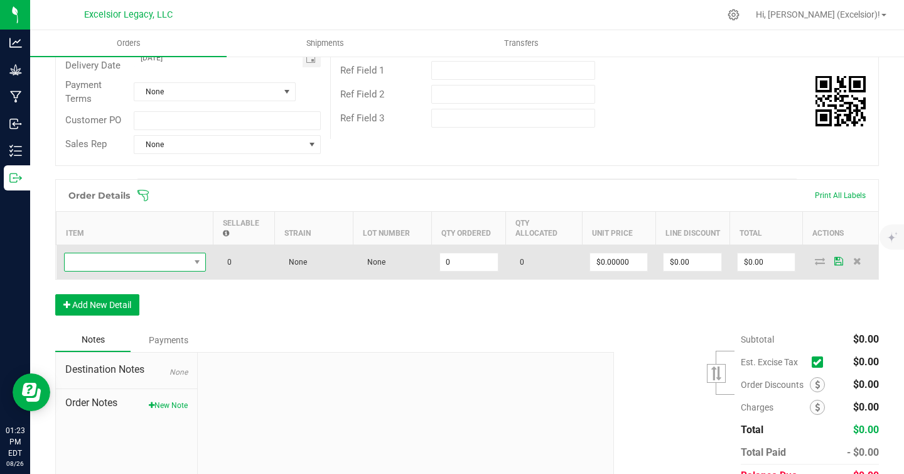
click at [171, 254] on span "NO DATA FOUND" at bounding box center [127, 262] width 125 height 18
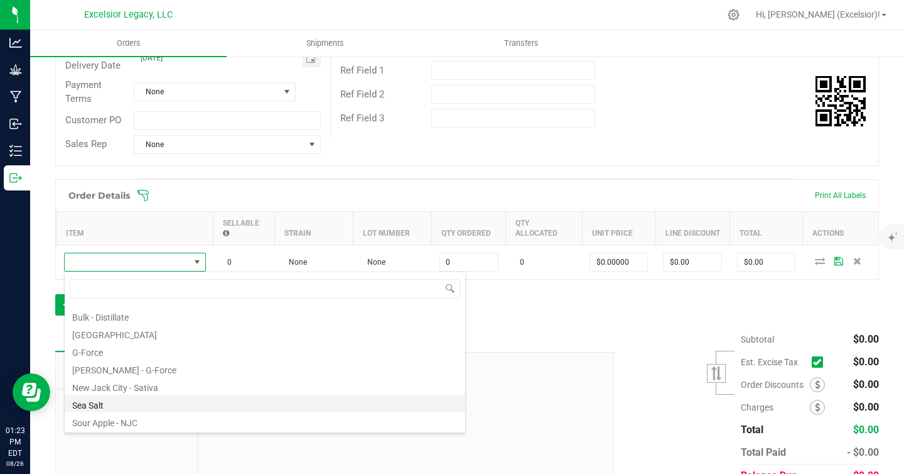
scroll to position [103, 0]
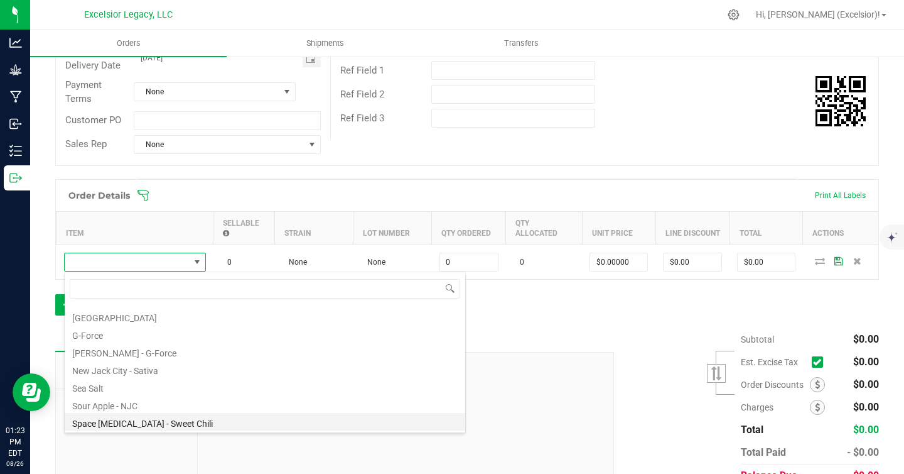
click at [128, 420] on li "Space [MEDICAL_DATA] - Sweet Chili" at bounding box center [265, 422] width 401 height 18
type input "0 ea"
type input "$12.50000"
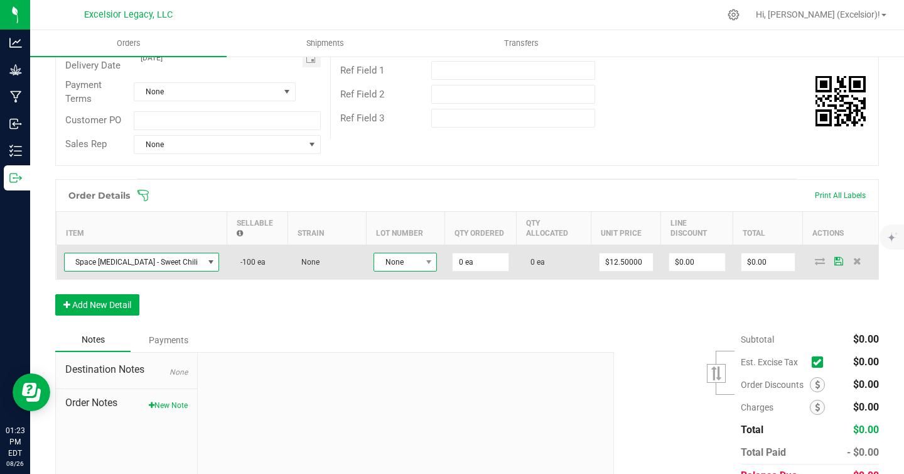
click at [400, 258] on span "None" at bounding box center [397, 262] width 46 height 18
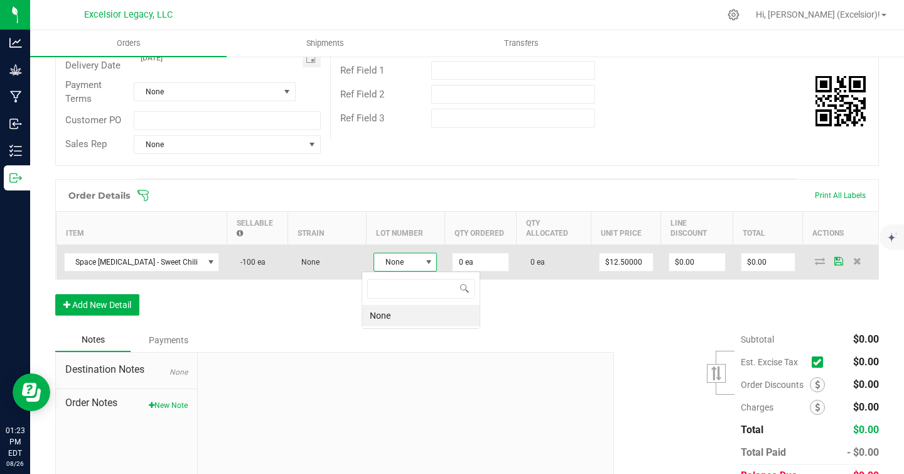
scroll to position [19, 63]
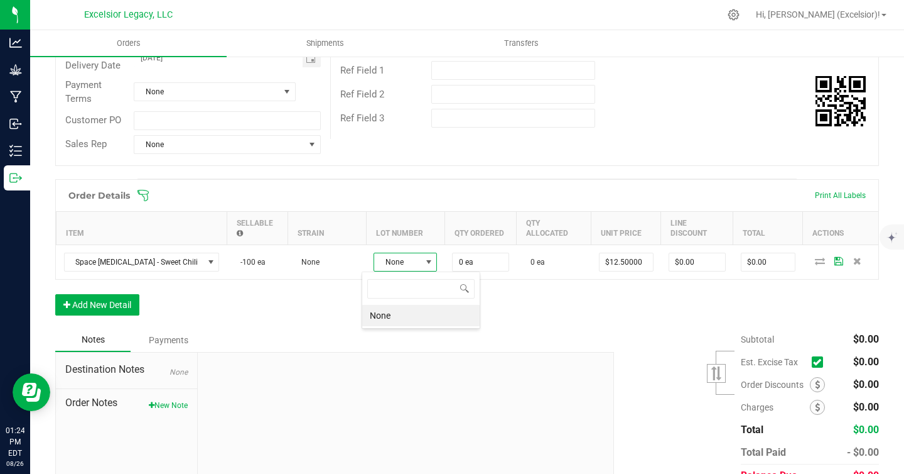
click at [391, 320] on li "None" at bounding box center [420, 315] width 117 height 21
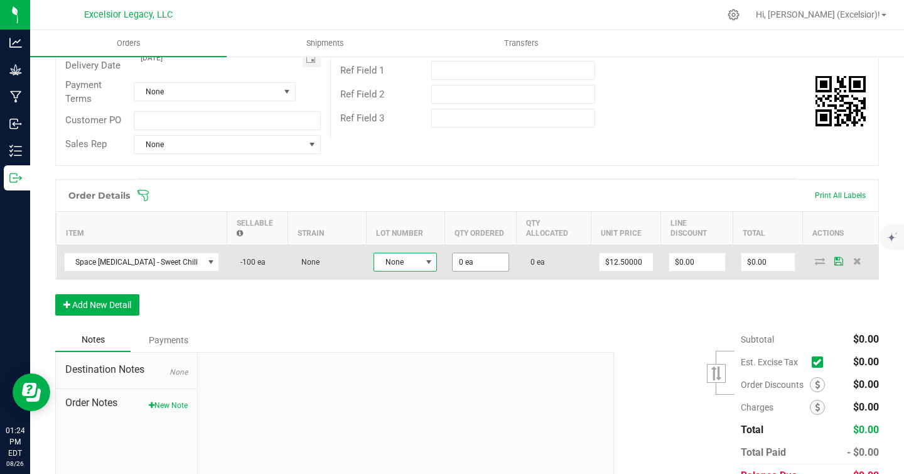
type input "0"
drag, startPoint x: 452, startPoint y: 262, endPoint x: 430, endPoint y: 262, distance: 22.0
click at [430, 262] on outbound-order-line-row "Space [MEDICAL_DATA] - Sweet Chili -100 ea None None 0 0 ea $12.50000 $0.00 $0.…" at bounding box center [468, 261] width 823 height 35
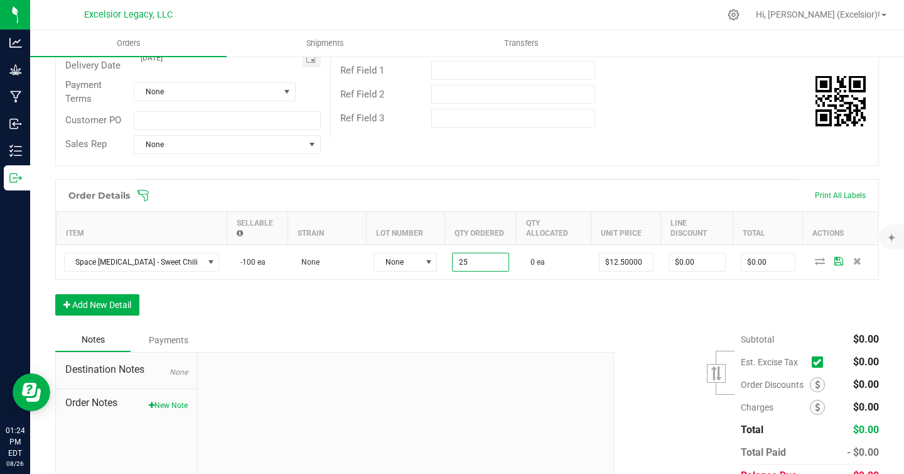
type input "25 ea"
type input "$312.50"
click at [425, 309] on div "Order Details Print All Labels Item Sellable Strain Lot Number Qty Ordered Qty …" at bounding box center [467, 253] width 824 height 149
click at [80, 306] on button "Add New Detail" at bounding box center [97, 304] width 84 height 21
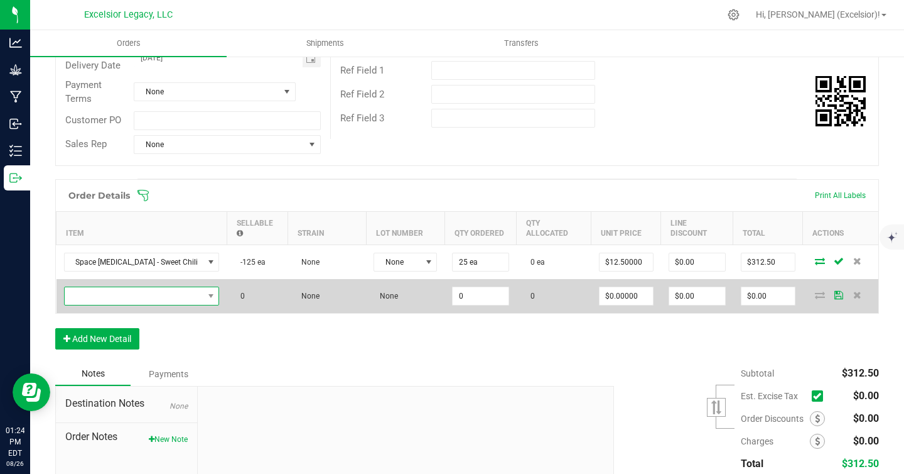
click at [104, 293] on span "NO DATA FOUND" at bounding box center [134, 296] width 139 height 18
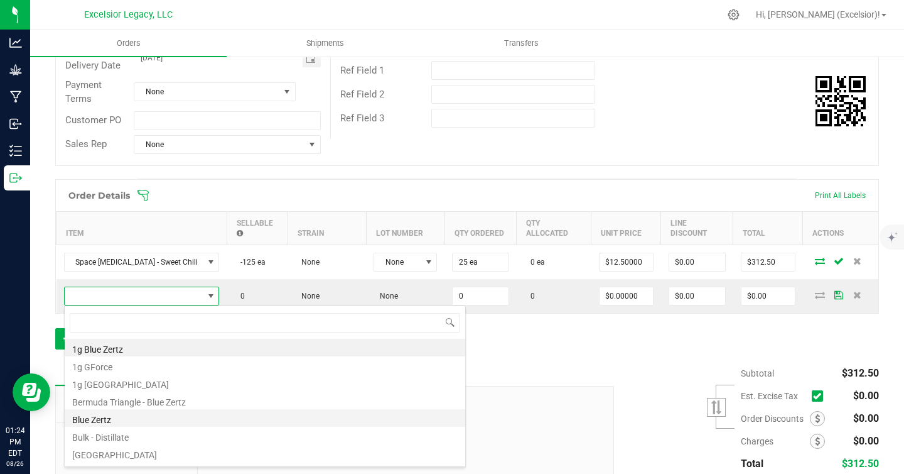
scroll to position [103, 0]
click at [148, 416] on li "Sea Salt" at bounding box center [265, 420] width 401 height 18
type input "0 ea"
type input "$12.50000"
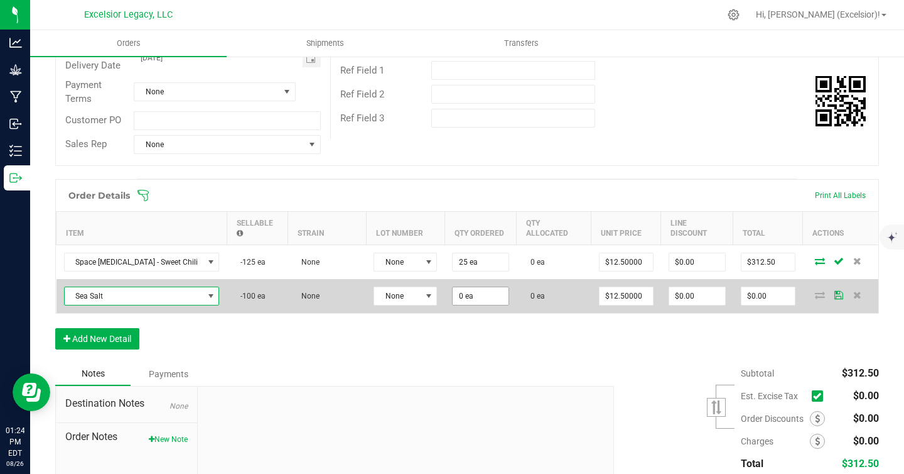
type input "0"
drag, startPoint x: 453, startPoint y: 295, endPoint x: 421, endPoint y: 295, distance: 32.0
click at [422, 295] on outbound-order-line-row "Sea Salt -100 ea None None 0 0 ea $12.50000 $0.00 $0.00" at bounding box center [468, 296] width 823 height 34
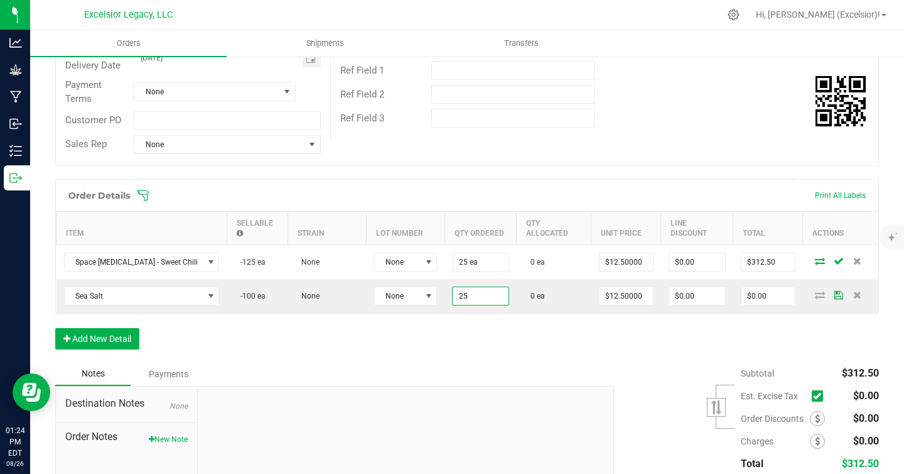
type input "25 ea"
type input "$312.50"
click at [408, 342] on div "Order Details Print All Labels Item Sellable Strain Lot Number Qty Ordered Qty …" at bounding box center [467, 270] width 824 height 183
click at [95, 344] on button "Add New Detail" at bounding box center [97, 338] width 84 height 21
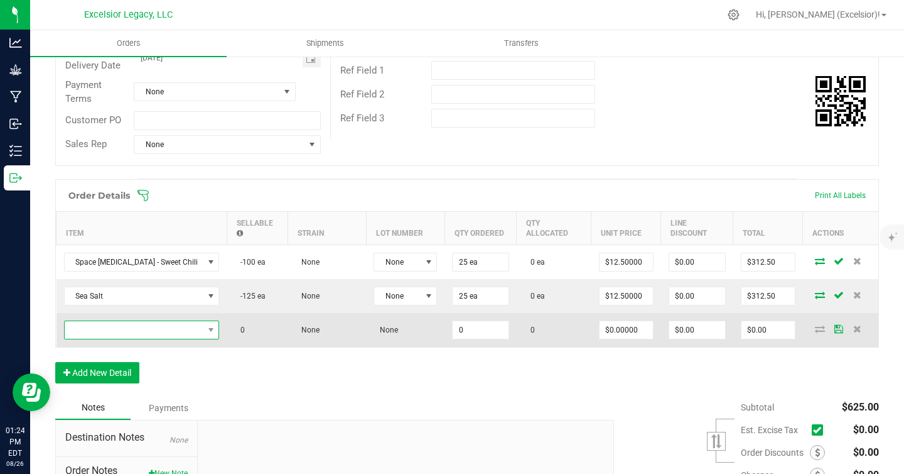
click at [149, 332] on span "NO DATA FOUND" at bounding box center [134, 330] width 139 height 18
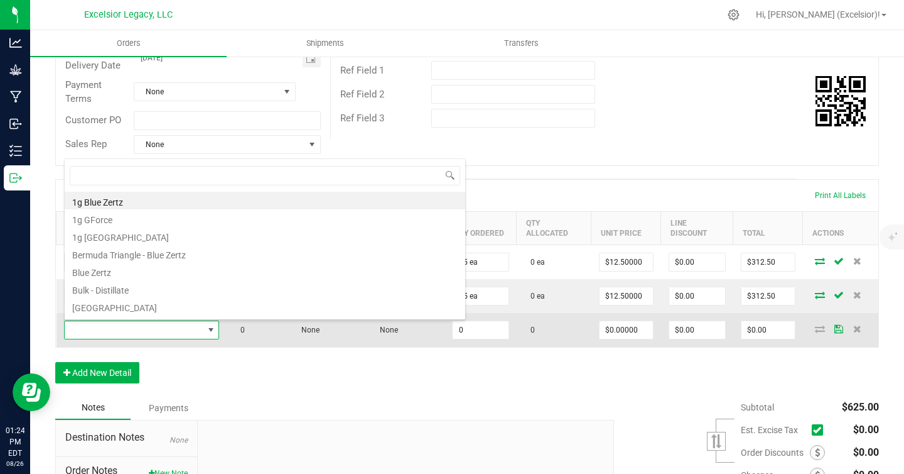
scroll to position [19, 142]
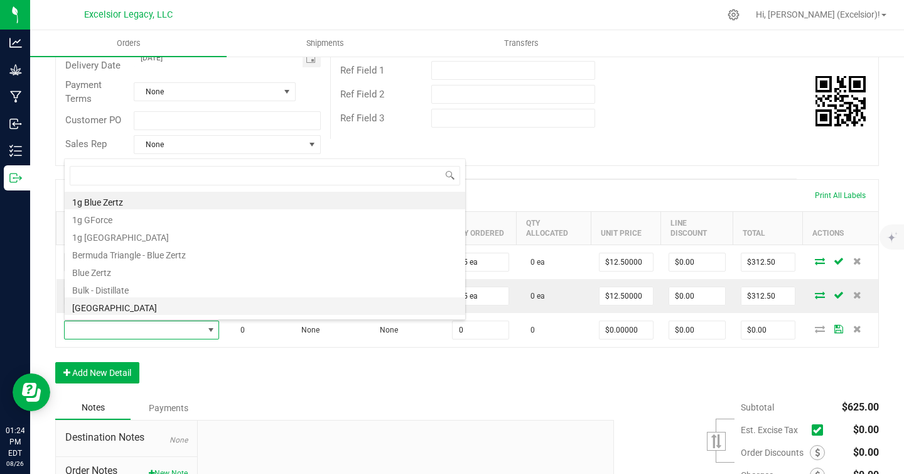
click at [148, 312] on li "[GEOGRAPHIC_DATA]" at bounding box center [265, 306] width 401 height 18
type input "0 ea"
type input "$12.50000"
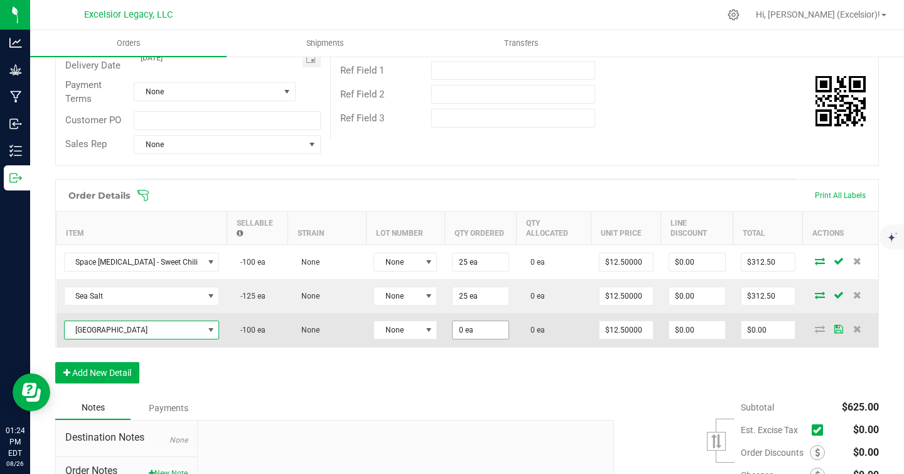
type input "0"
drag, startPoint x: 453, startPoint y: 327, endPoint x: 442, endPoint y: 327, distance: 11.3
click at [453, 327] on input "0" at bounding box center [480, 330] width 55 height 18
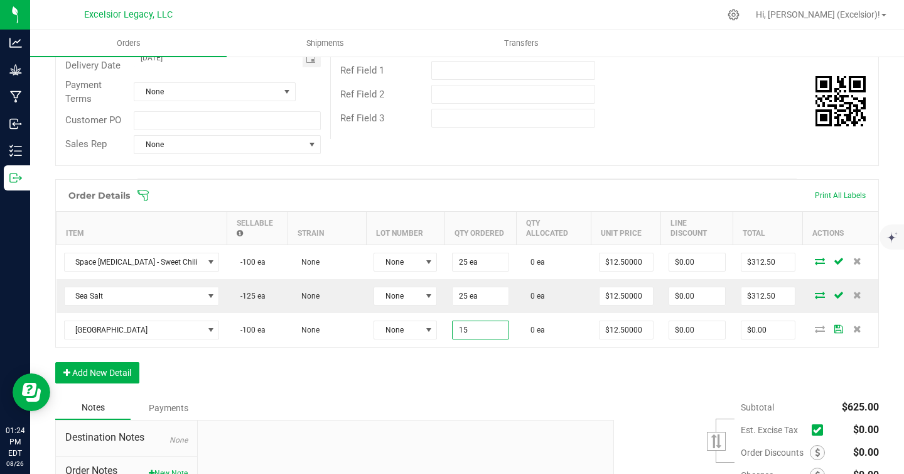
type input "15 ea"
type input "$187.50"
click at [445, 372] on div "Order Details Print All Labels Item Sellable Strain Lot Number Qty Ordered Qty …" at bounding box center [467, 287] width 824 height 217
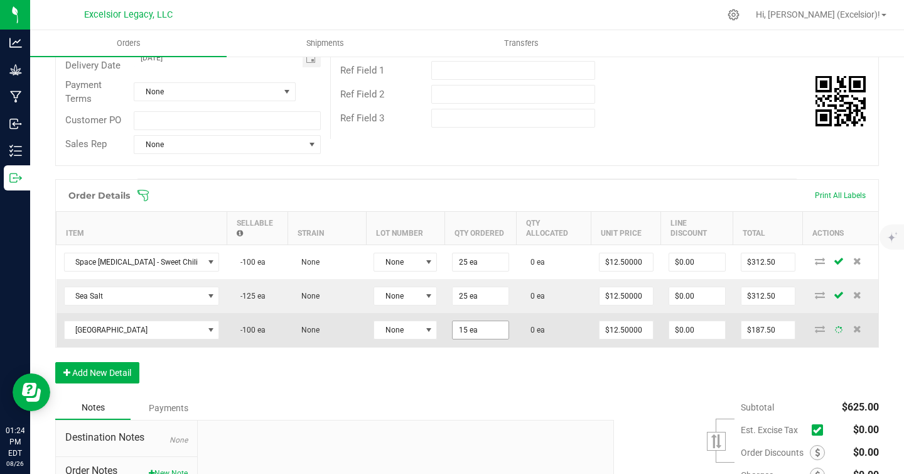
type input "15"
click at [453, 328] on input "15" at bounding box center [480, 330] width 55 height 18
click at [456, 326] on input "15" at bounding box center [480, 330] width 55 height 18
type input "1"
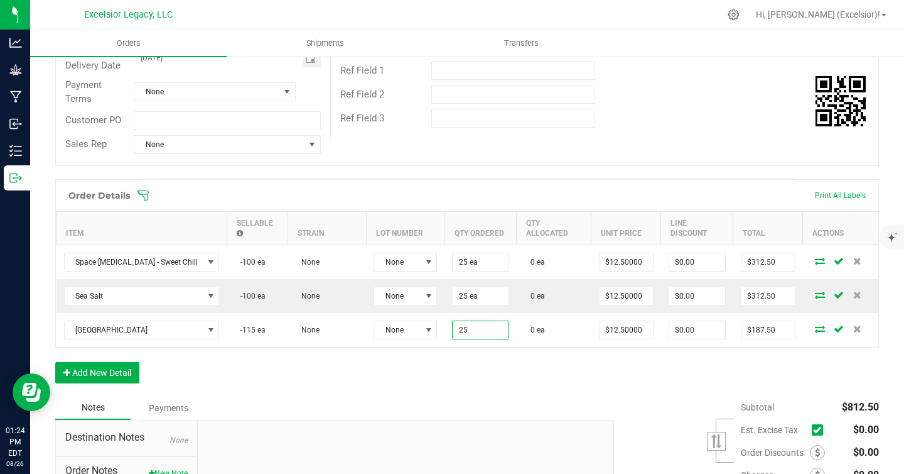
type input "25 ea"
type input "$312.50"
click at [451, 398] on div "Notes Payments" at bounding box center [330, 408] width 550 height 24
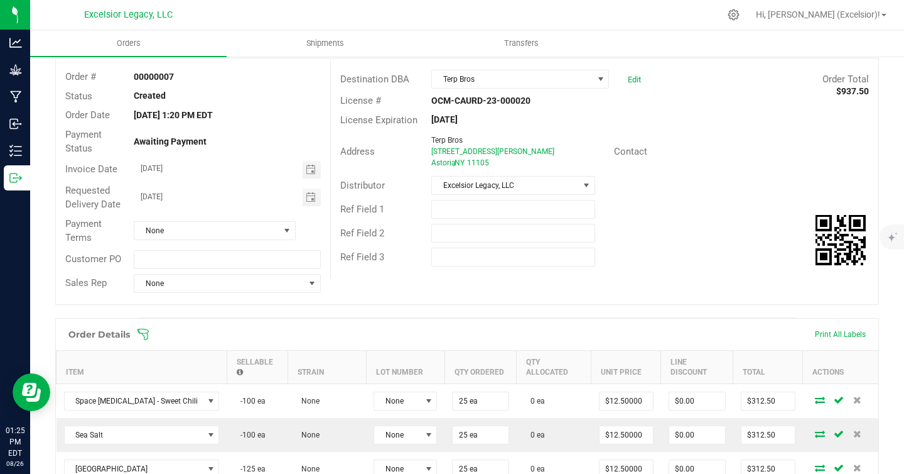
scroll to position [60, 0]
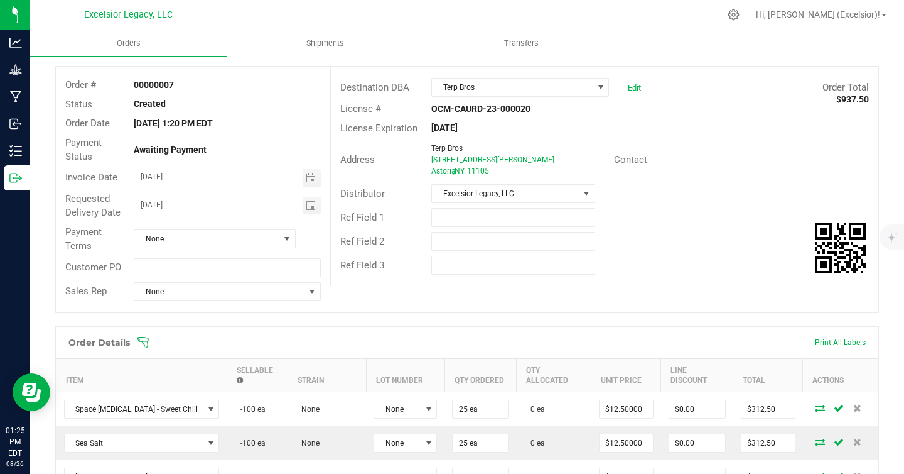
click at [259, 252] on div "Payment Terms None" at bounding box center [193, 238] width 274 height 33
click at [260, 241] on span "None" at bounding box center [206, 239] width 145 height 18
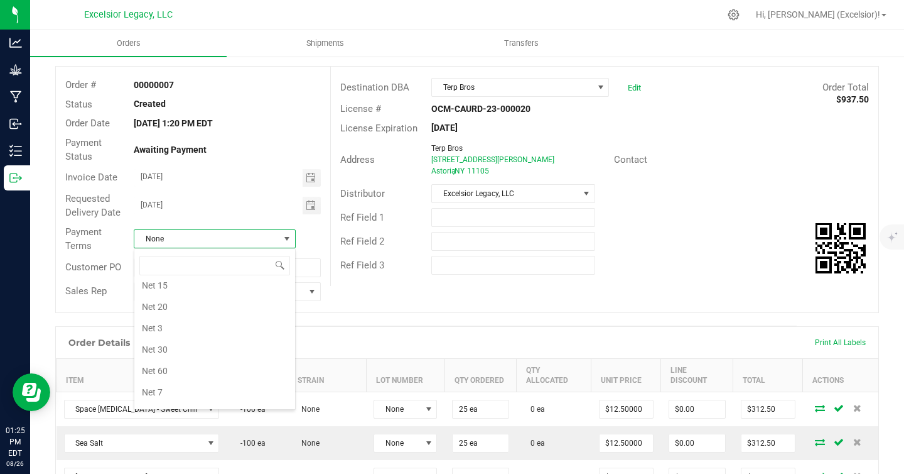
scroll to position [0, 0]
click at [211, 312] on li "Cash on Delivery" at bounding box center [214, 313] width 161 height 21
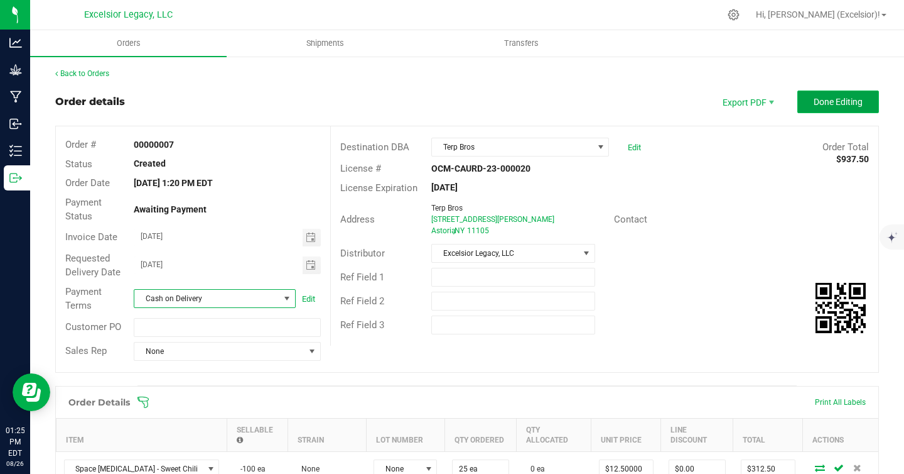
click at [831, 99] on span "Done Editing" at bounding box center [838, 102] width 49 height 10
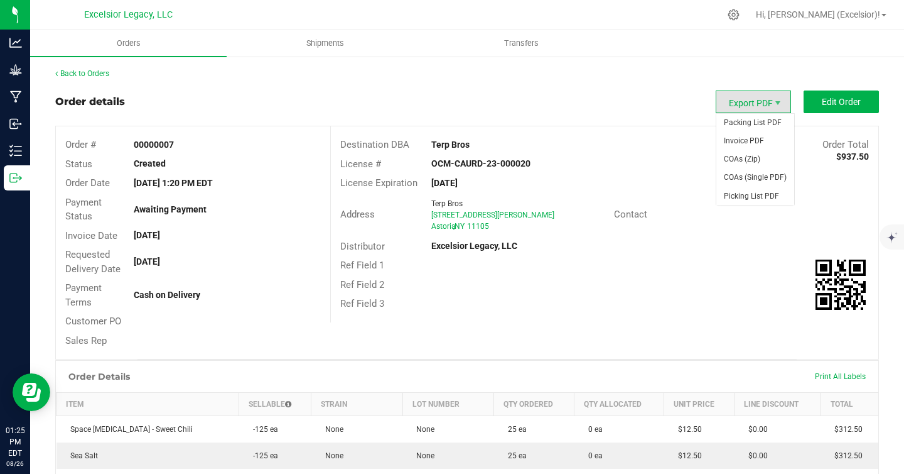
click at [738, 102] on span "Export PDF" at bounding box center [753, 101] width 75 height 23
click at [735, 138] on span "Invoice PDF" at bounding box center [756, 141] width 78 height 18
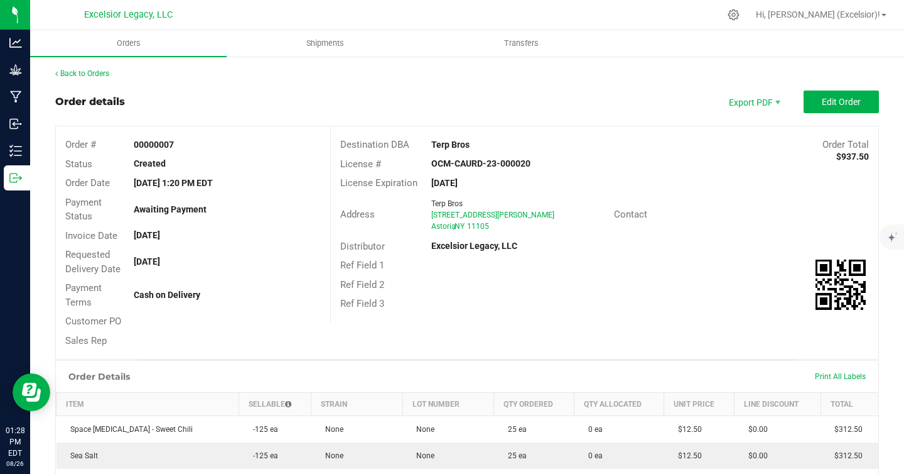
click at [302, 63] on div "Back to Orders Order details Export PDF Edit Order Order # 00000007 Status Crea…" at bounding box center [467, 384] width 874 height 659
click at [312, 47] on span "Shipments" at bounding box center [326, 43] width 72 height 11
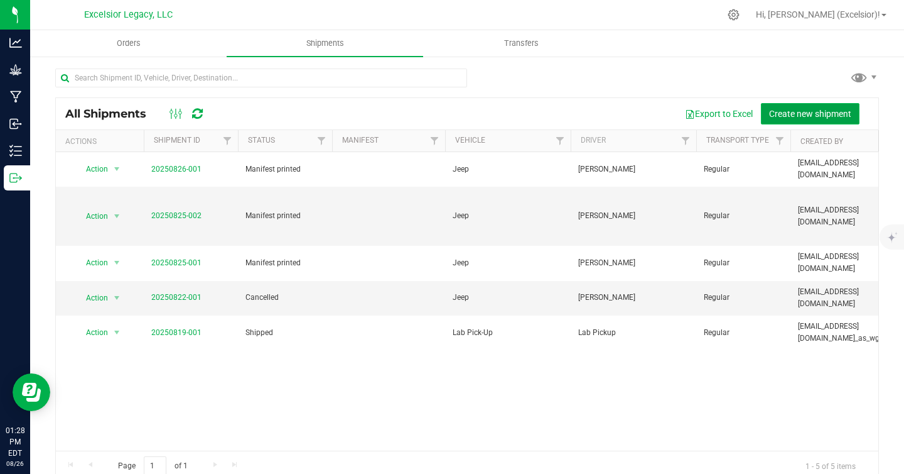
click at [818, 113] on span "Create new shipment" at bounding box center [810, 114] width 82 height 10
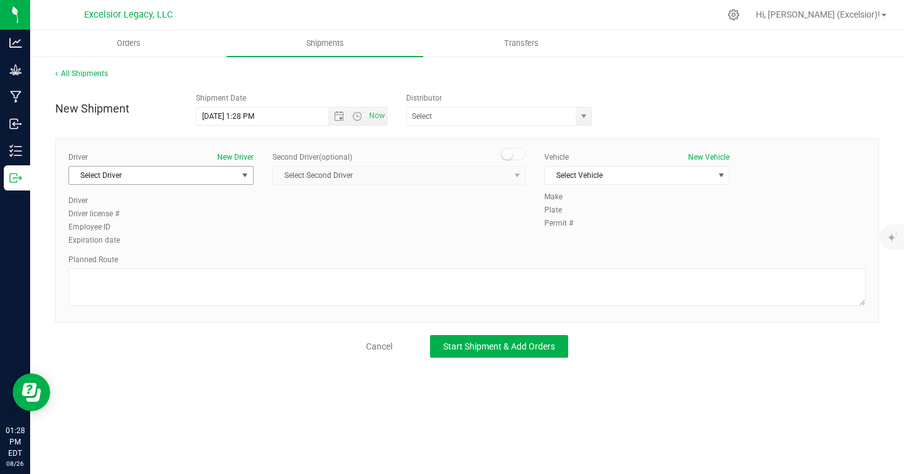
click at [171, 193] on div "Driver New Driver Select Driver Select Driver [PERSON_NAME] Lab Pickup" at bounding box center [160, 172] width 185 height 43
click at [180, 162] on div "Driver New Driver" at bounding box center [160, 156] width 185 height 11
click at [173, 171] on span "Select Driver" at bounding box center [153, 175] width 168 height 18
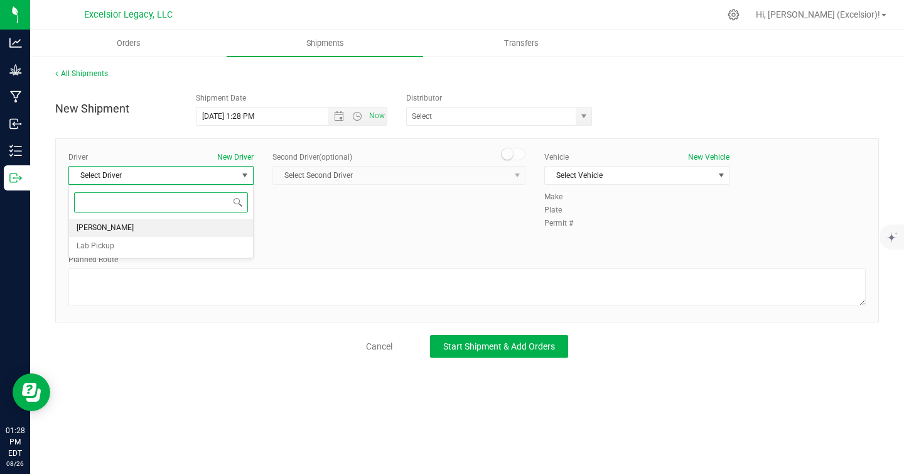
drag, startPoint x: 138, startPoint y: 242, endPoint x: 145, endPoint y: 219, distance: 24.2
click at [145, 219] on ul "[PERSON_NAME] Lab Pickup" at bounding box center [161, 237] width 184 height 37
click at [145, 219] on li "[PERSON_NAME]" at bounding box center [161, 228] width 184 height 19
click at [611, 182] on span "Select Vehicle" at bounding box center [629, 175] width 168 height 18
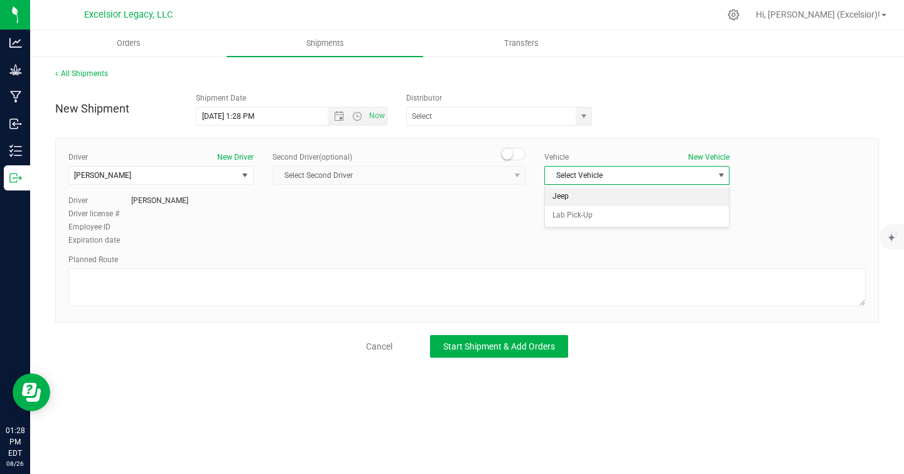
click at [602, 195] on li "Jeep" at bounding box center [637, 196] width 184 height 19
click at [519, 113] on input "text" at bounding box center [489, 116] width 164 height 18
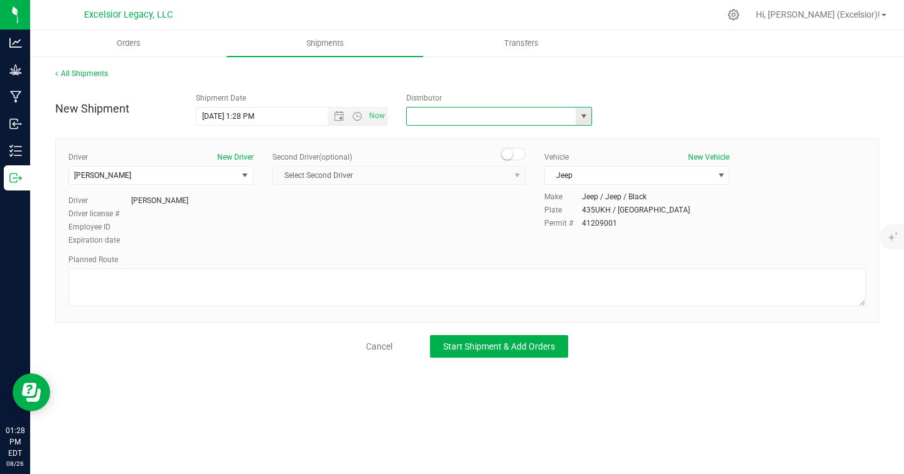
click at [588, 114] on span "select" at bounding box center [584, 116] width 10 height 10
click at [488, 138] on li "Excelsior Legacy, LLC" at bounding box center [499, 137] width 185 height 19
type input "Excelsior Legacy, LLC"
click at [474, 339] on button "Start Shipment & Add Orders" at bounding box center [499, 346] width 138 height 23
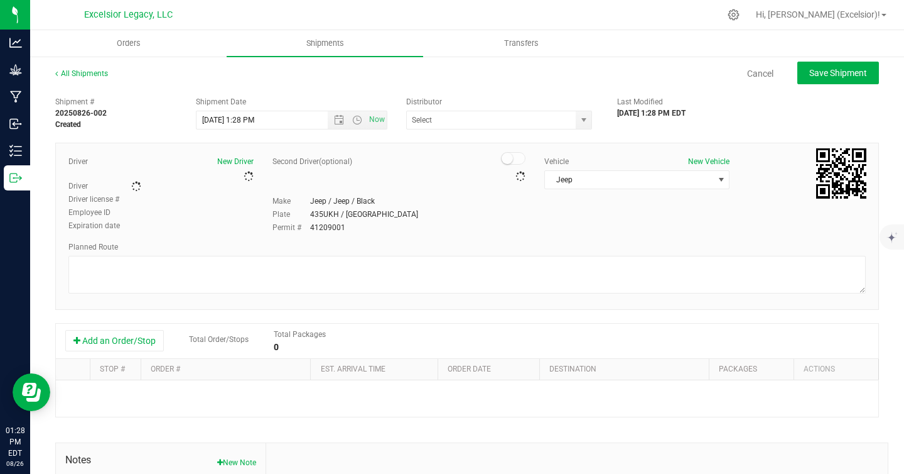
type input "Excelsior Legacy, LLC"
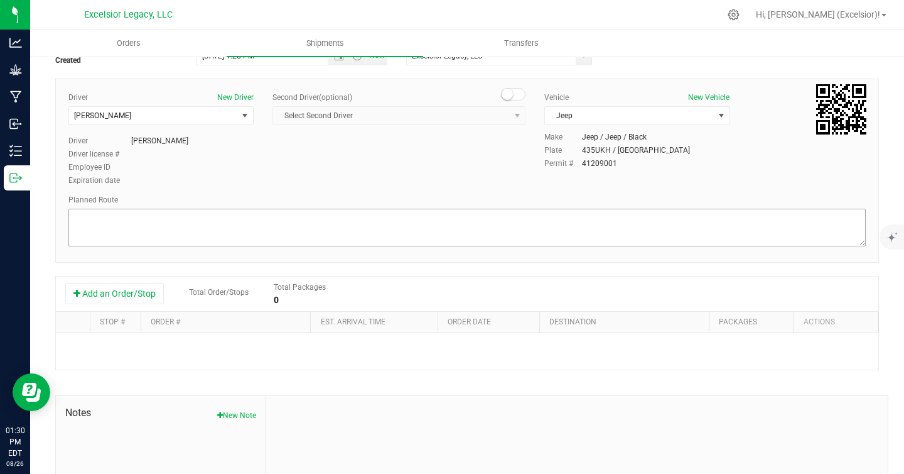
scroll to position [168, 0]
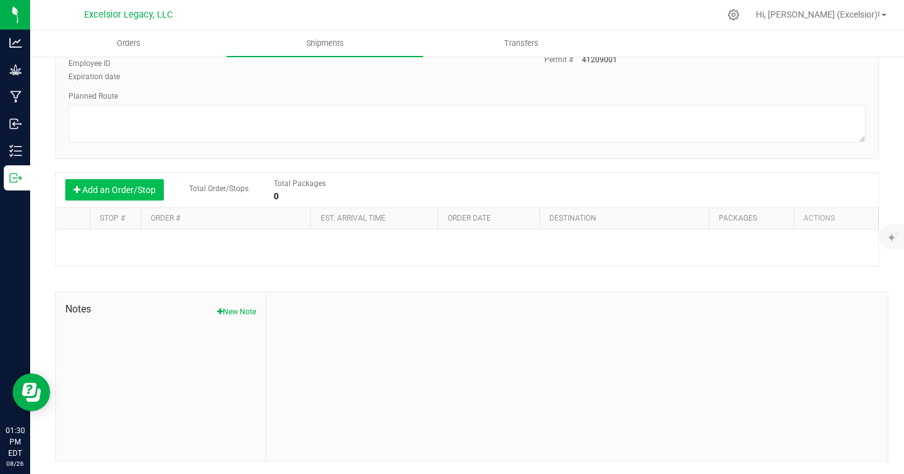
click at [99, 188] on button "Add an Order/Stop" at bounding box center [114, 189] width 99 height 21
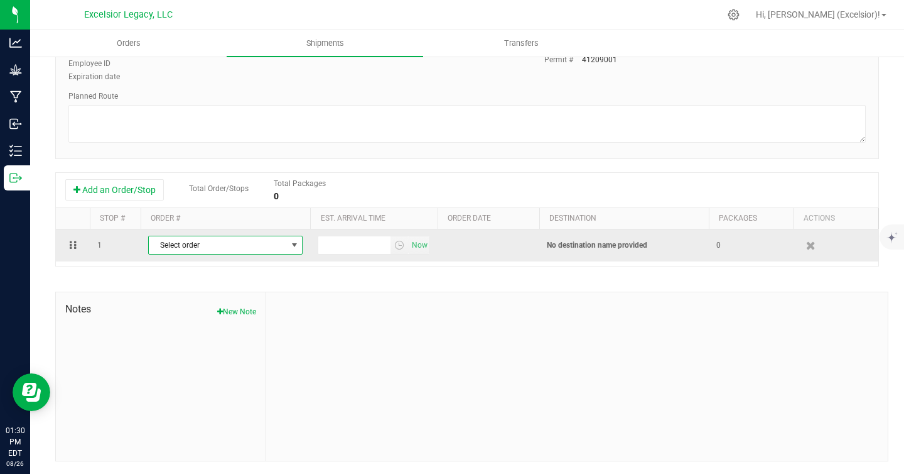
click at [249, 246] on span "Select order" at bounding box center [218, 245] width 138 height 18
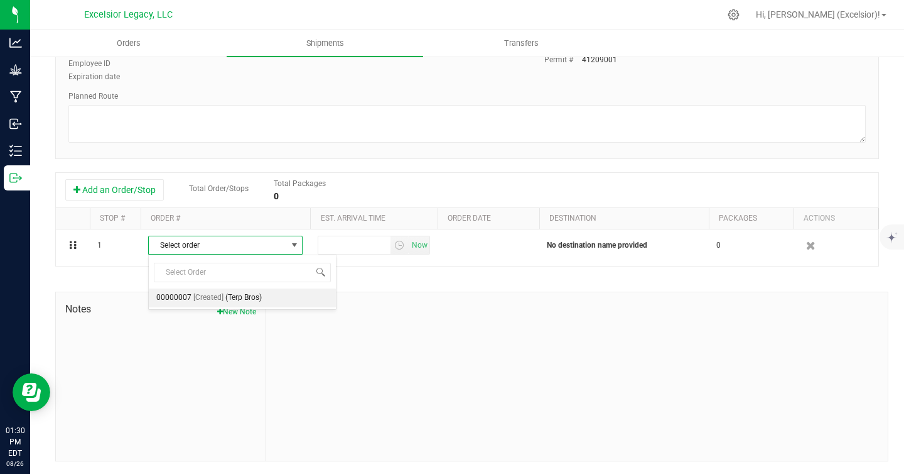
click at [233, 299] on span "(Terp Bros)" at bounding box center [243, 298] width 36 height 16
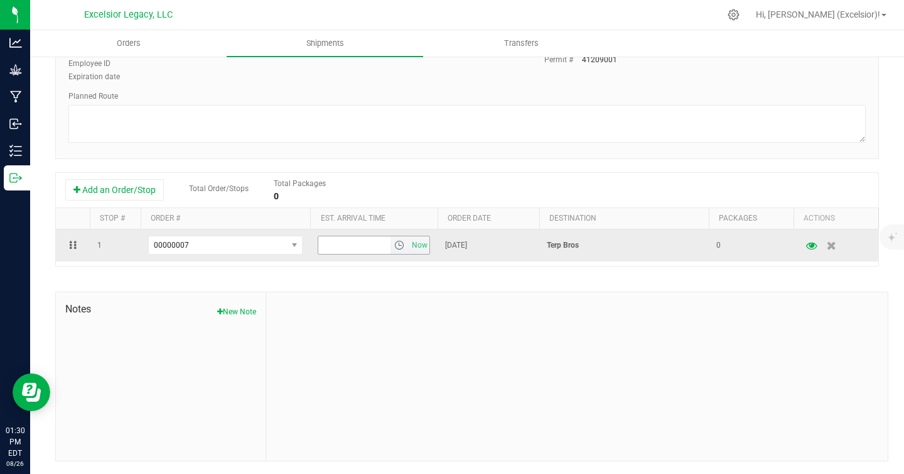
click at [406, 243] on span "select" at bounding box center [400, 245] width 18 height 18
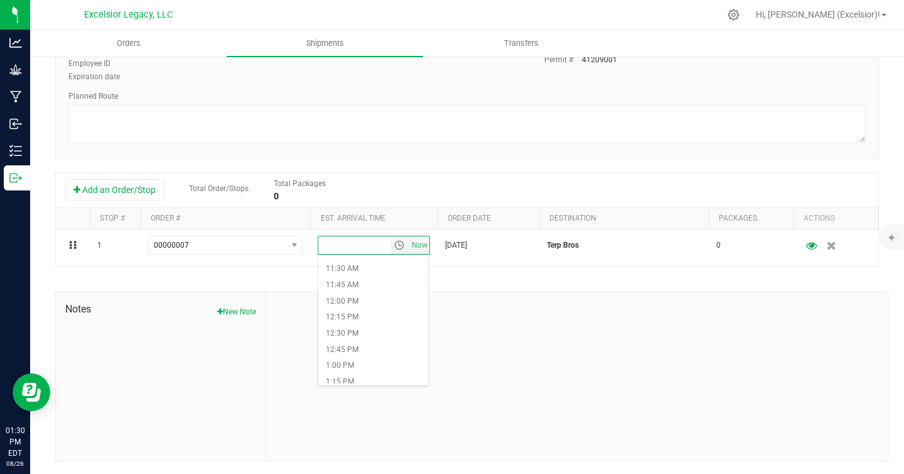
scroll to position [788, 0]
click at [360, 325] on li "1:15 PM" at bounding box center [373, 333] width 110 height 16
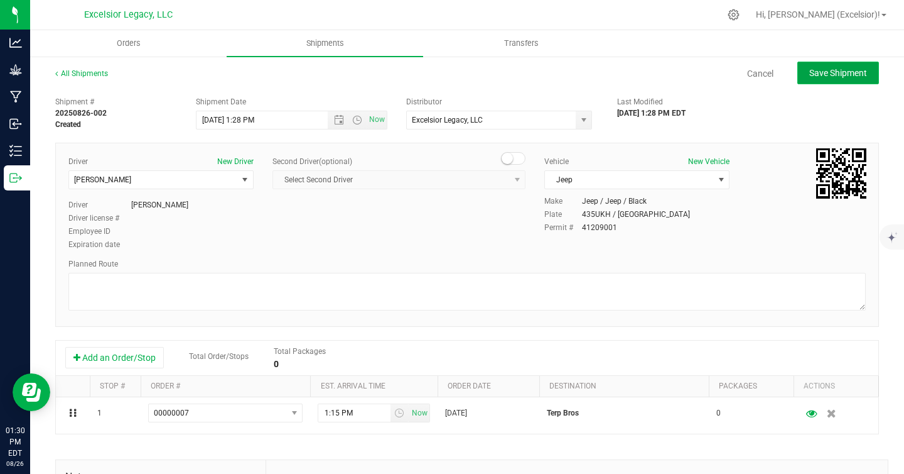
click at [841, 73] on span "Save Shipment" at bounding box center [839, 73] width 58 height 10
type input "[DATE] 5:28 PM"
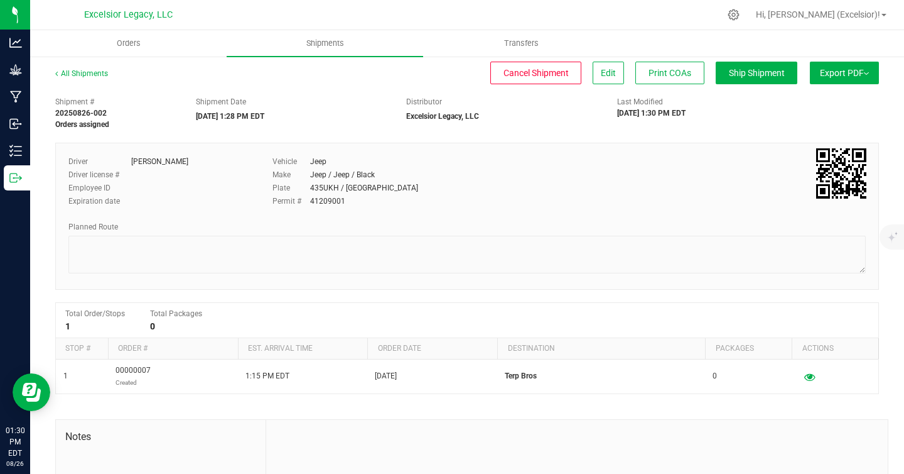
click at [841, 73] on span "Export PDF" at bounding box center [844, 73] width 49 height 10
click at [92, 74] on link "All Shipments" at bounding box center [81, 73] width 53 height 9
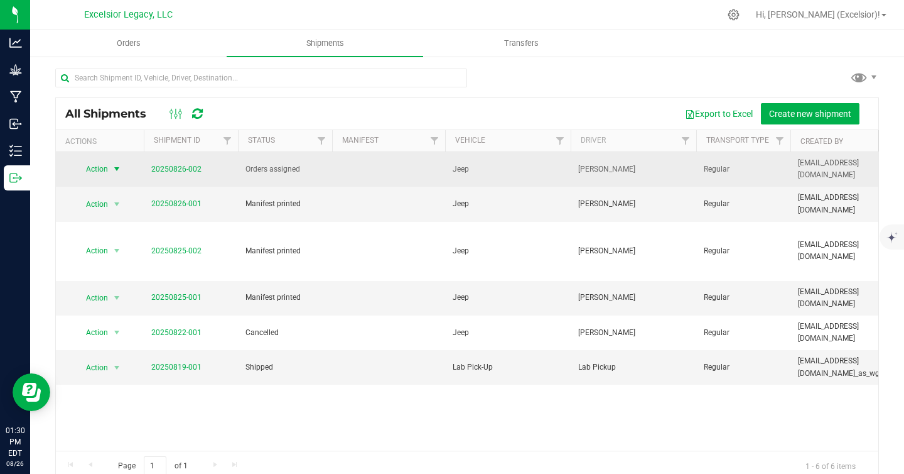
click at [99, 167] on span "Action" at bounding box center [92, 169] width 34 height 18
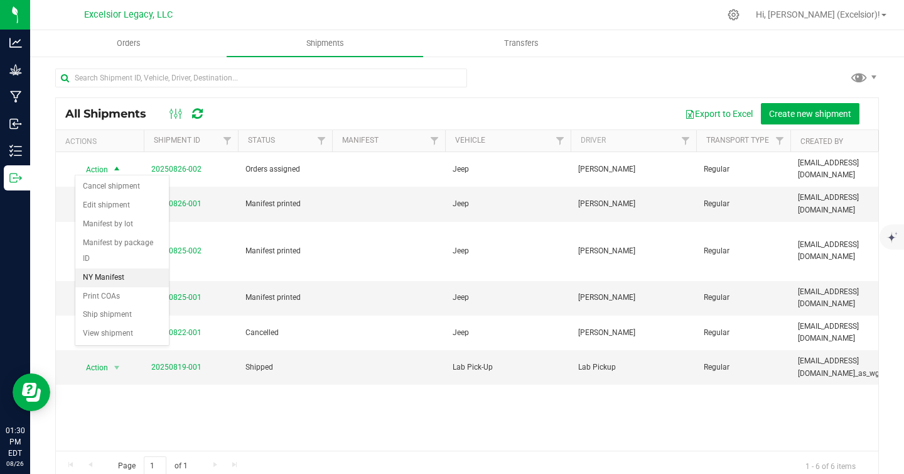
click at [95, 268] on li "NY Manifest" at bounding box center [122, 277] width 94 height 19
